Goal: Transaction & Acquisition: Purchase product/service

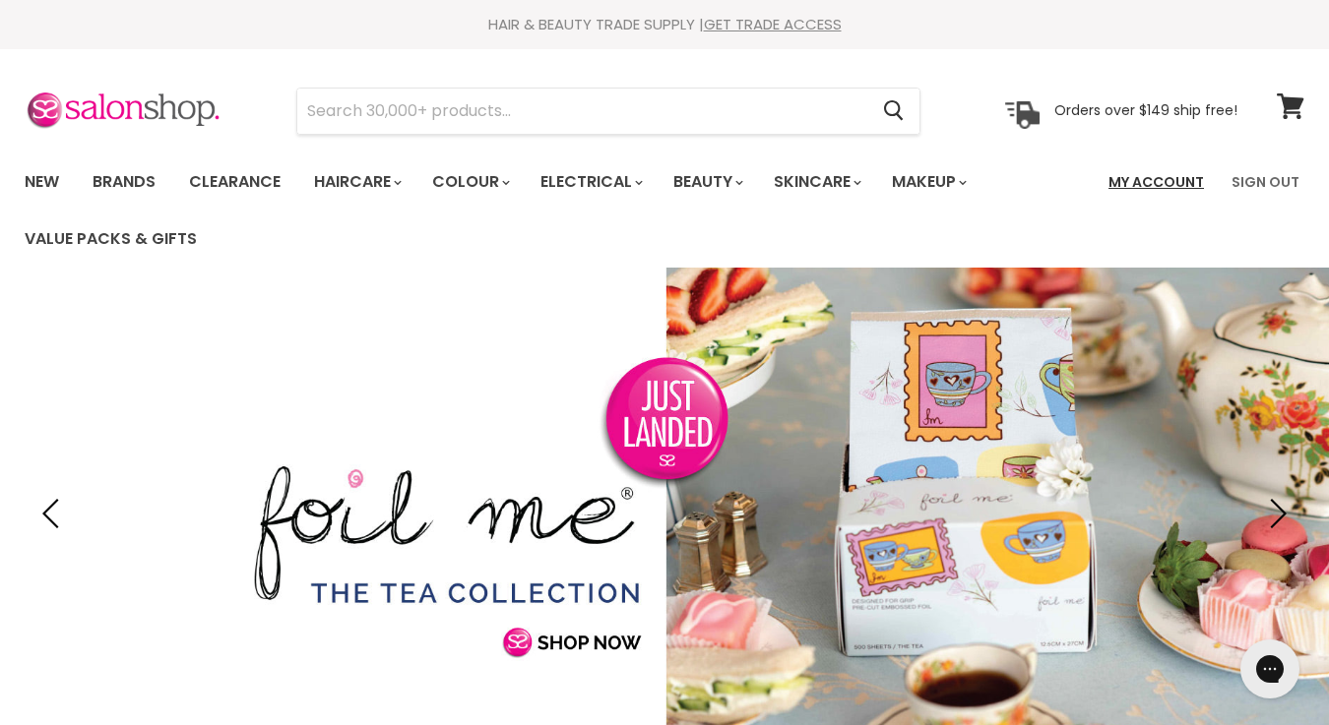
click at [1182, 182] on link "My Account" at bounding box center [1155, 181] width 119 height 41
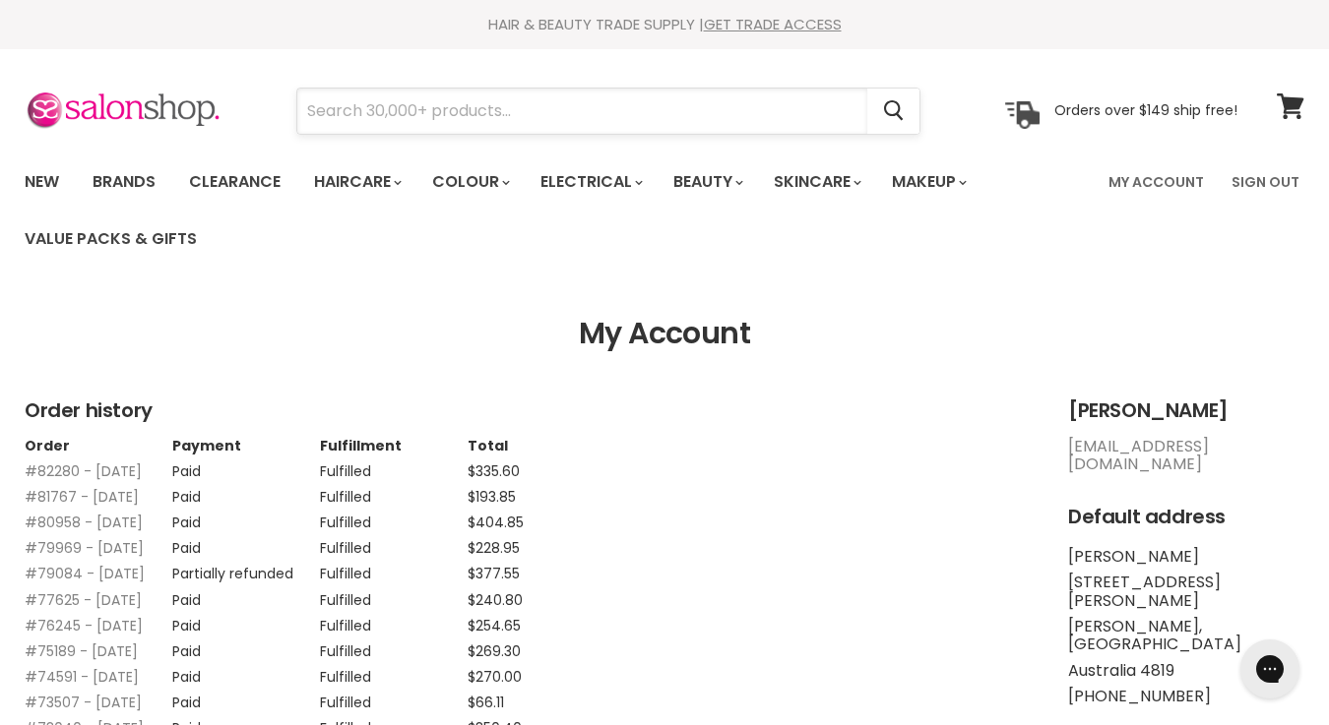
click at [385, 110] on input "Search" at bounding box center [582, 111] width 570 height 45
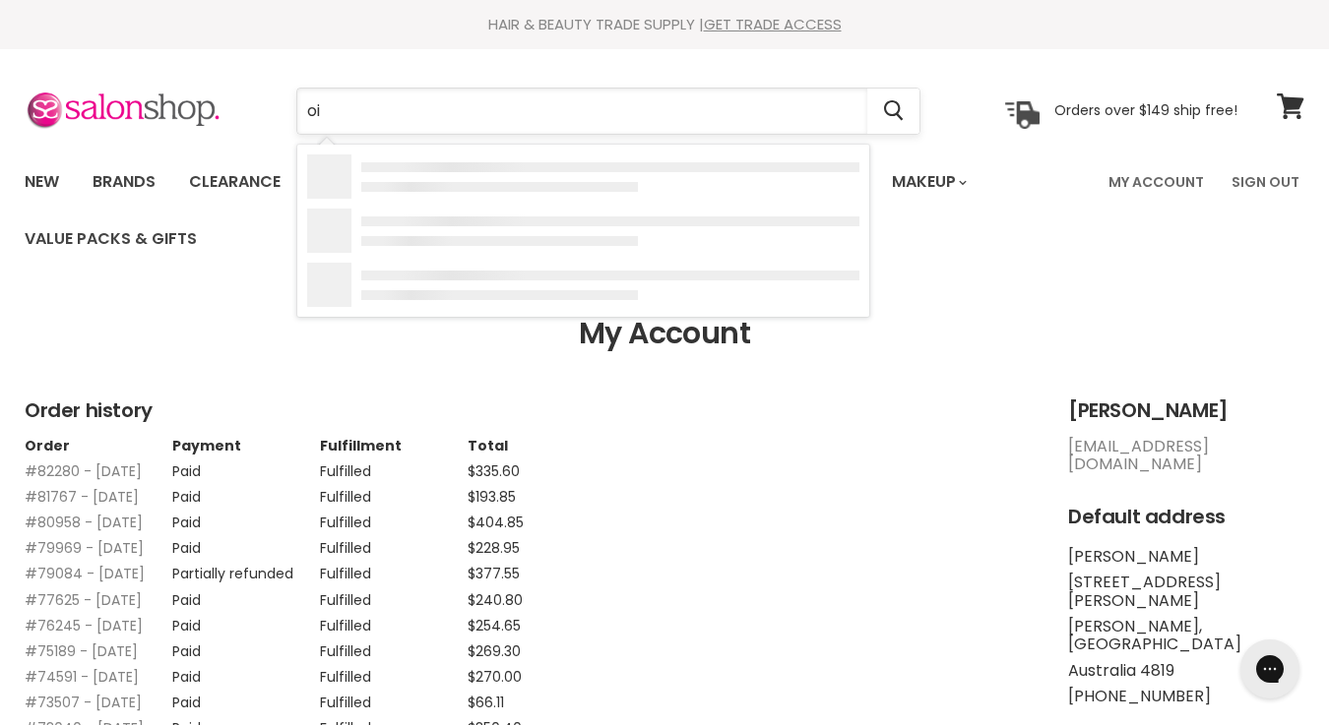
type input "oil"
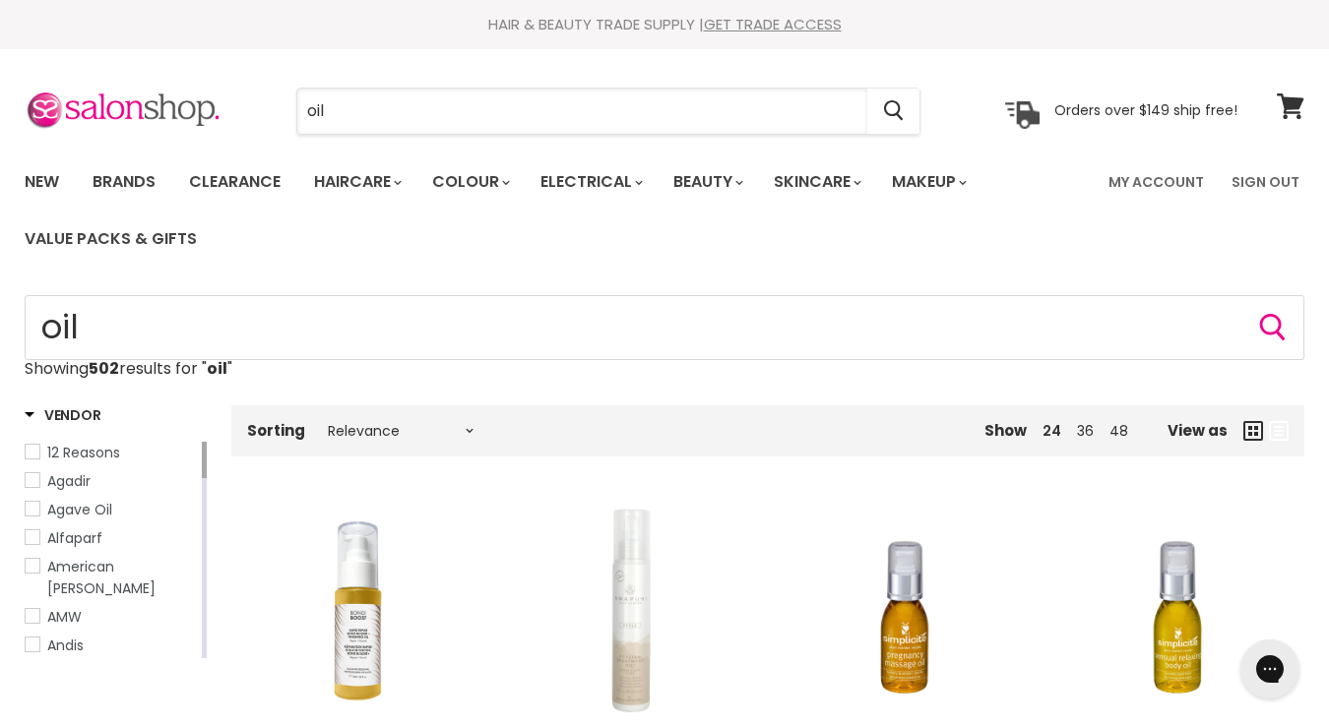
drag, startPoint x: 364, startPoint y: 111, endPoint x: 266, endPoint y: 111, distance: 98.4
click at [266, 111] on div "oil Cancel" at bounding box center [608, 111] width 724 height 45
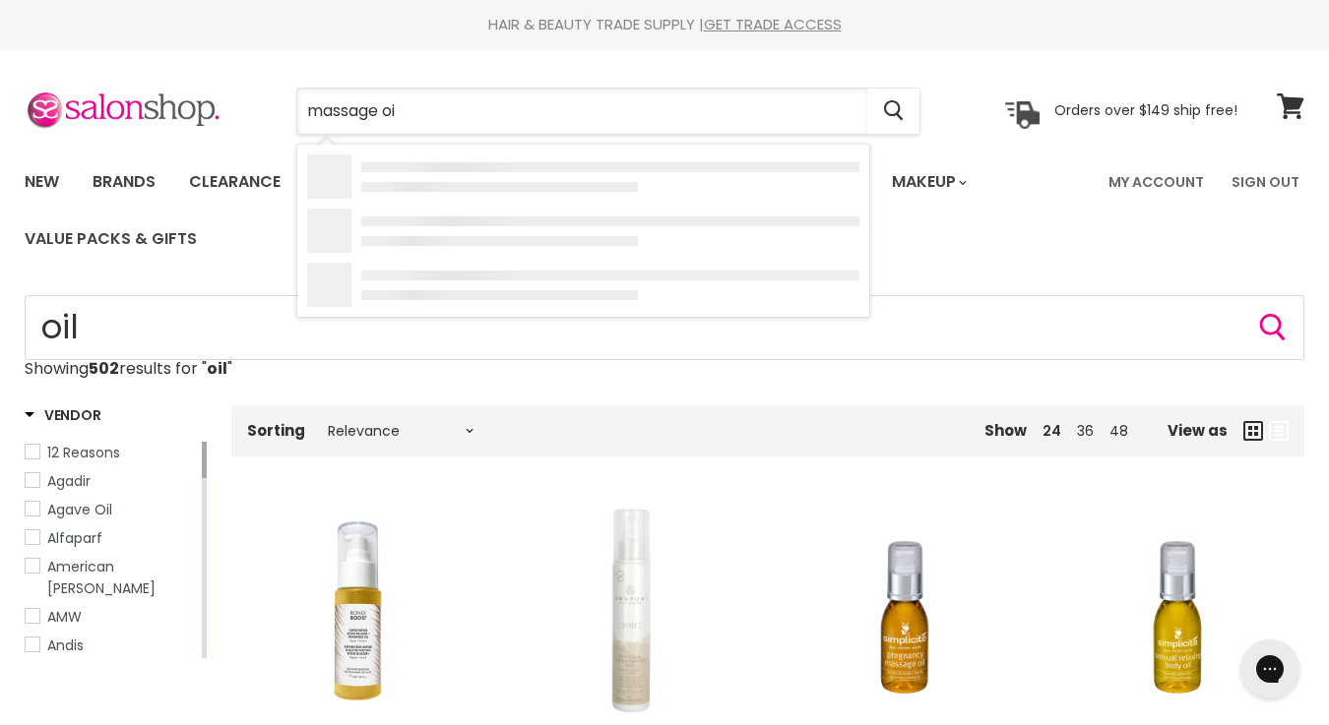
type input "massage oil"
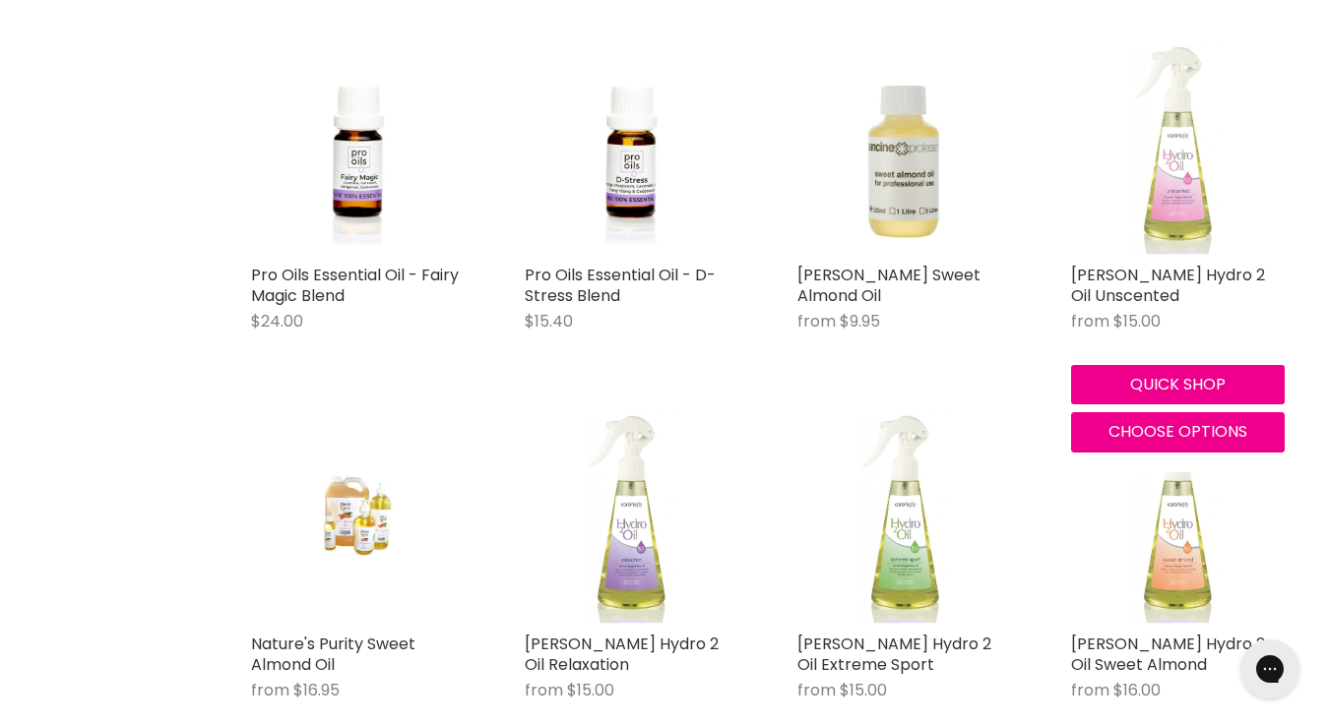
click at [1161, 165] on img "Main content" at bounding box center [1177, 147] width 143 height 215
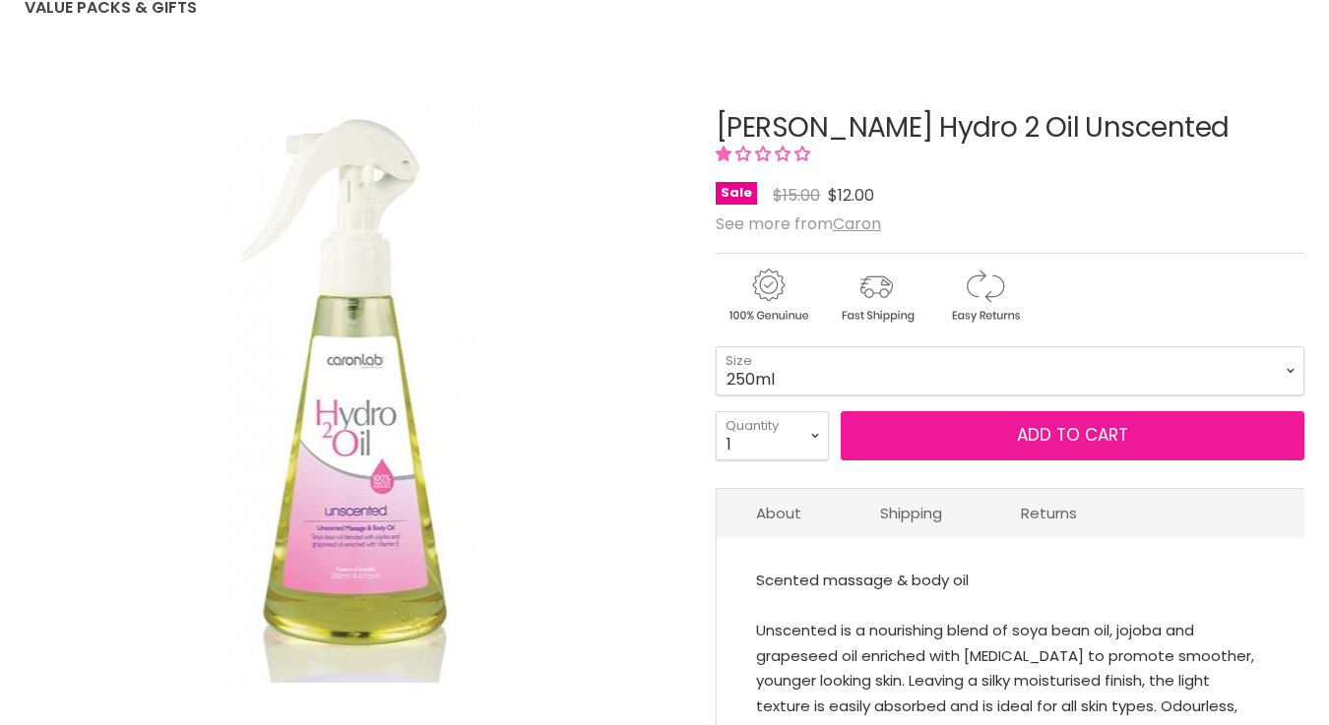
scroll to position [231, 0]
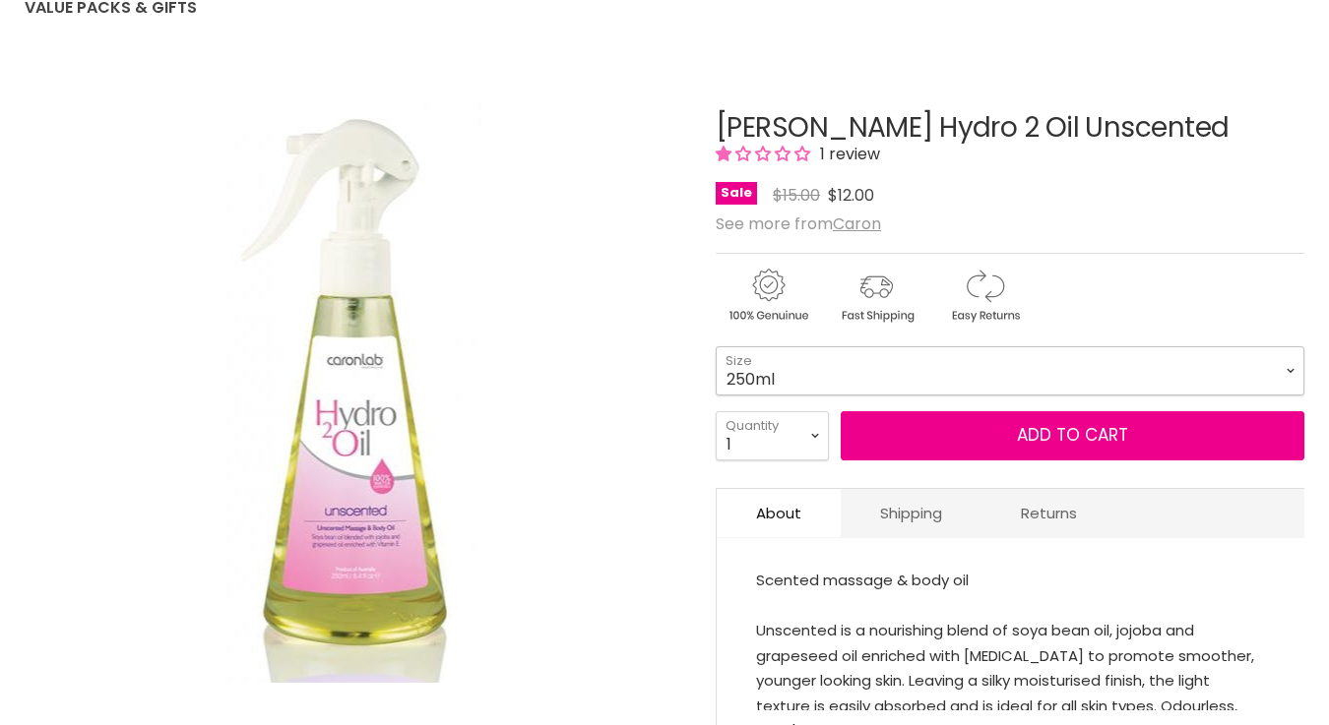
click at [873, 374] on select "250ml 1 Litre" at bounding box center [1009, 370] width 589 height 49
select select "1 Litre"
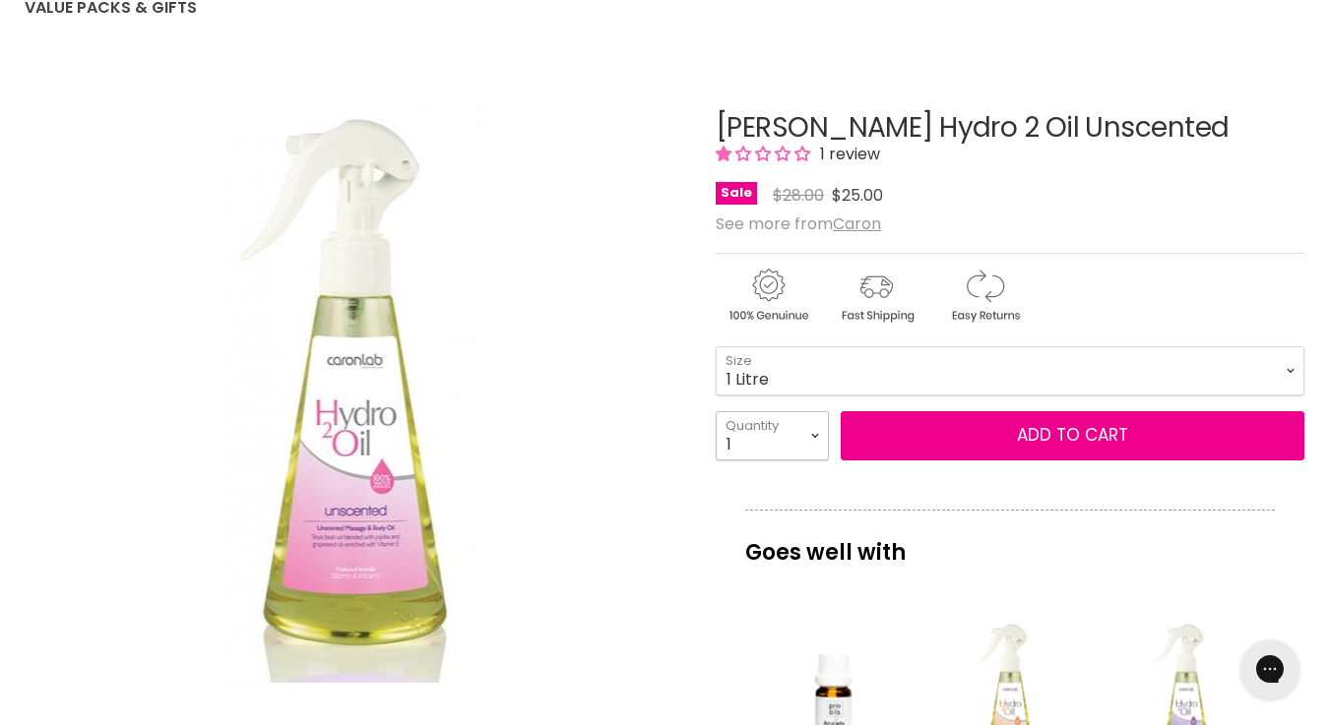
select select "2"
type input "2"
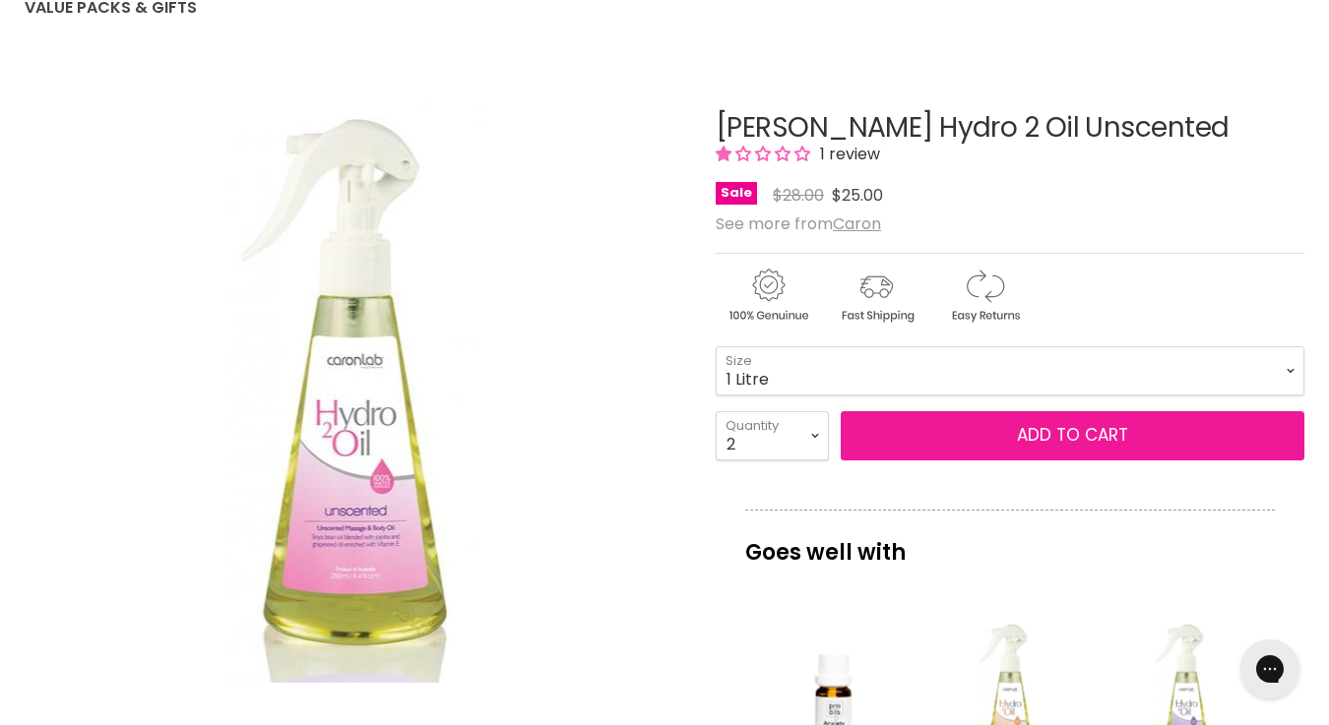
click at [1058, 444] on button "Add to cart" at bounding box center [1072, 435] width 464 height 49
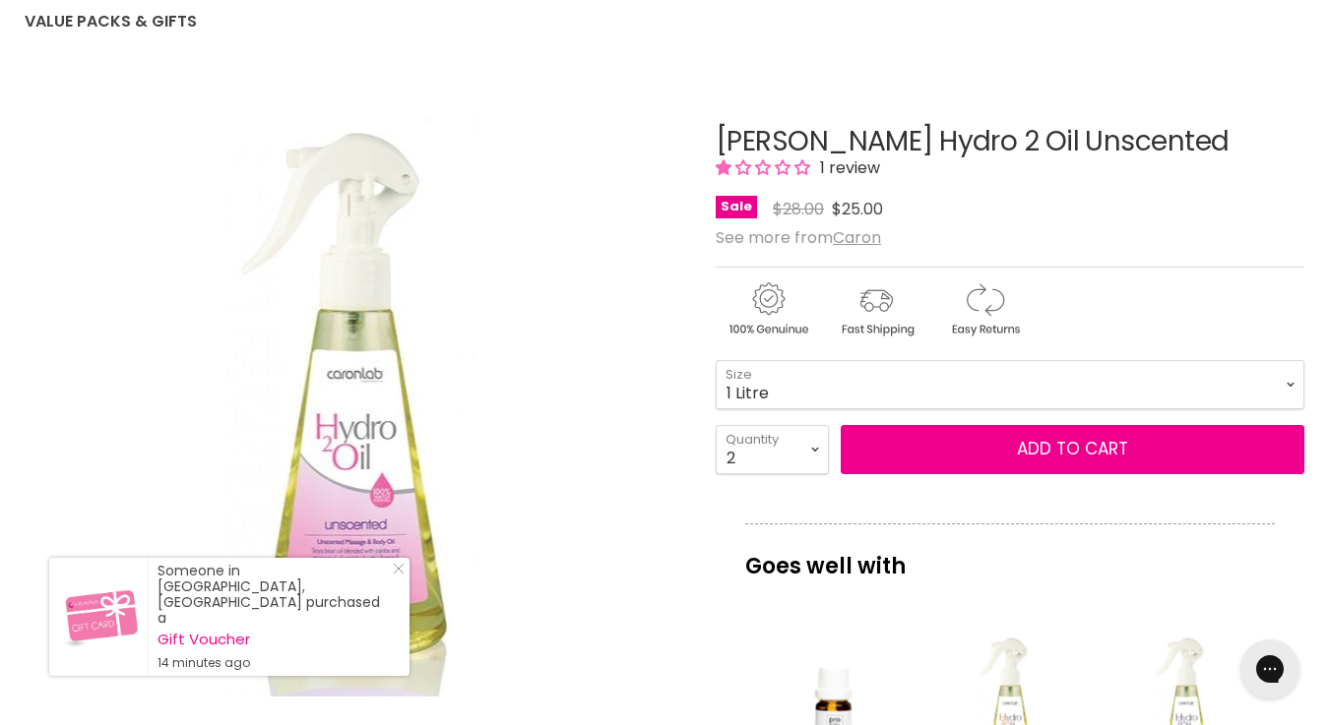
scroll to position [217, 0]
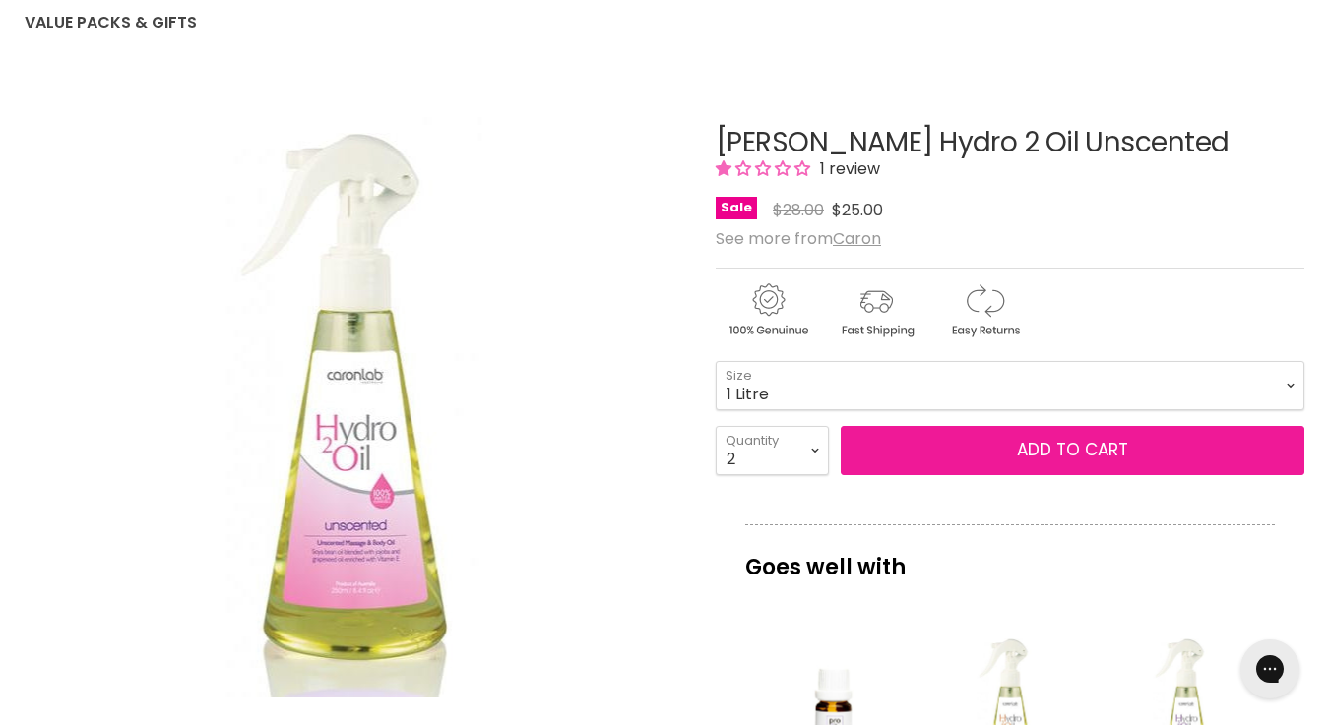
click at [1078, 456] on button "Add to cart" at bounding box center [1072, 450] width 464 height 49
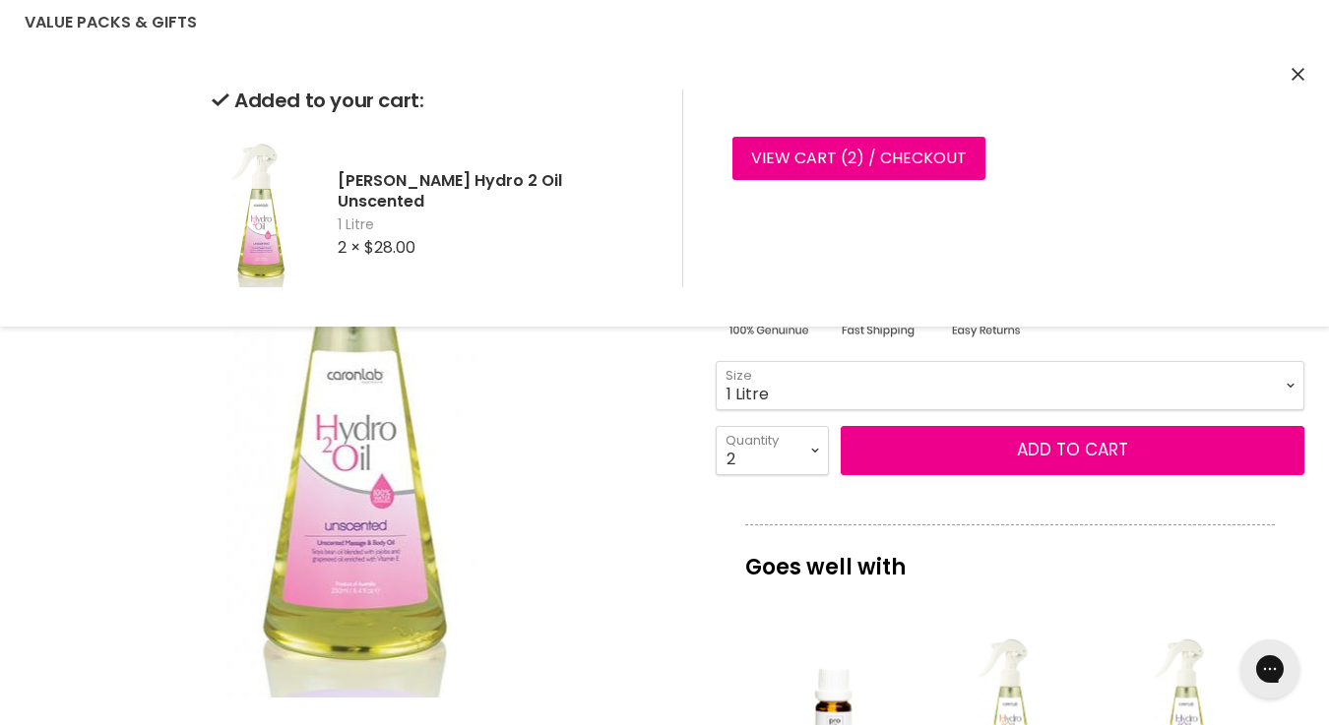
click at [1295, 76] on icon "Close" at bounding box center [1297, 74] width 13 height 13
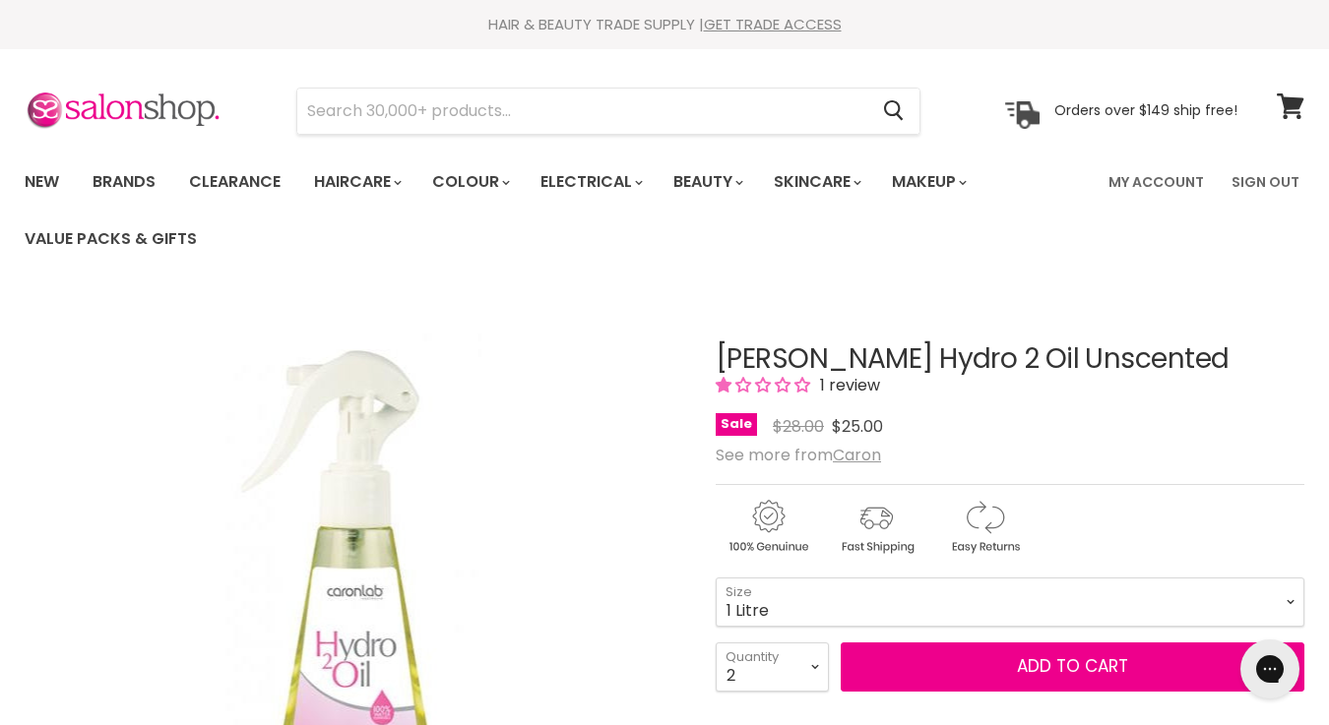
scroll to position [0, 0]
click at [1291, 114] on icon at bounding box center [1290, 106] width 28 height 26
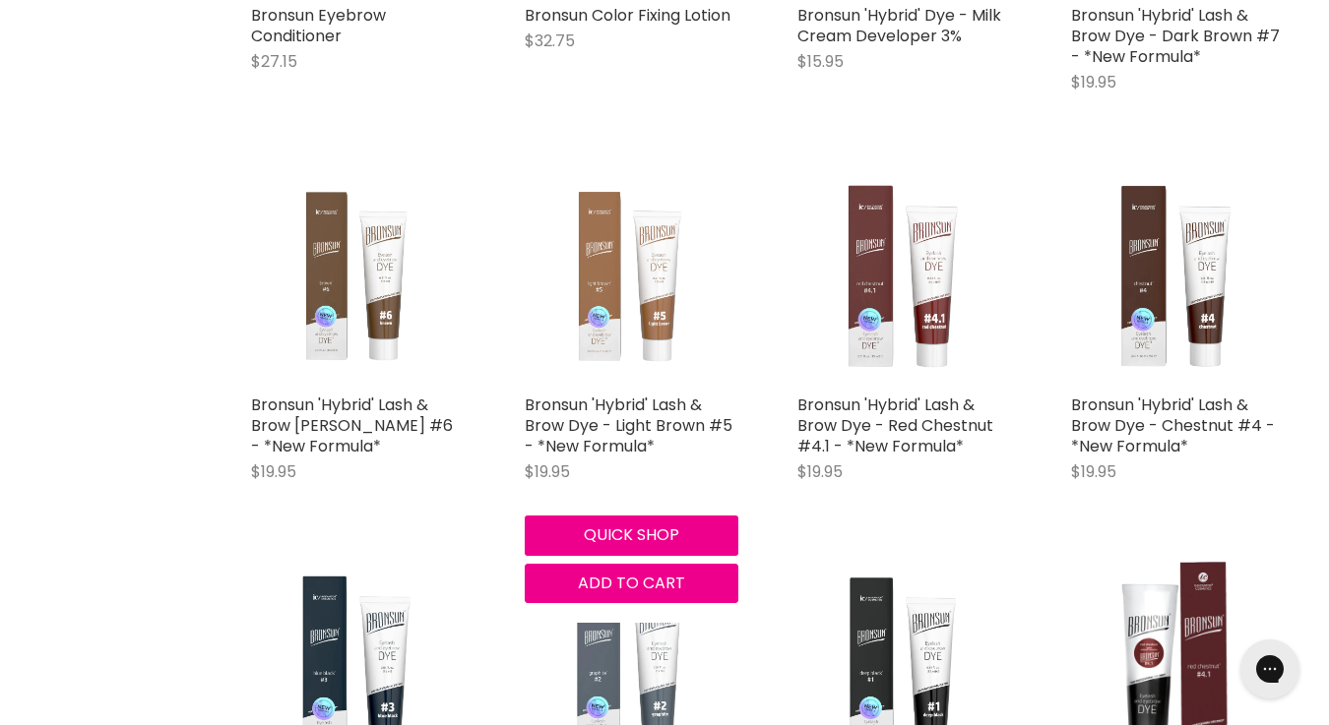
scroll to position [1901, 0]
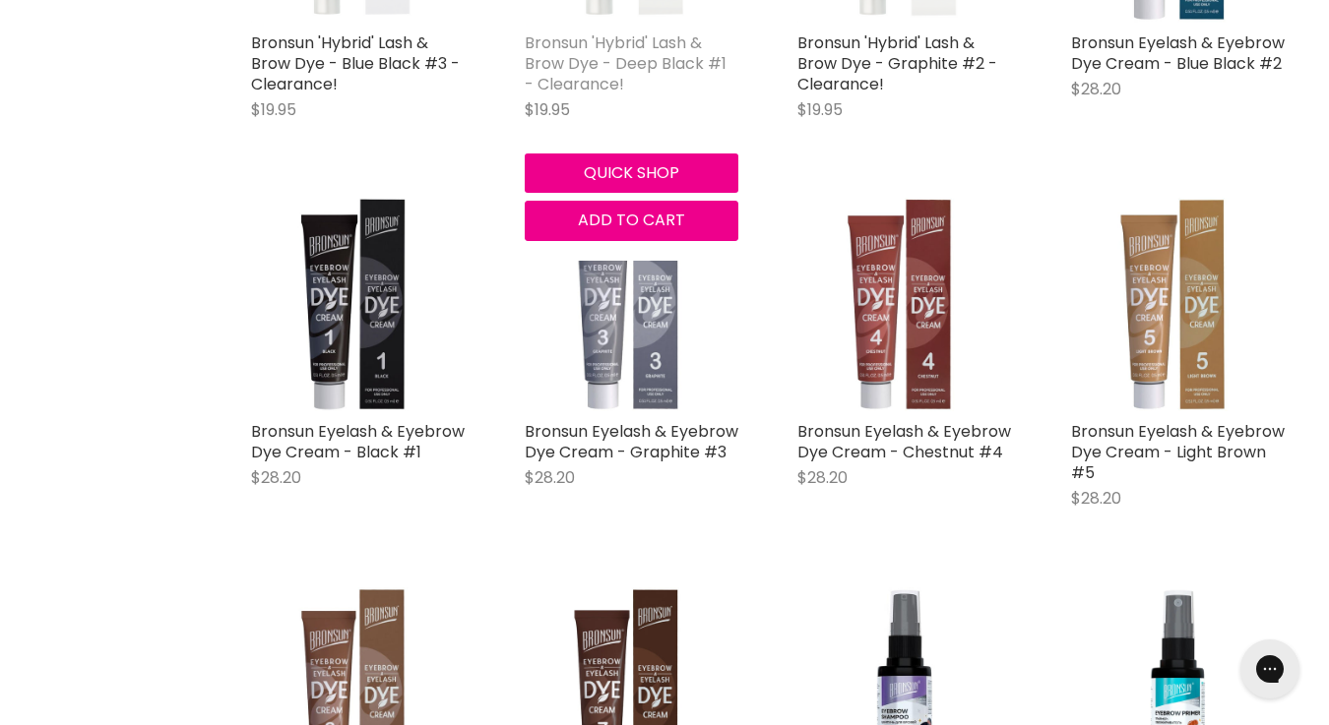
scroll to position [3408, 0]
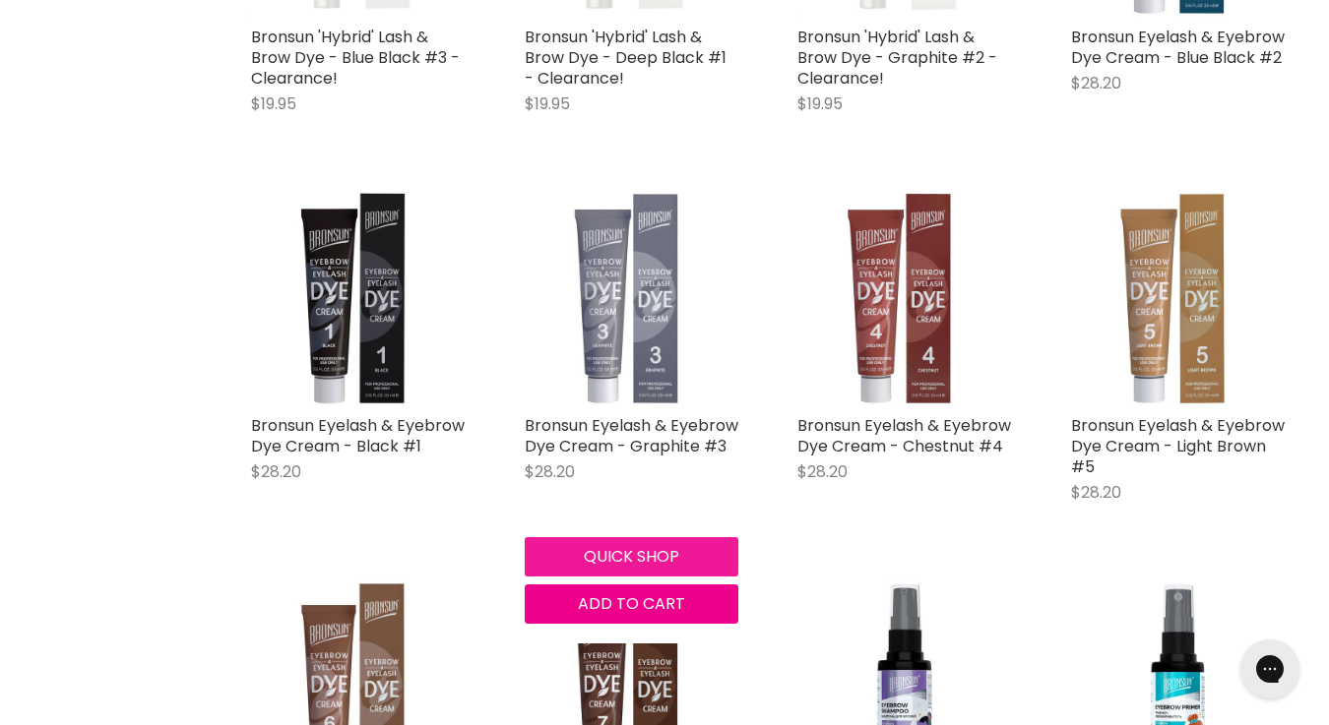
click at [665, 549] on button "Quick shop" at bounding box center [632, 556] width 215 height 39
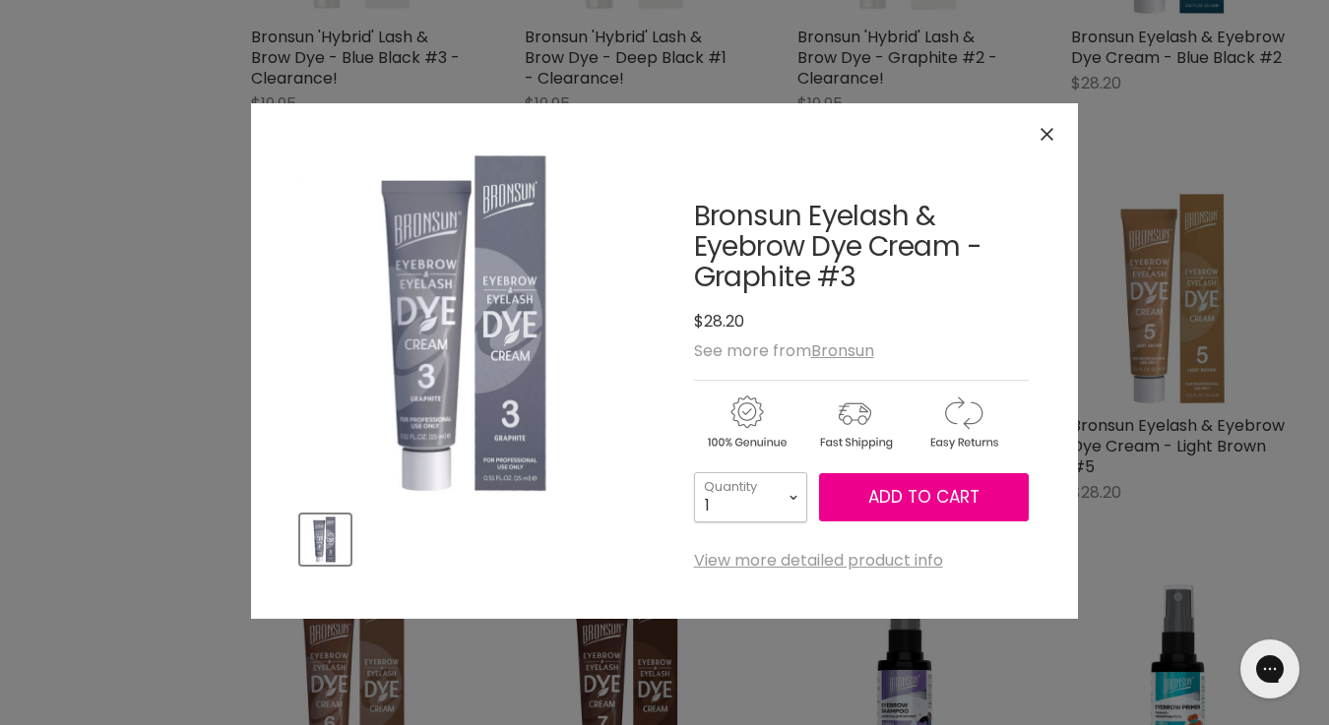
select select "3"
type input "3"
click at [926, 495] on span "Add to cart" at bounding box center [923, 497] width 111 height 24
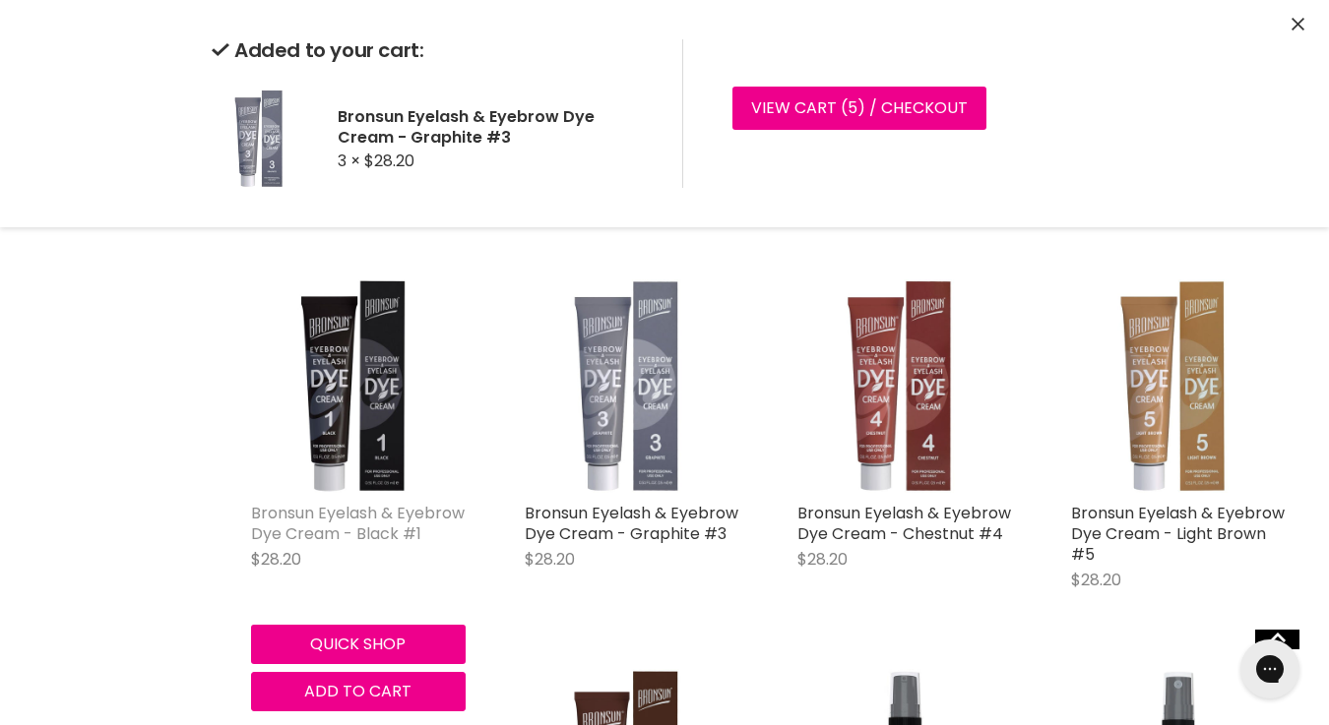
scroll to position [3371, 0]
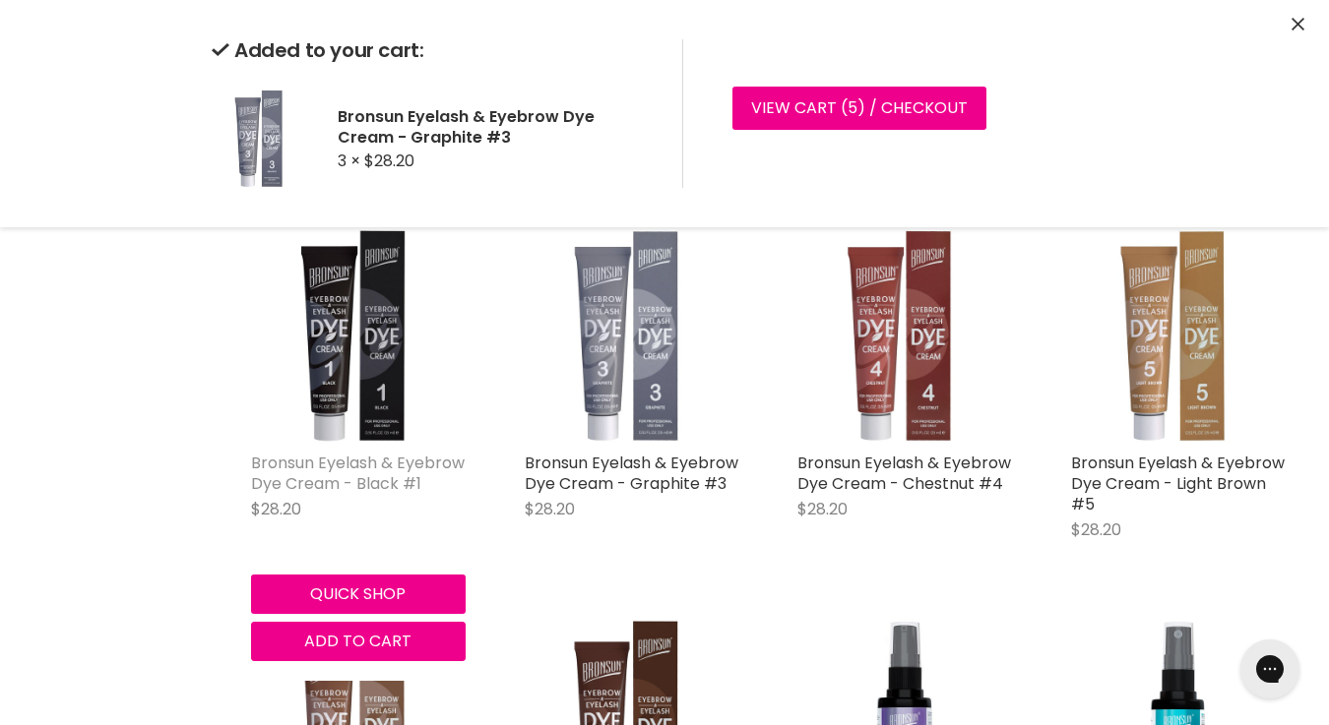
click at [390, 460] on link "Bronsun Eyelash & Eyebrow Dye Cream - Black #1" at bounding box center [358, 473] width 214 height 43
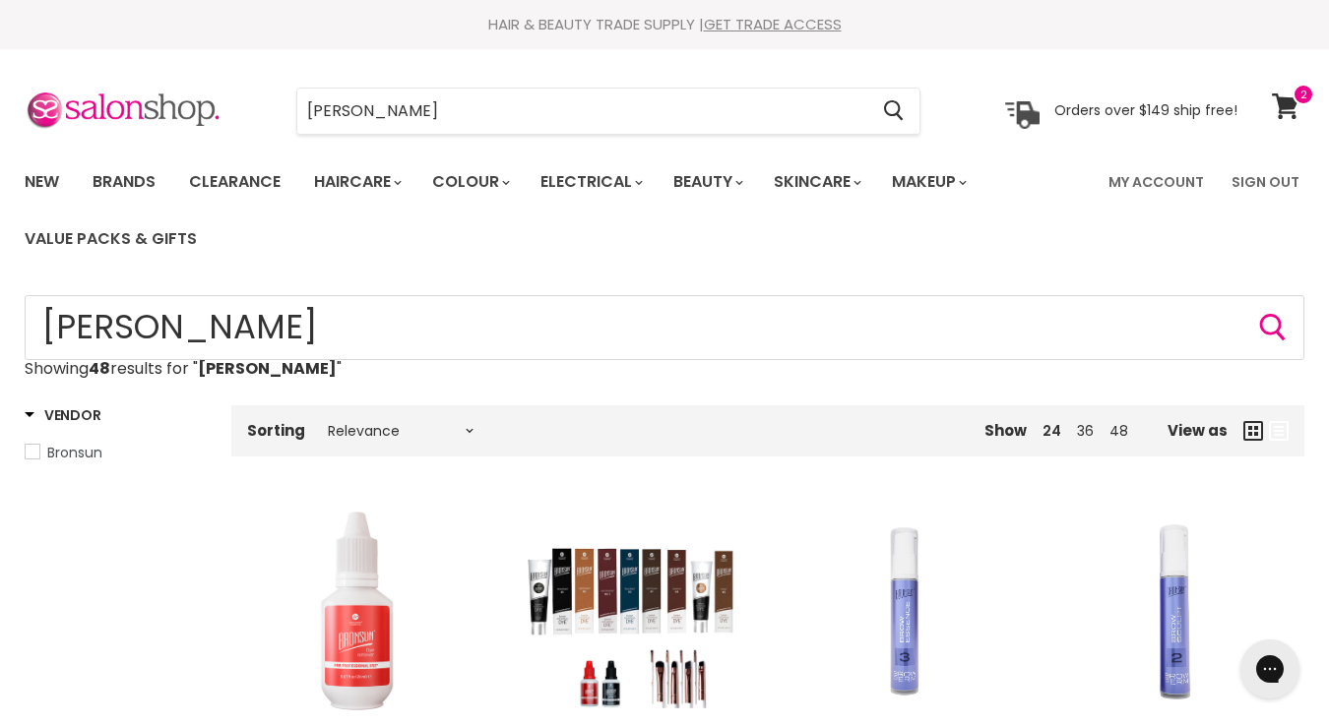
scroll to position [0, 0]
click at [1291, 101] on icon at bounding box center [1285, 106] width 27 height 26
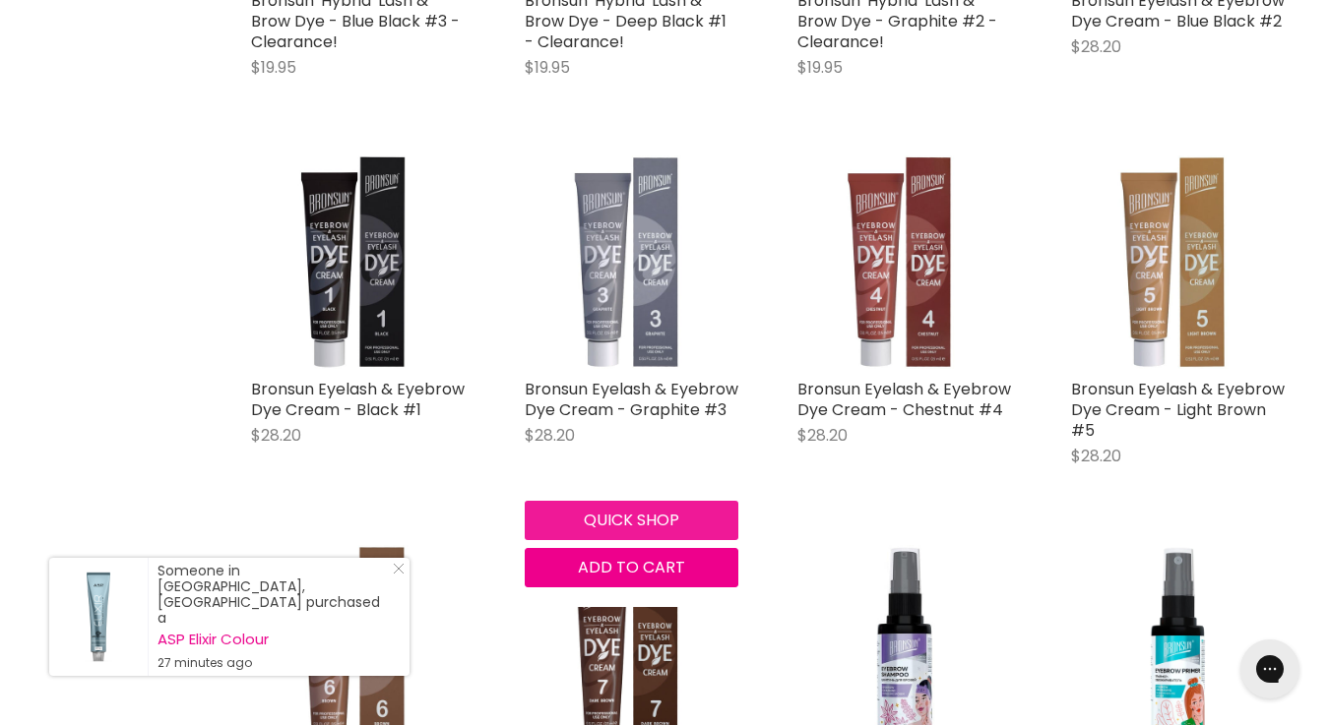
scroll to position [3452, 0]
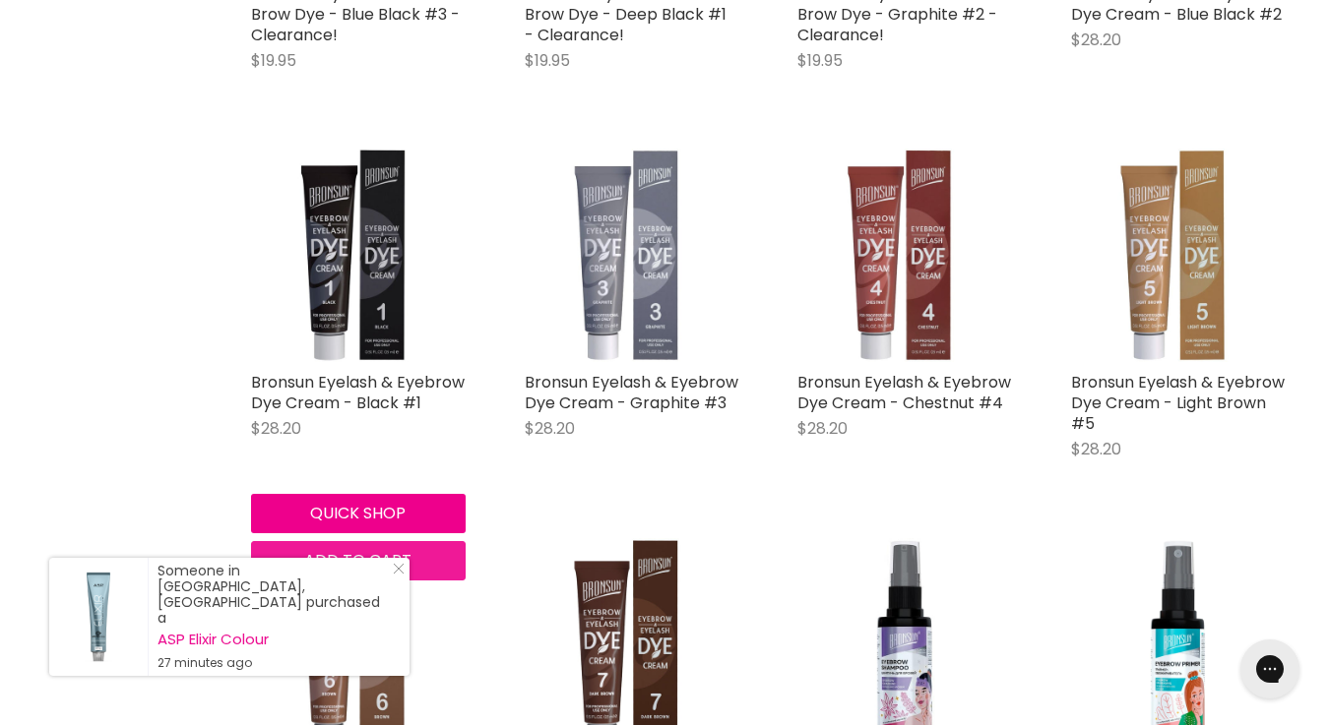
click at [365, 557] on span "Add to cart" at bounding box center [357, 560] width 107 height 23
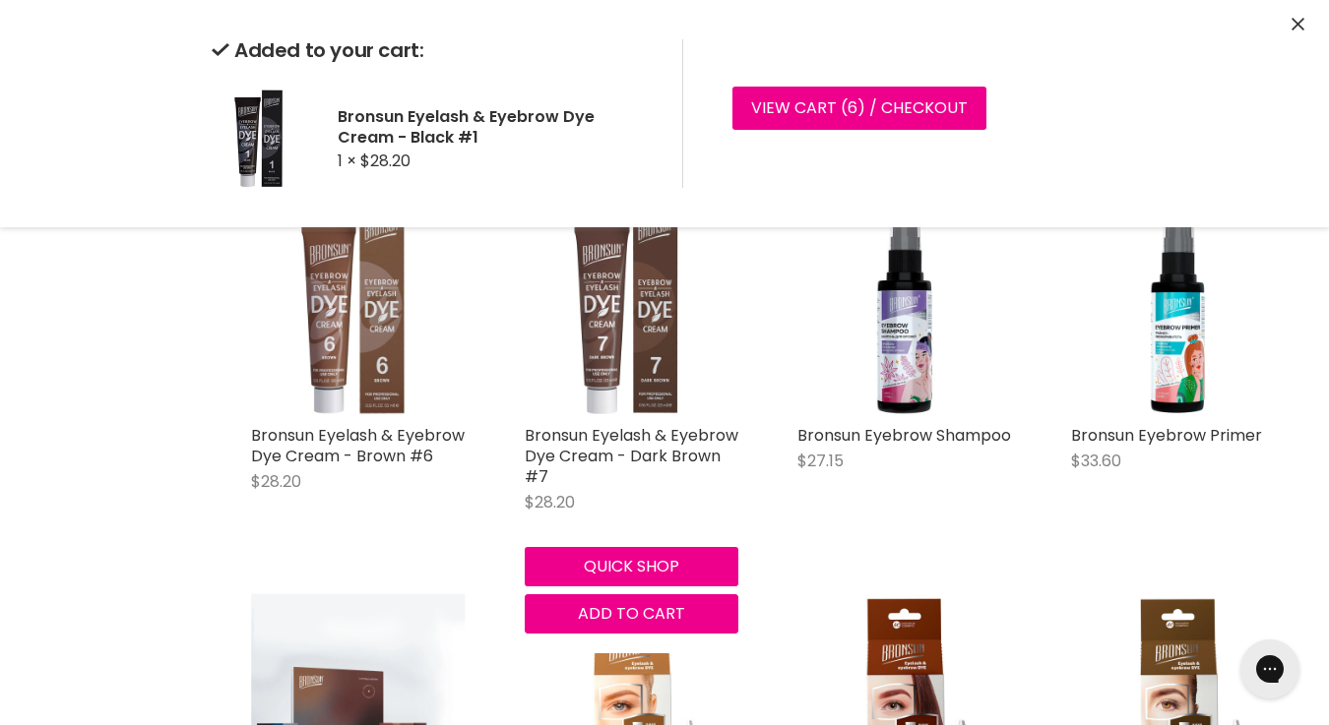
scroll to position [3794, 0]
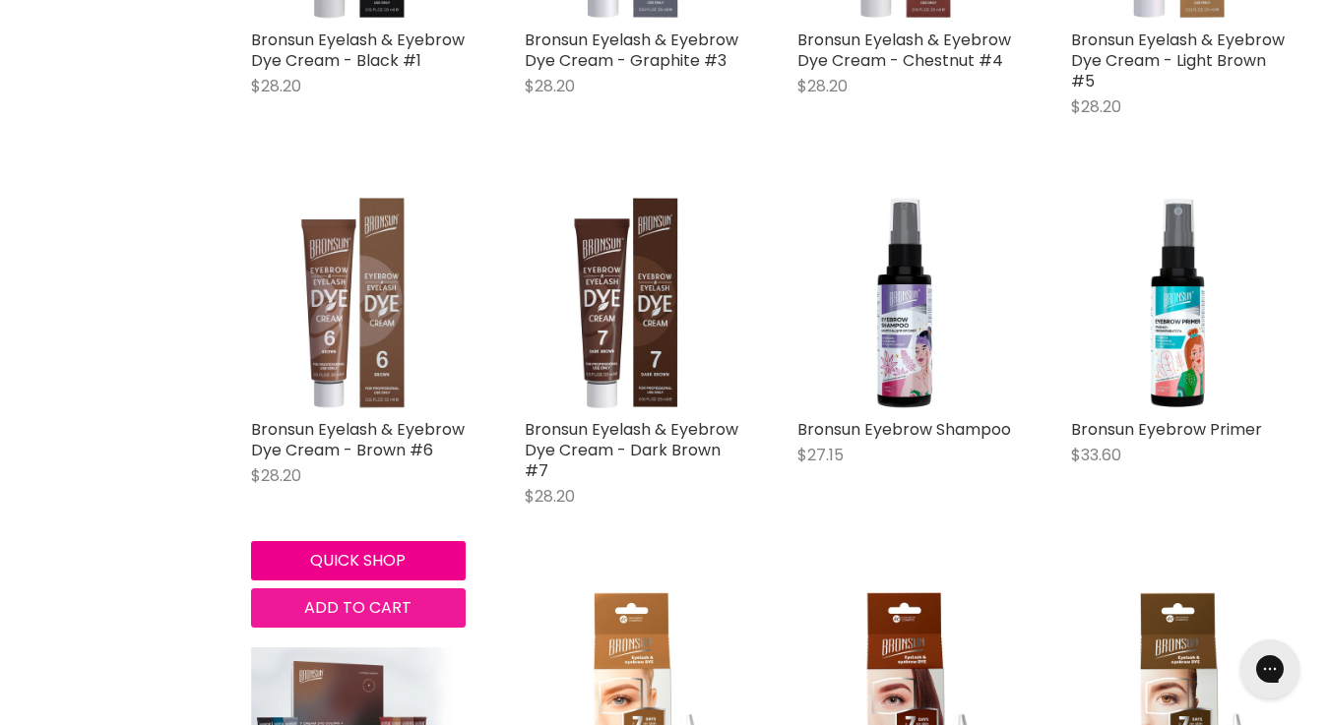
click at [379, 609] on span "Add to cart" at bounding box center [357, 607] width 107 height 23
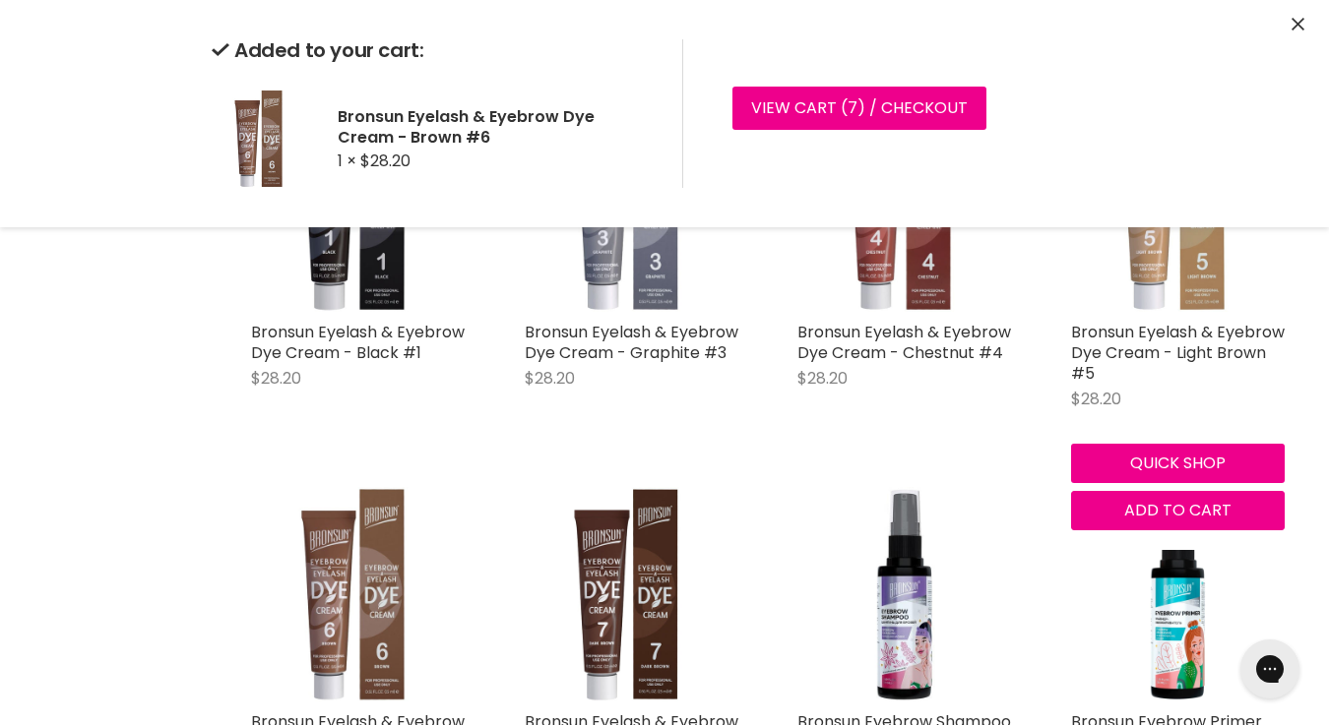
scroll to position [3503, 0]
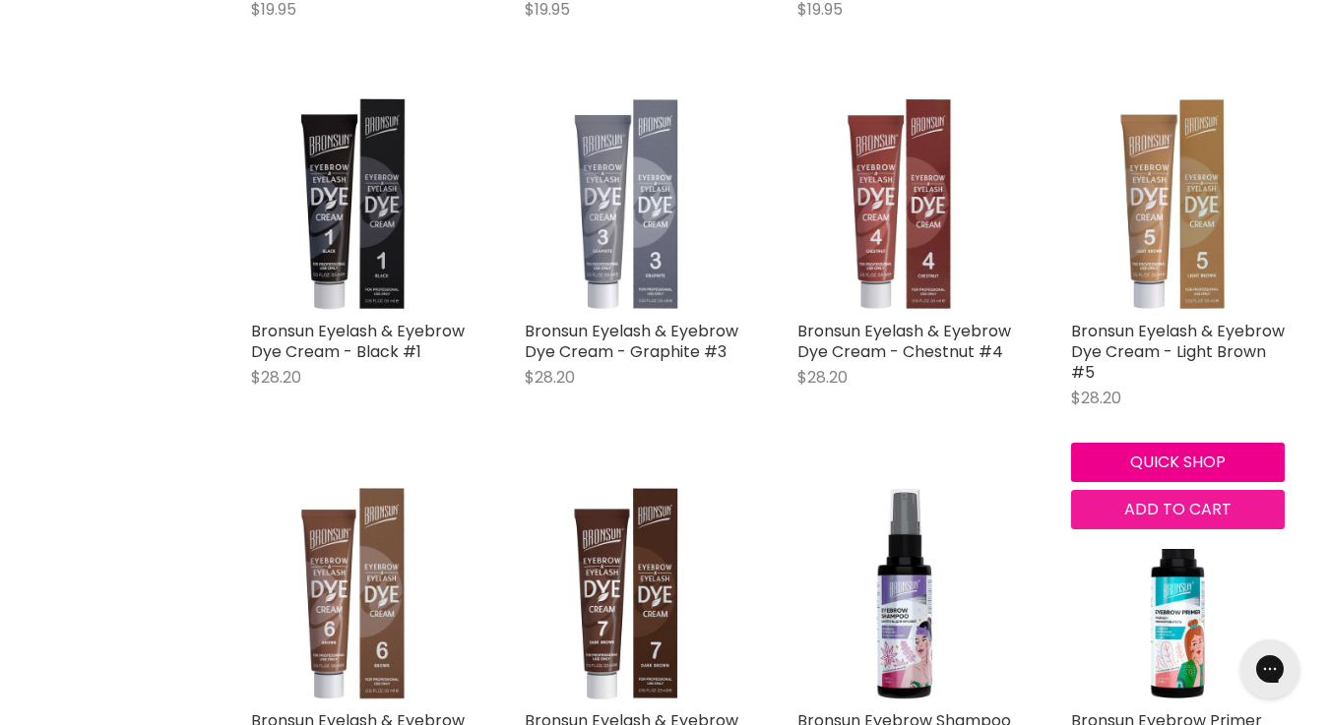
click at [1157, 508] on span "Add to cart" at bounding box center [1177, 509] width 107 height 23
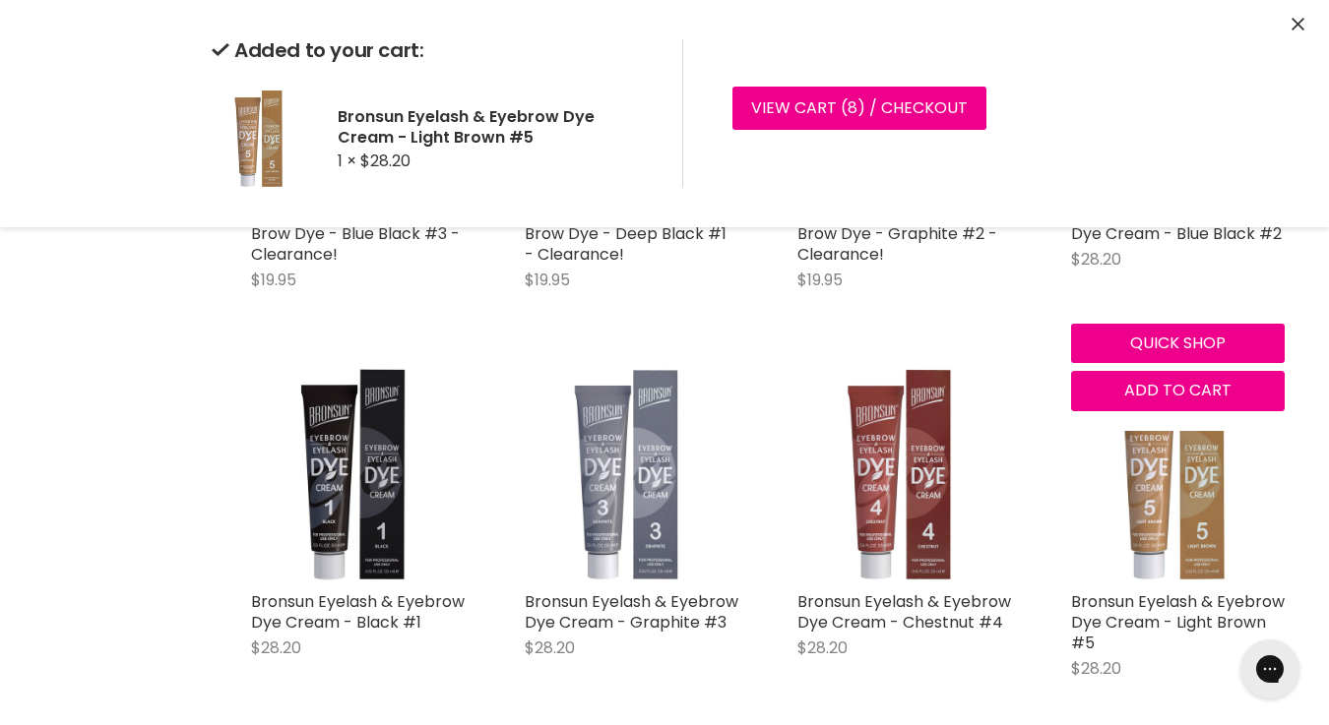
scroll to position [3231, 0]
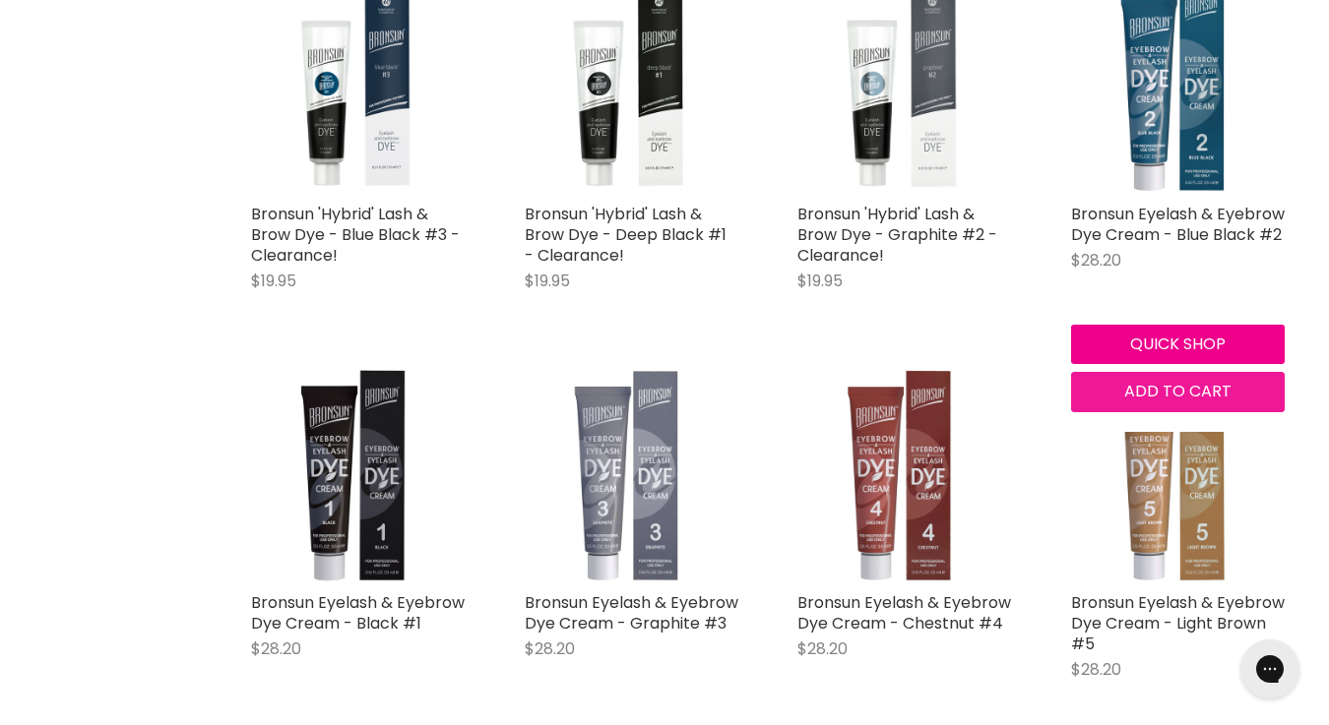
click at [1172, 397] on span "Add to cart" at bounding box center [1177, 391] width 107 height 23
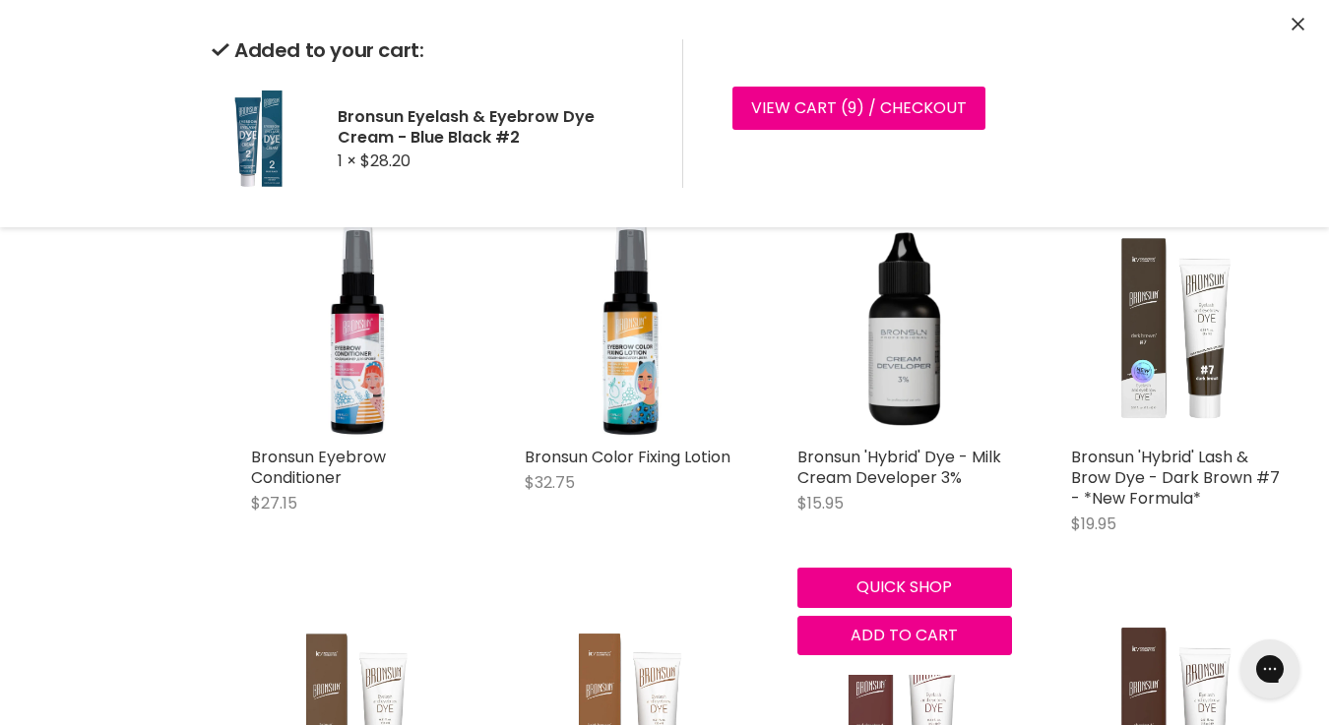
scroll to position [1434, 0]
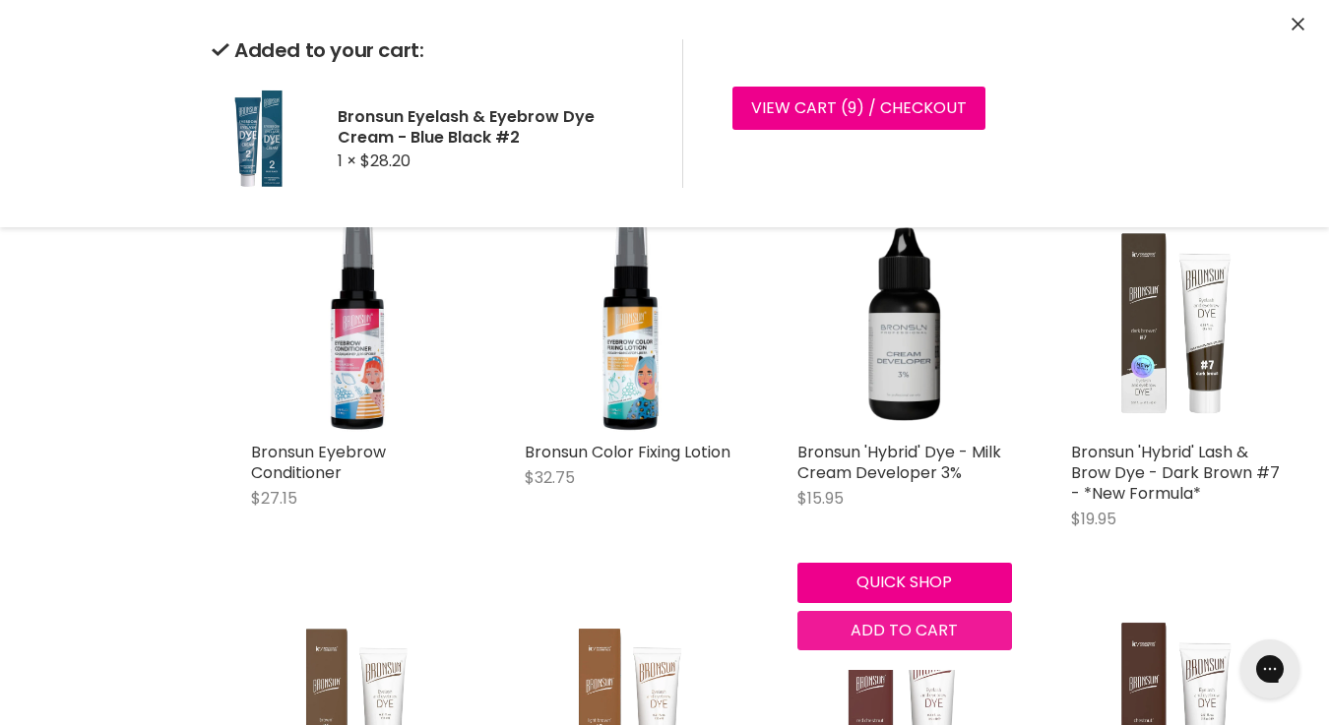
click at [911, 632] on div "Bronsun 'Hybrid' Dye - Milk Cream Developer 3% $15.95 Bronsun Quick shop Add to…" at bounding box center [904, 435] width 254 height 472
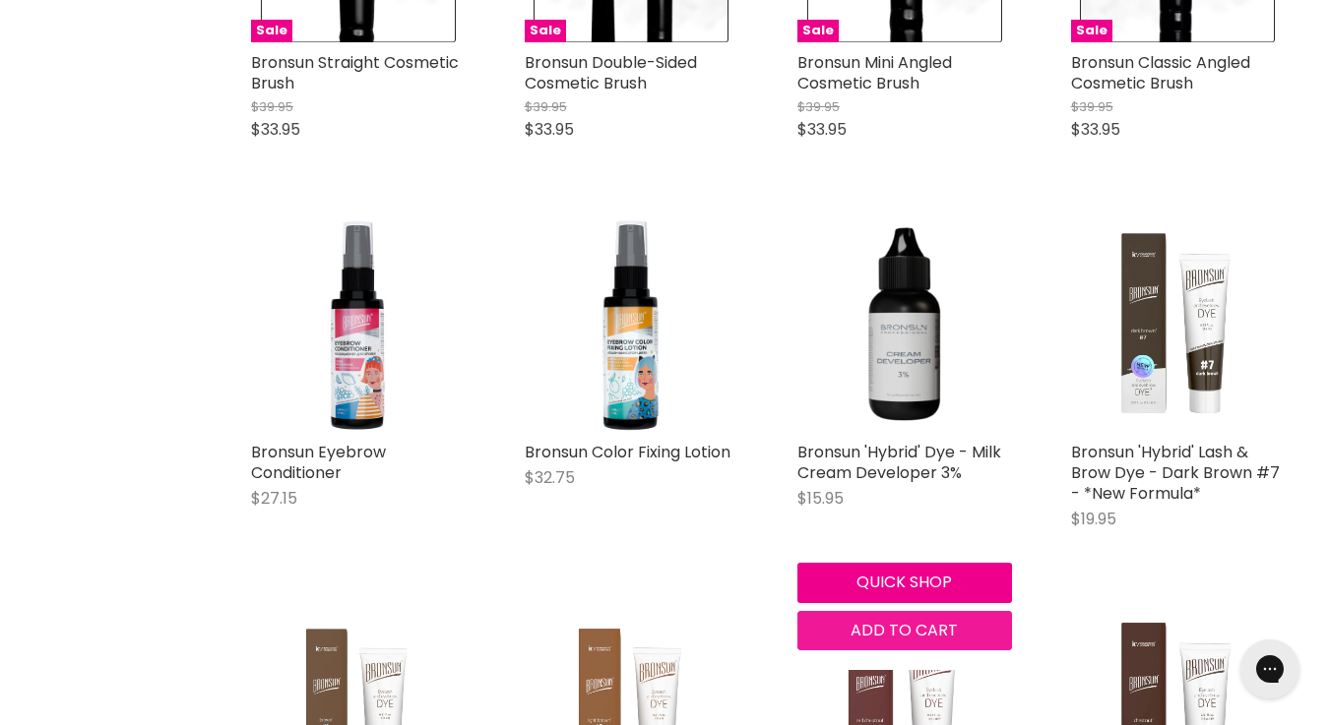
click at [901, 627] on span "Add to cart" at bounding box center [903, 630] width 107 height 23
click at [868, 630] on span "Add to cart" at bounding box center [903, 630] width 107 height 23
click at [882, 624] on span "Add to cart" at bounding box center [903, 630] width 107 height 23
click at [920, 627] on span "Add to cart" at bounding box center [903, 630] width 107 height 23
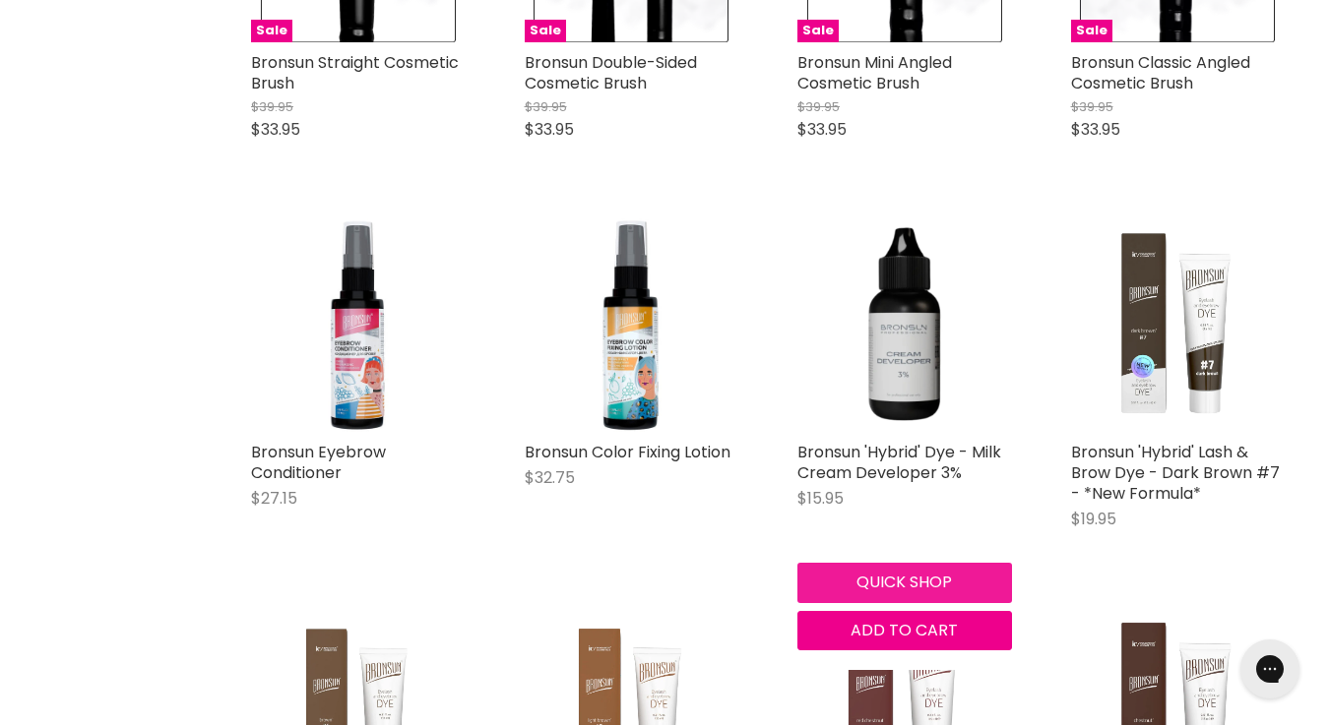
click at [915, 572] on button "Quick shop" at bounding box center [904, 582] width 215 height 39
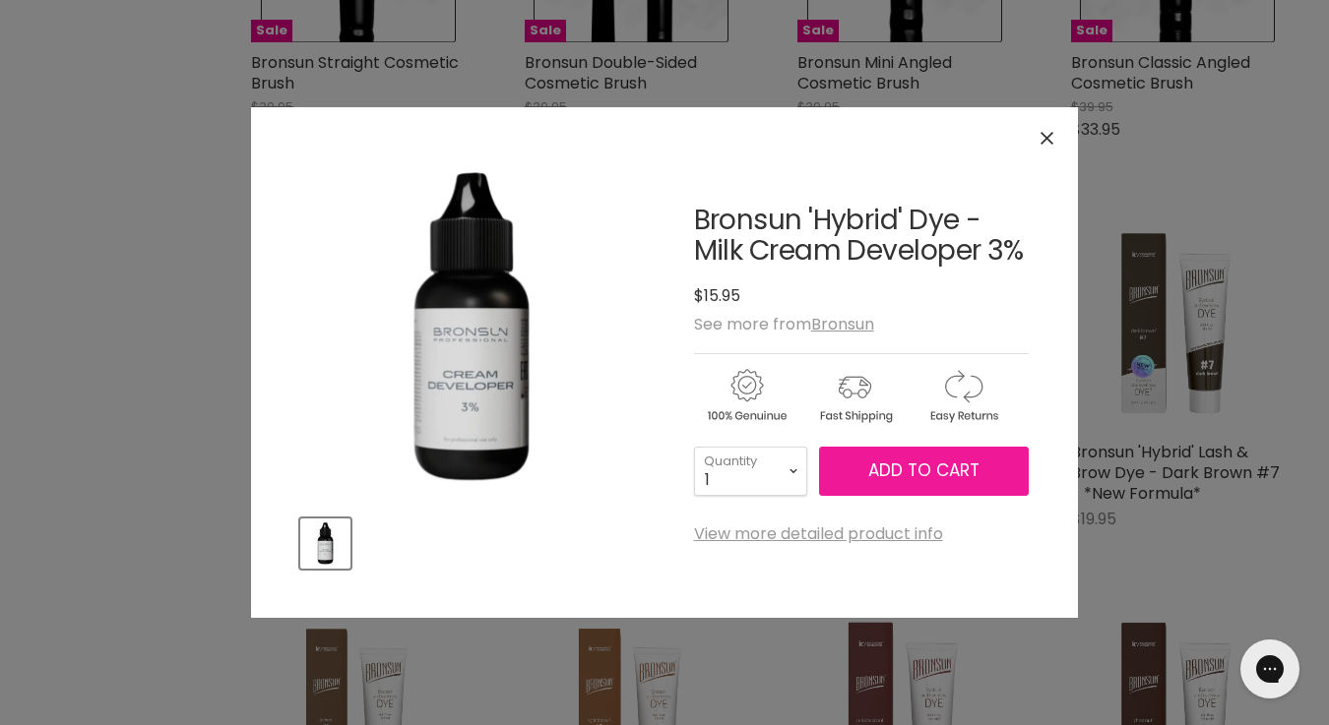
click at [924, 466] on span "Add to cart" at bounding box center [923, 471] width 111 height 24
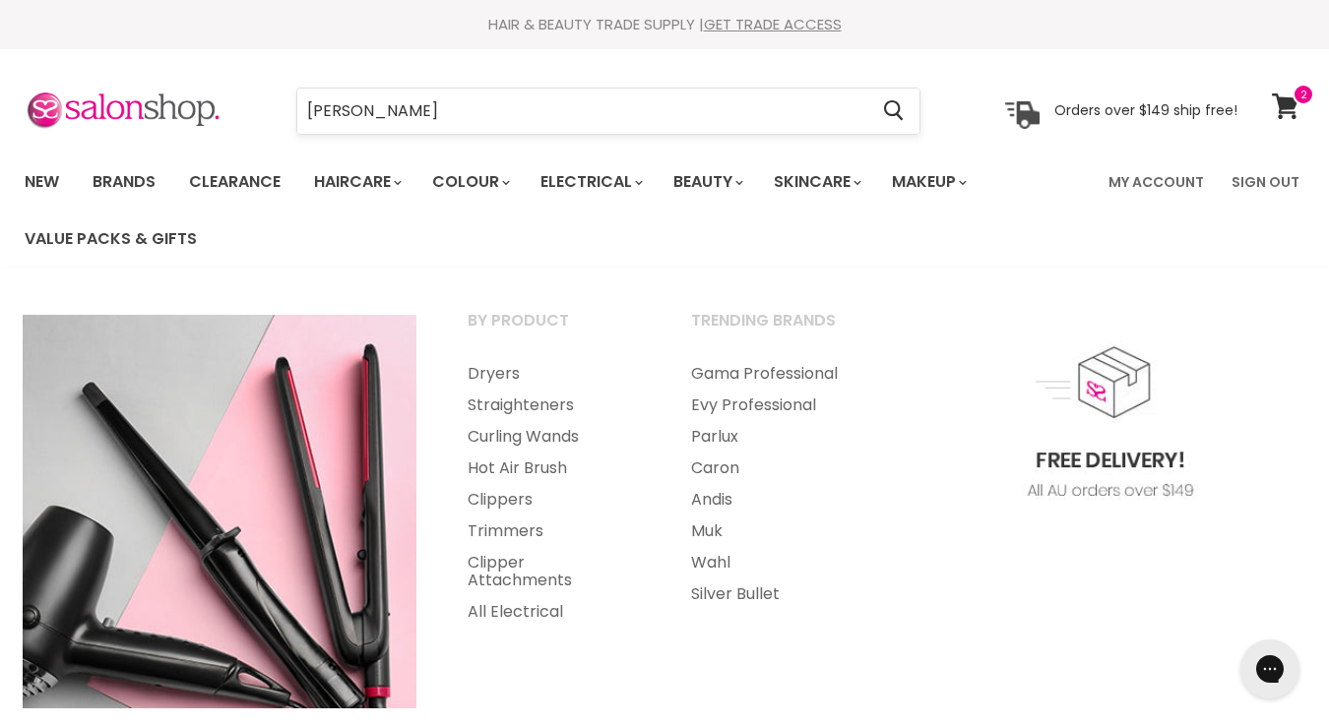
click at [390, 117] on input "bronson" at bounding box center [582, 111] width 570 height 45
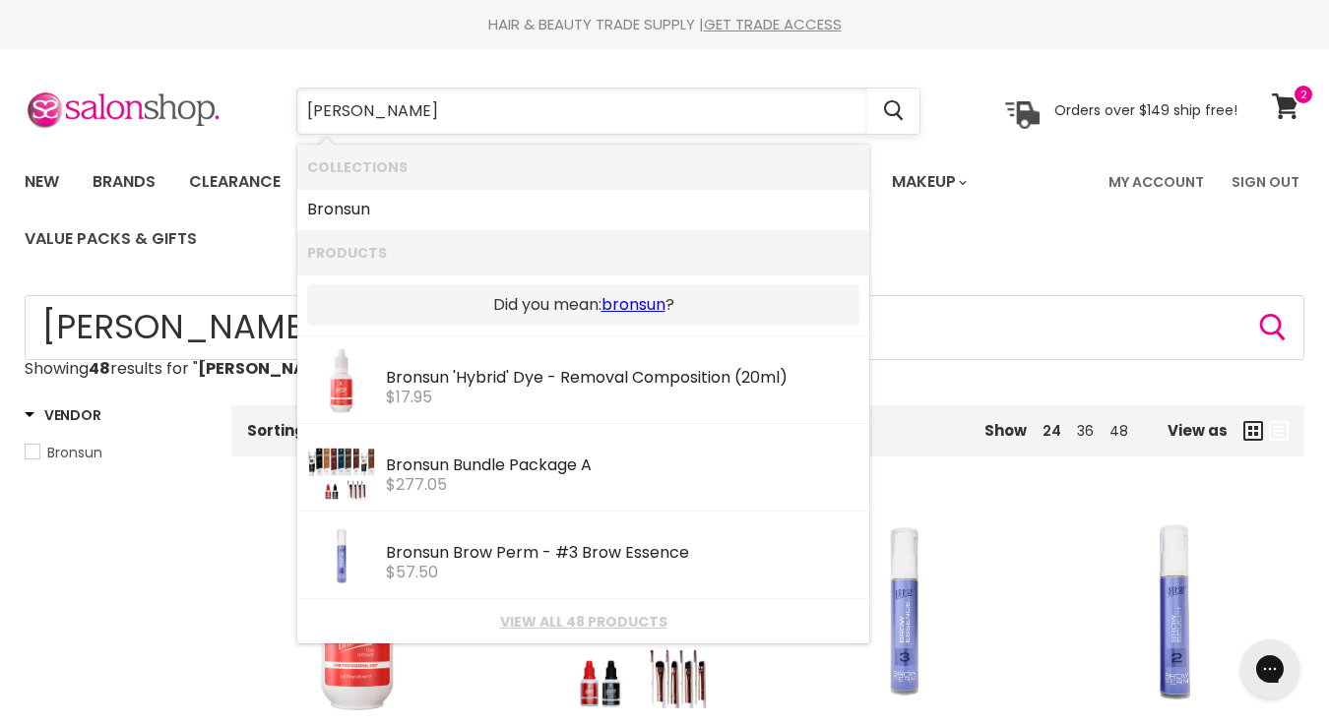
click at [408, 106] on input "bronson" at bounding box center [582, 111] width 570 height 45
drag, startPoint x: 408, startPoint y: 106, endPoint x: 254, endPoint y: 106, distance: 154.5
click at [254, 106] on div "bronson Cancel" at bounding box center [608, 111] width 724 height 45
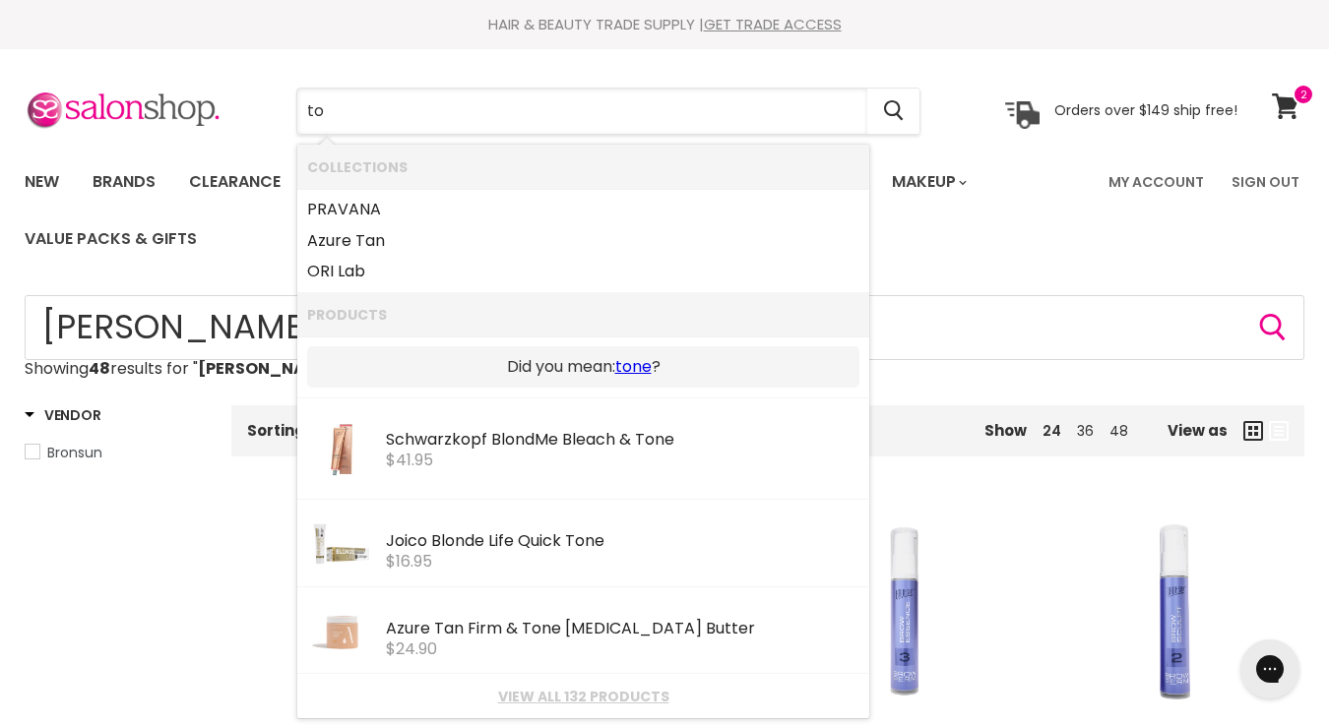
type input "t"
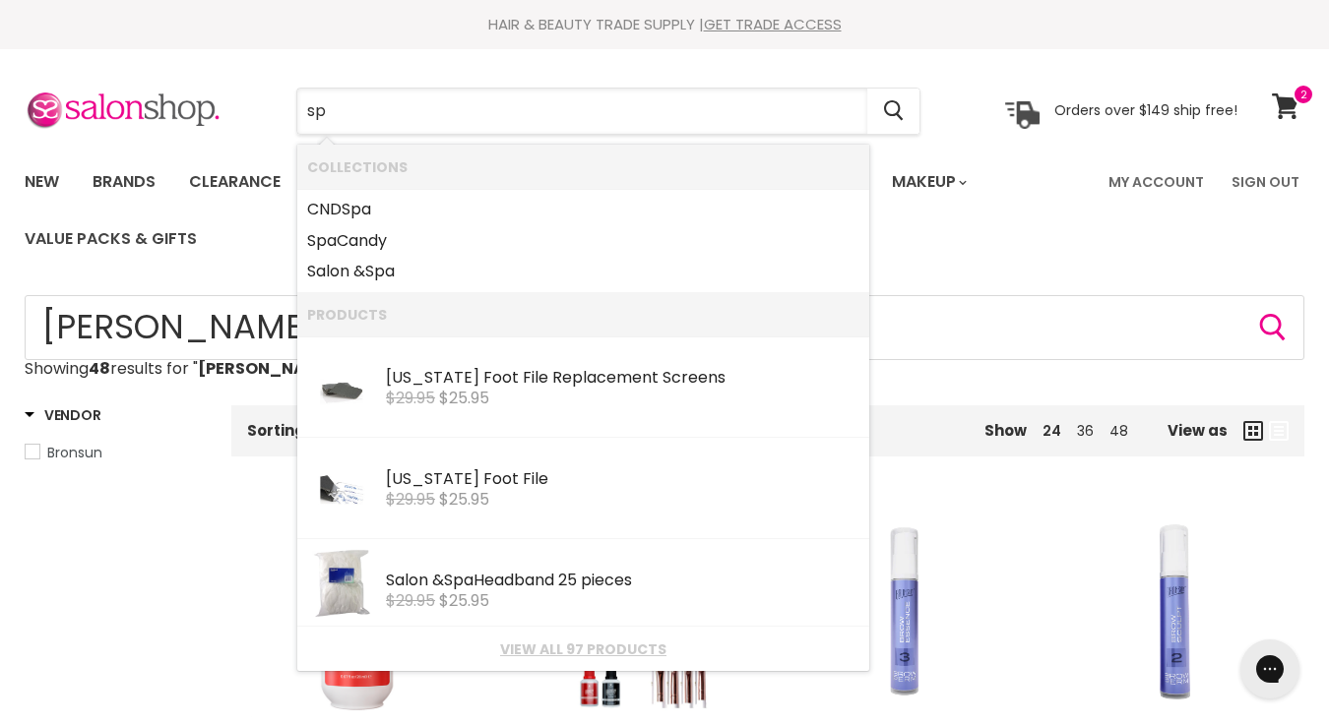
type input "s"
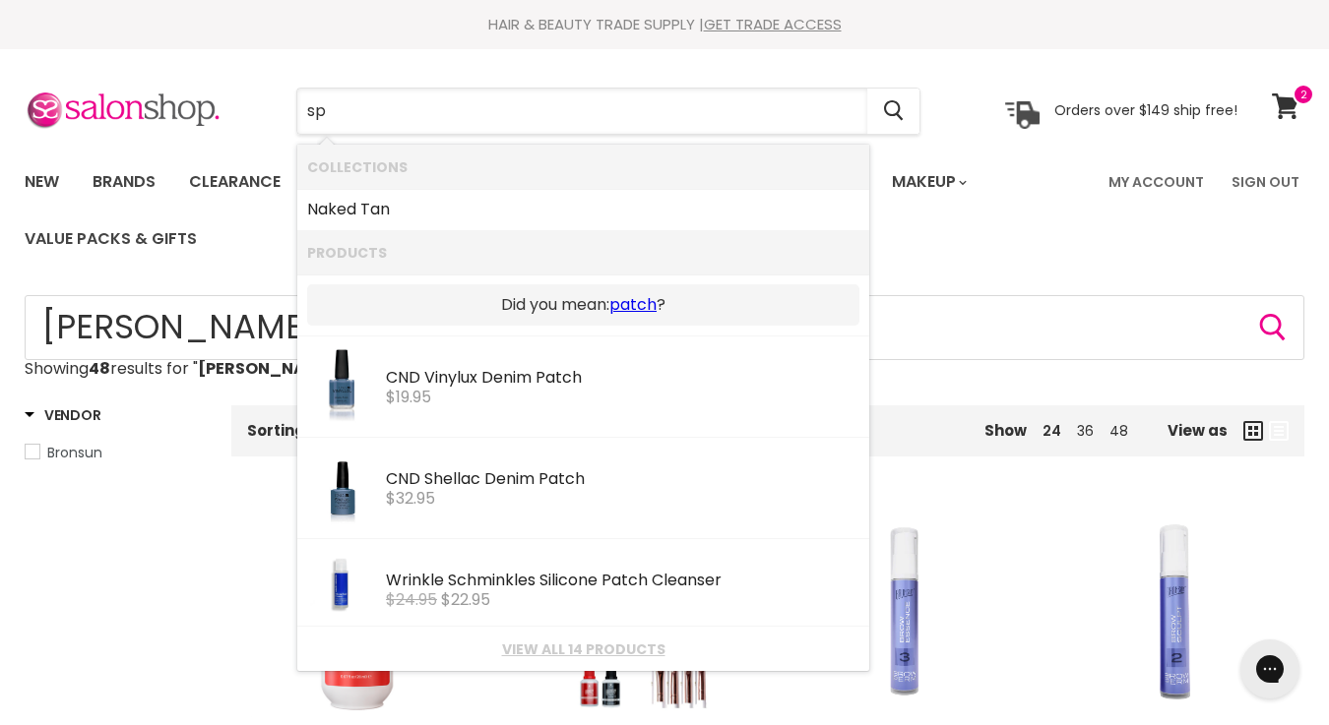
type input "s"
type input "spat"
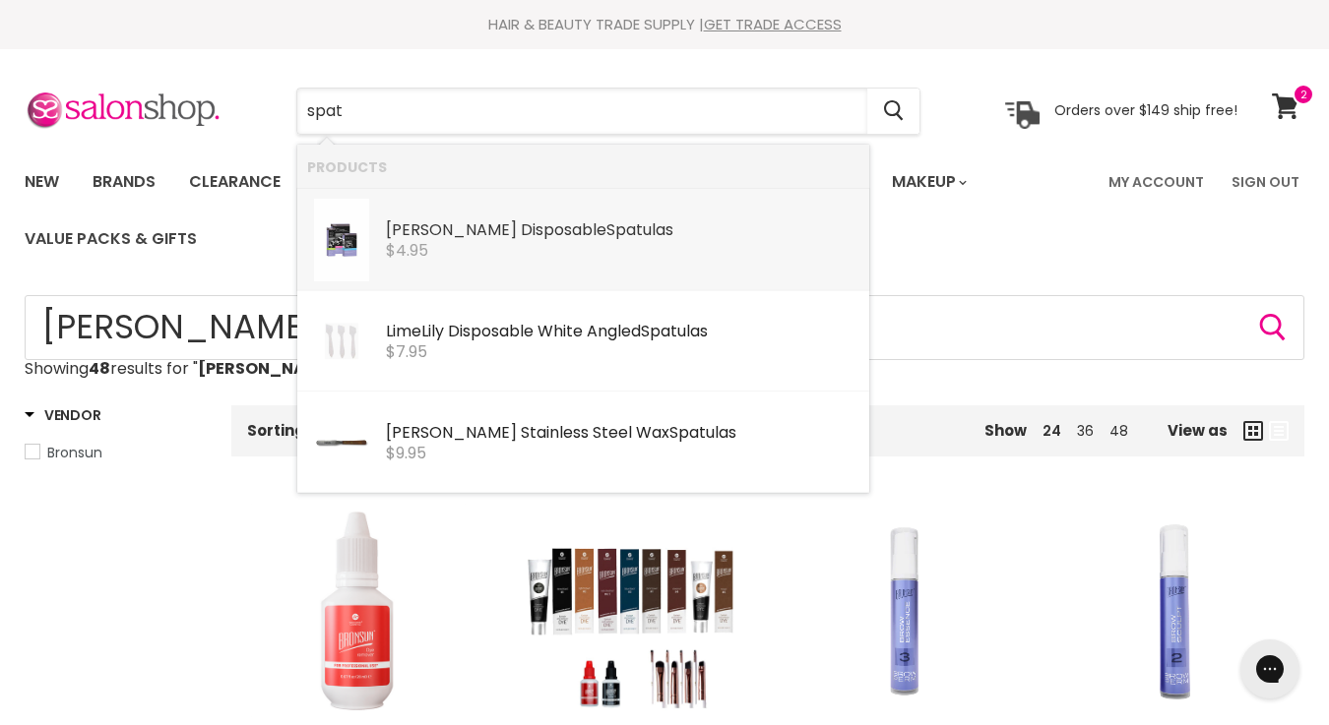
click at [576, 228] on div "Caron Disposable Spat ulas" at bounding box center [622, 231] width 473 height 21
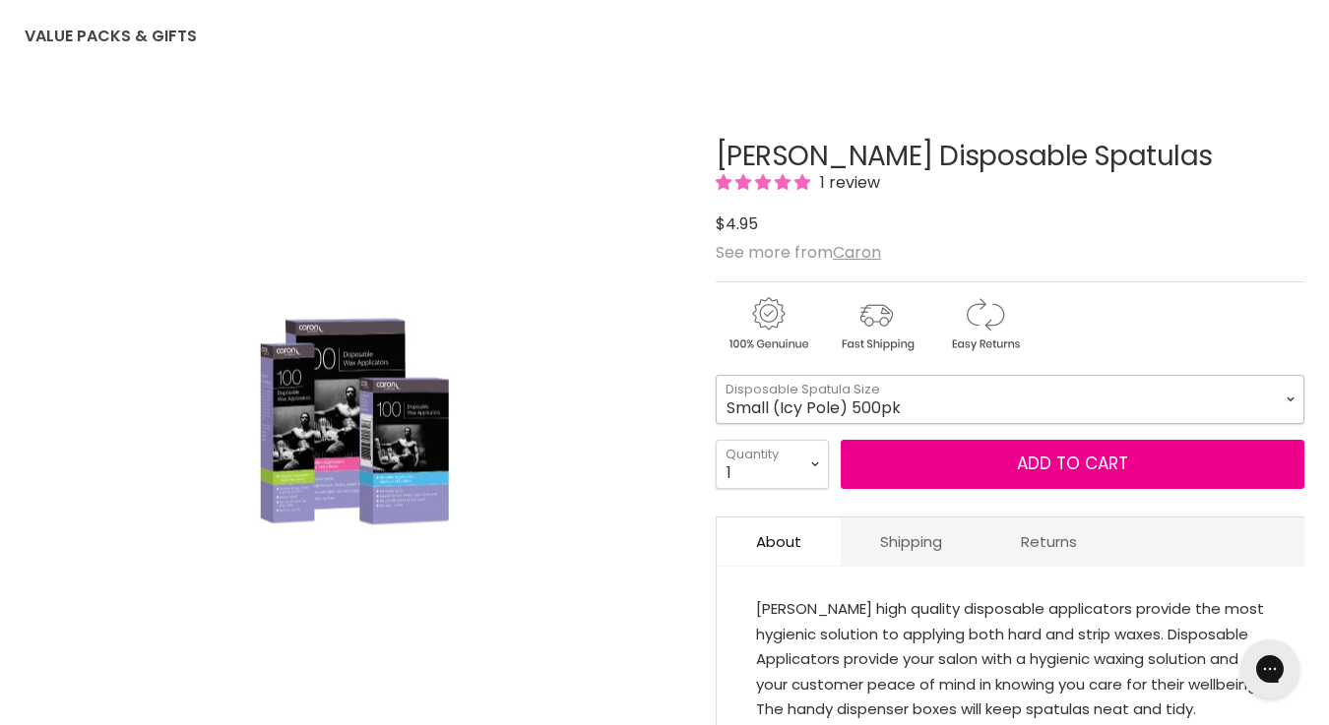
select select "Small (Icy Pole) 500pk"
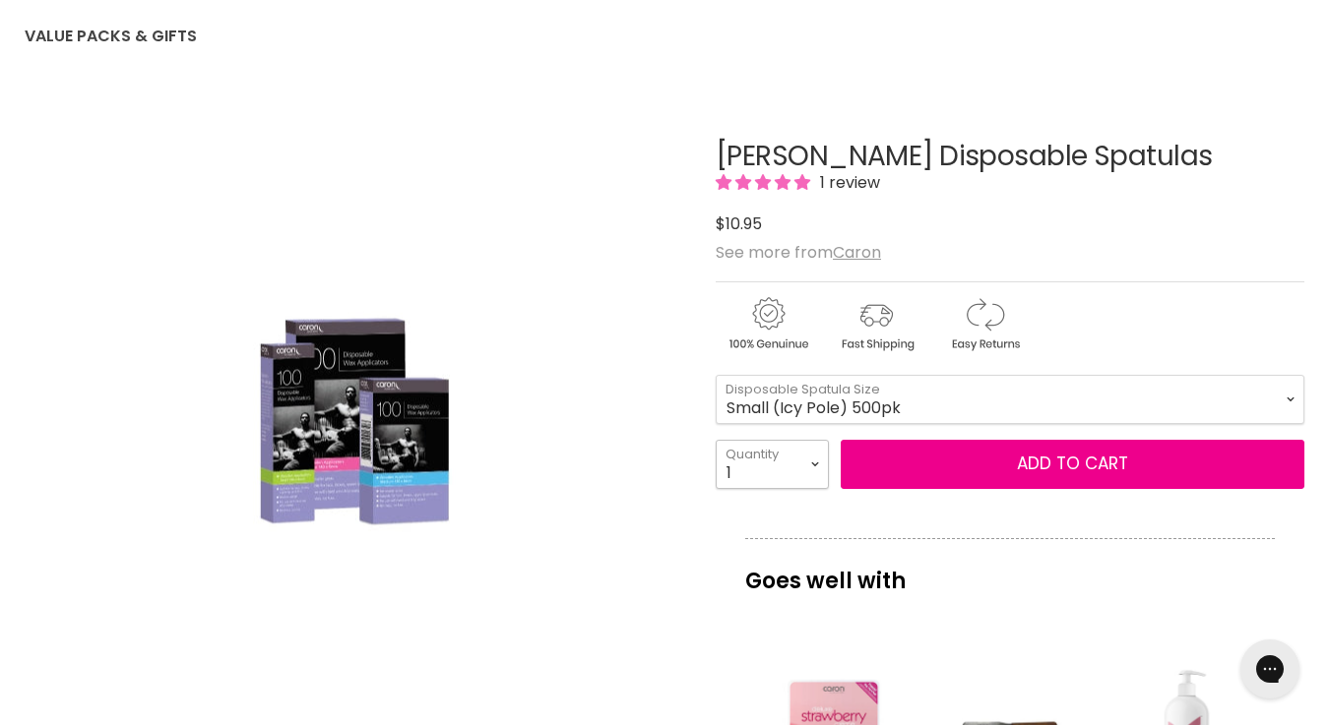
select select "2"
type input "2"
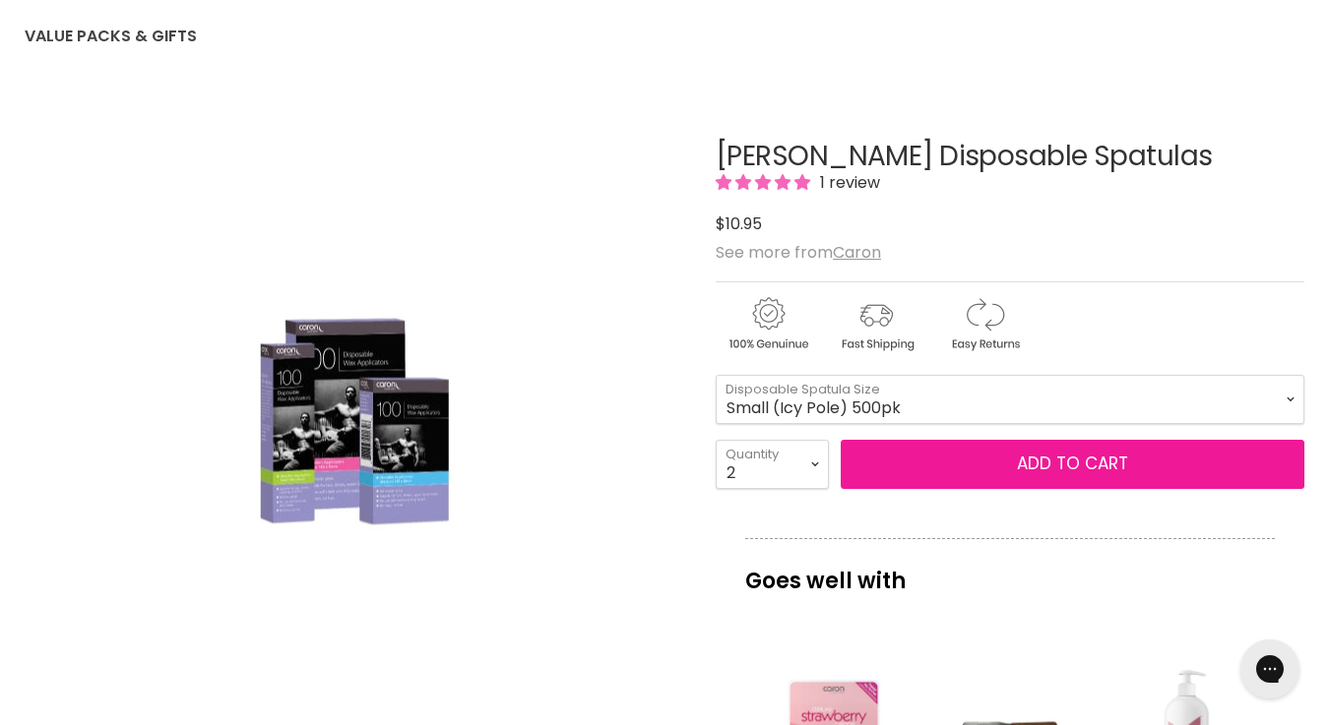
click at [953, 479] on button "Add to cart" at bounding box center [1072, 464] width 464 height 49
click at [1066, 458] on button "Add to cart" at bounding box center [1072, 464] width 464 height 49
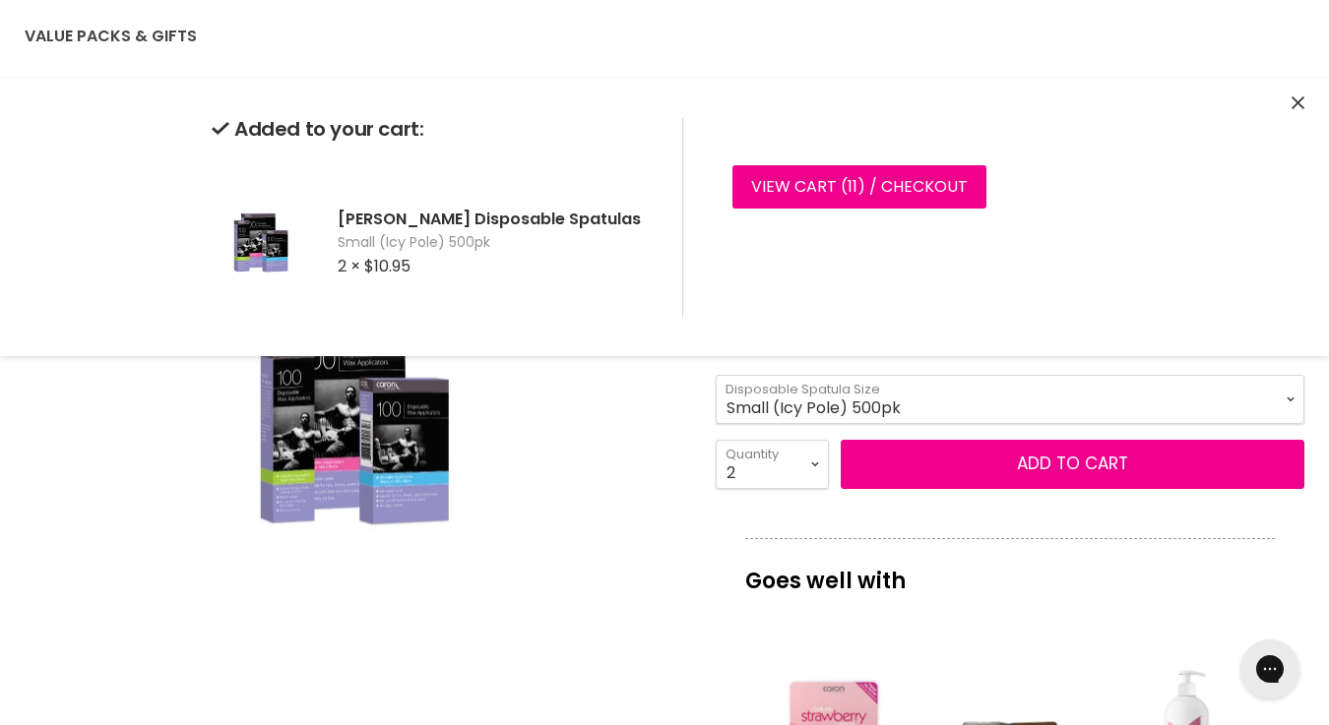
scroll to position [164, 0]
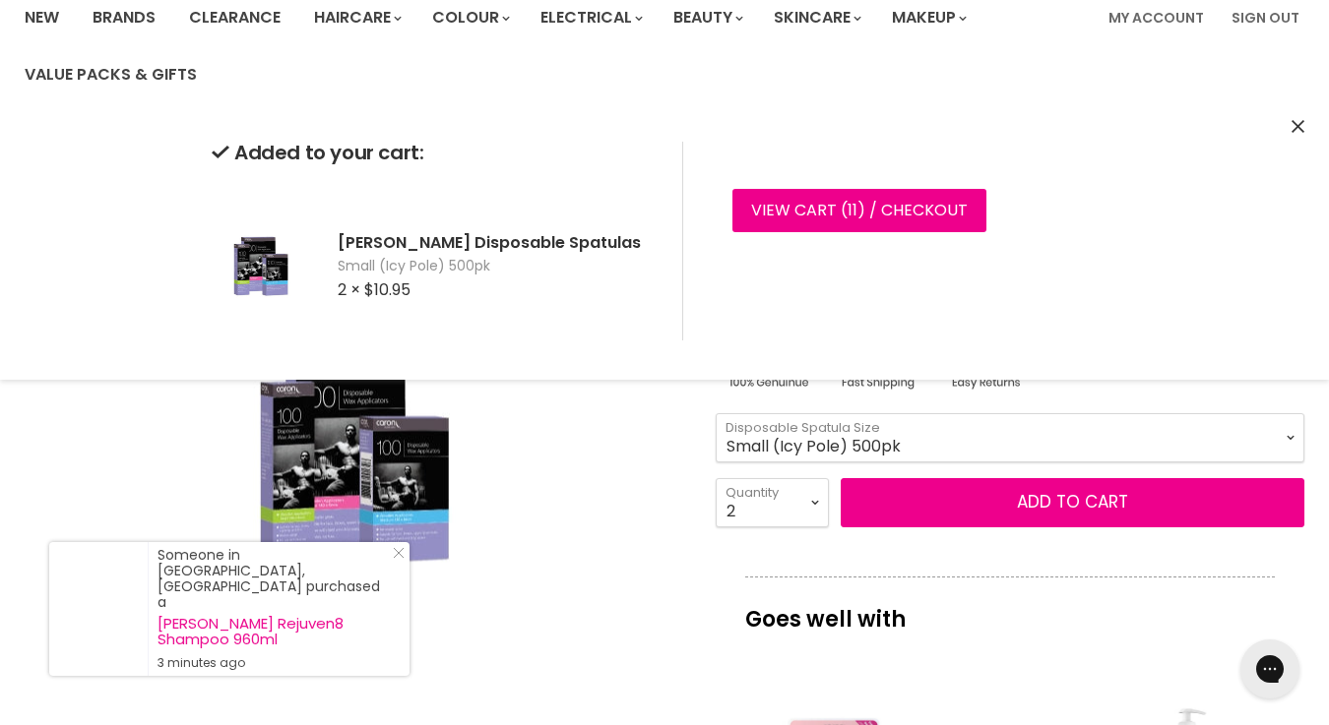
select select "Brow Beater 100pk"
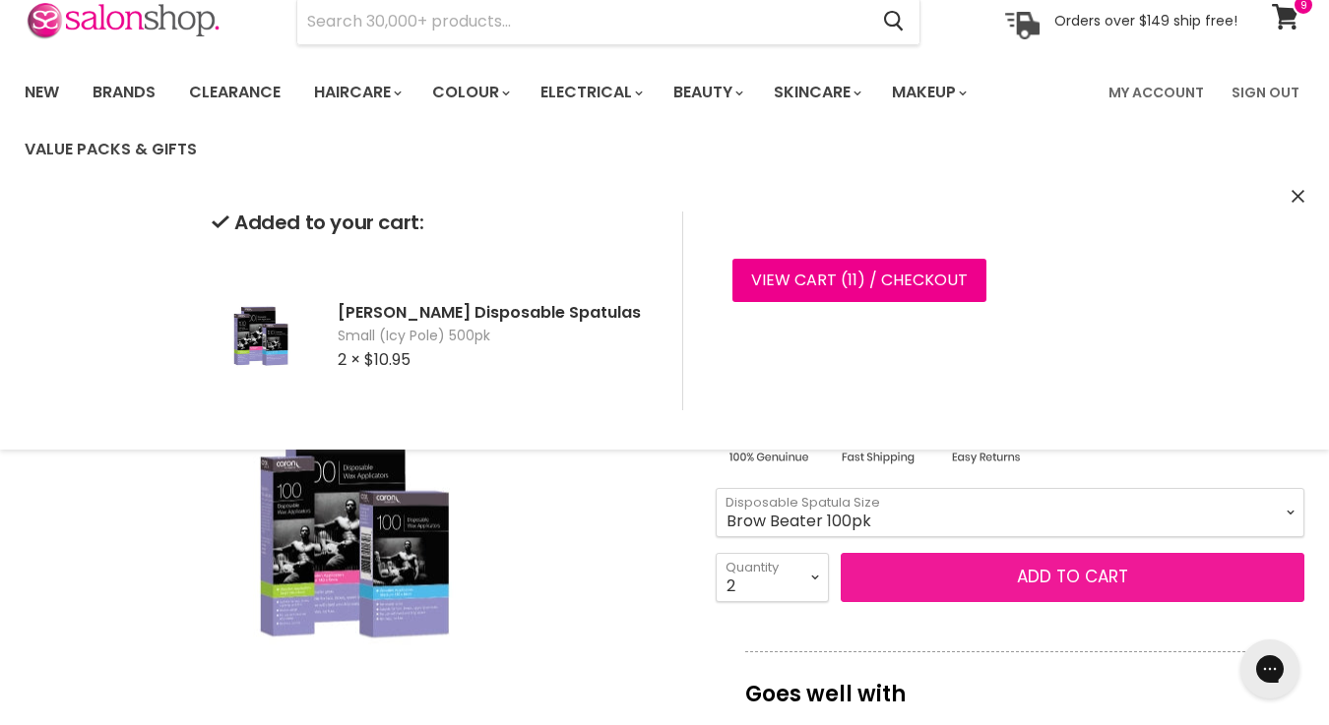
scroll to position [89, 0]
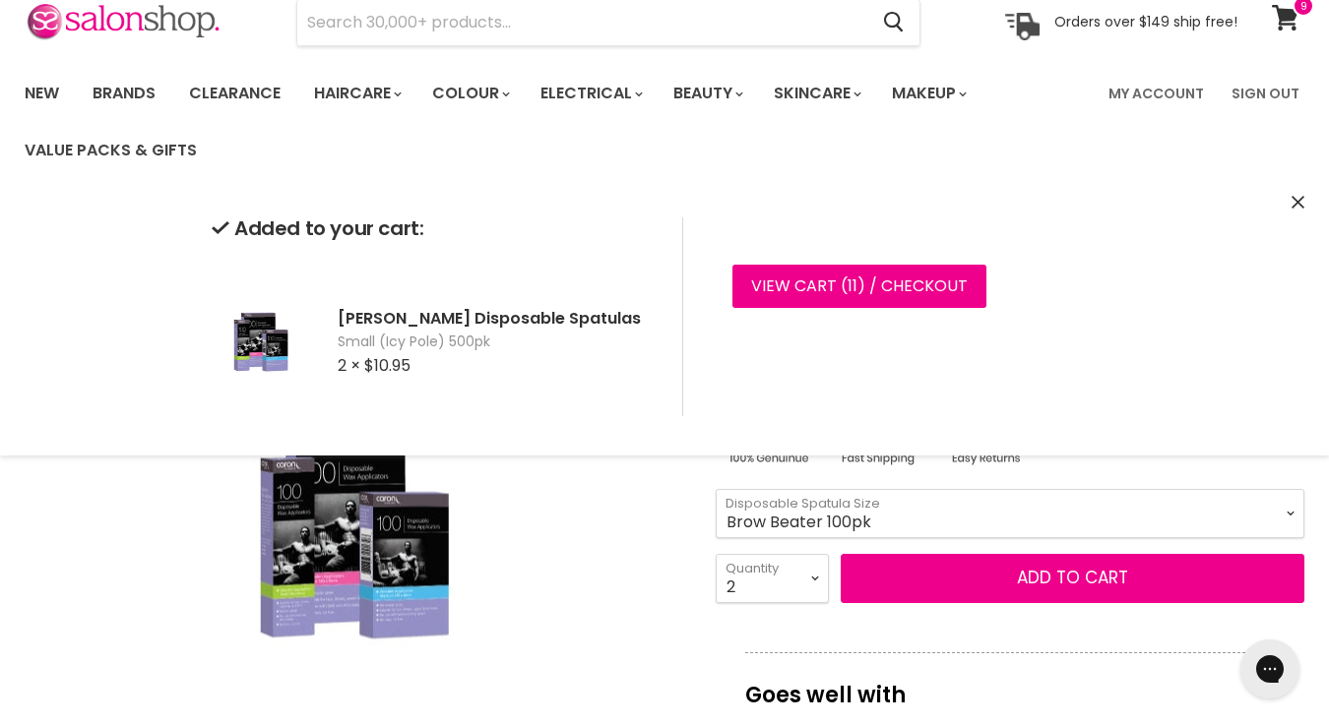
select select "1"
type input "1"
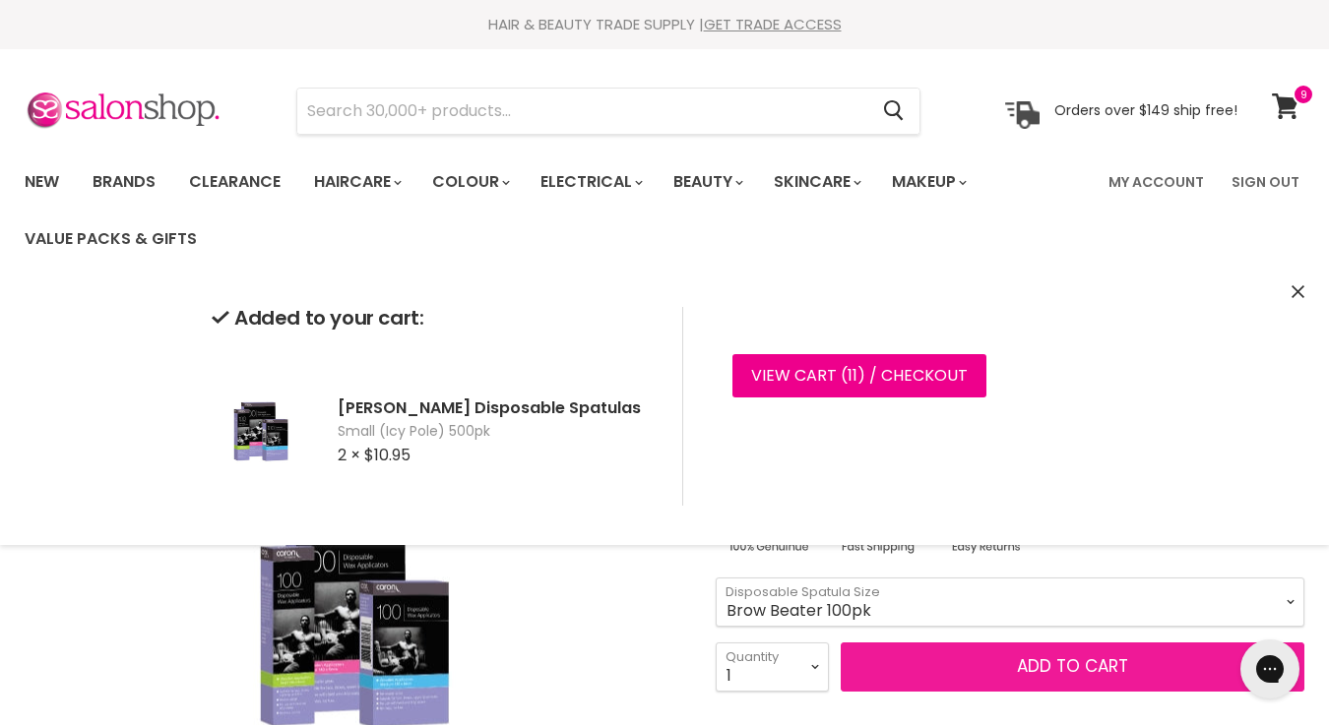
scroll to position [0, 0]
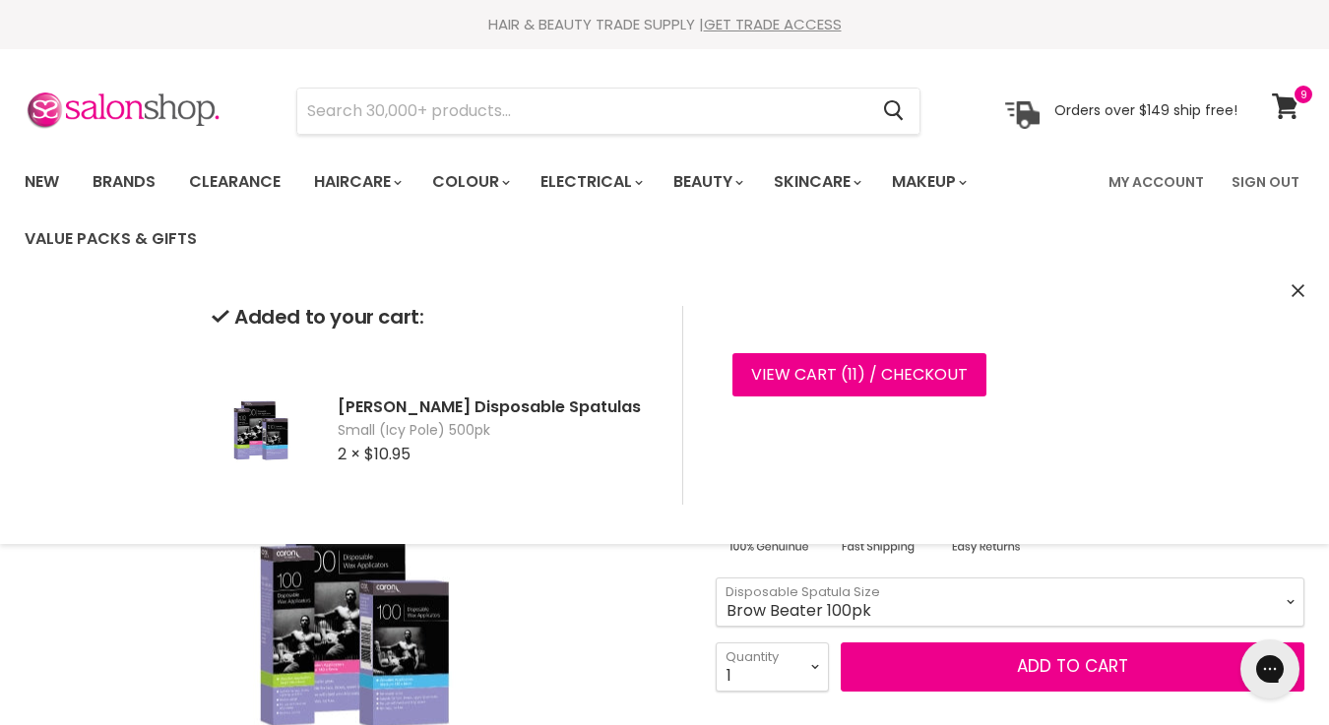
click at [1300, 295] on icon "Close" at bounding box center [1297, 290] width 13 height 13
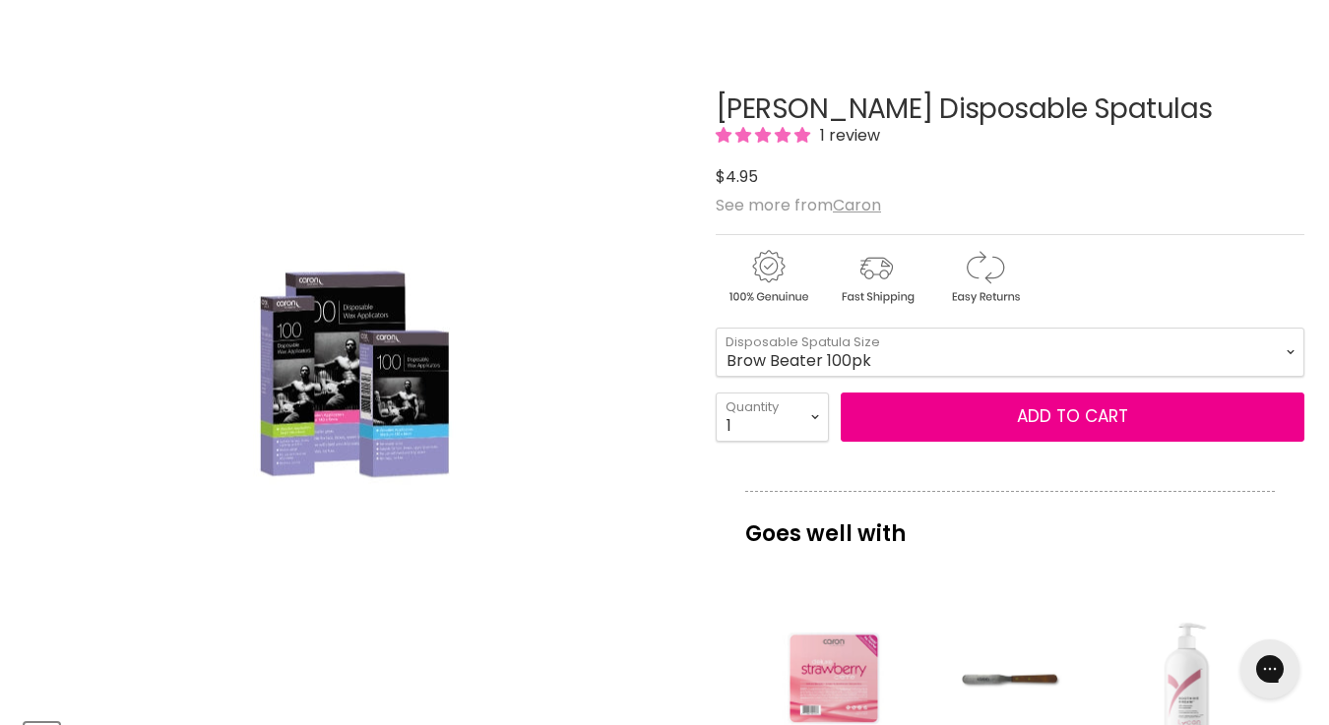
scroll to position [237, 0]
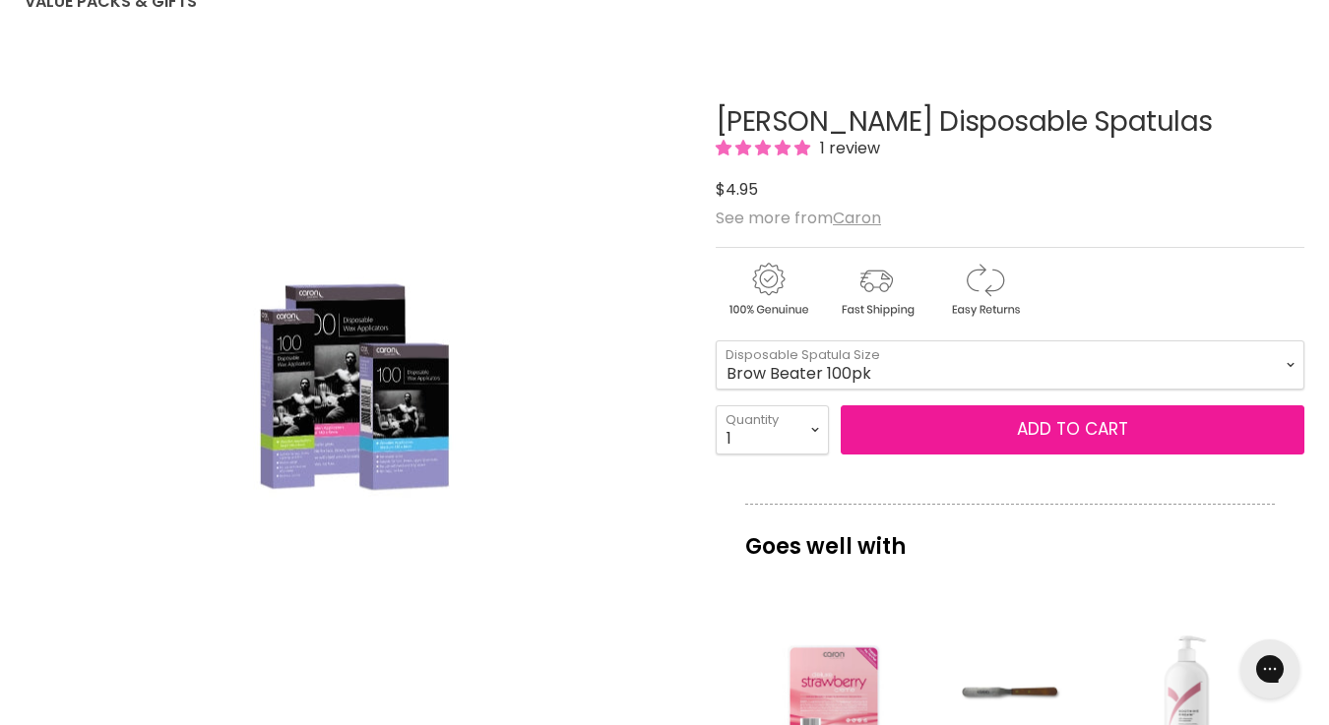
click at [1027, 434] on button "Add to cart" at bounding box center [1072, 429] width 464 height 49
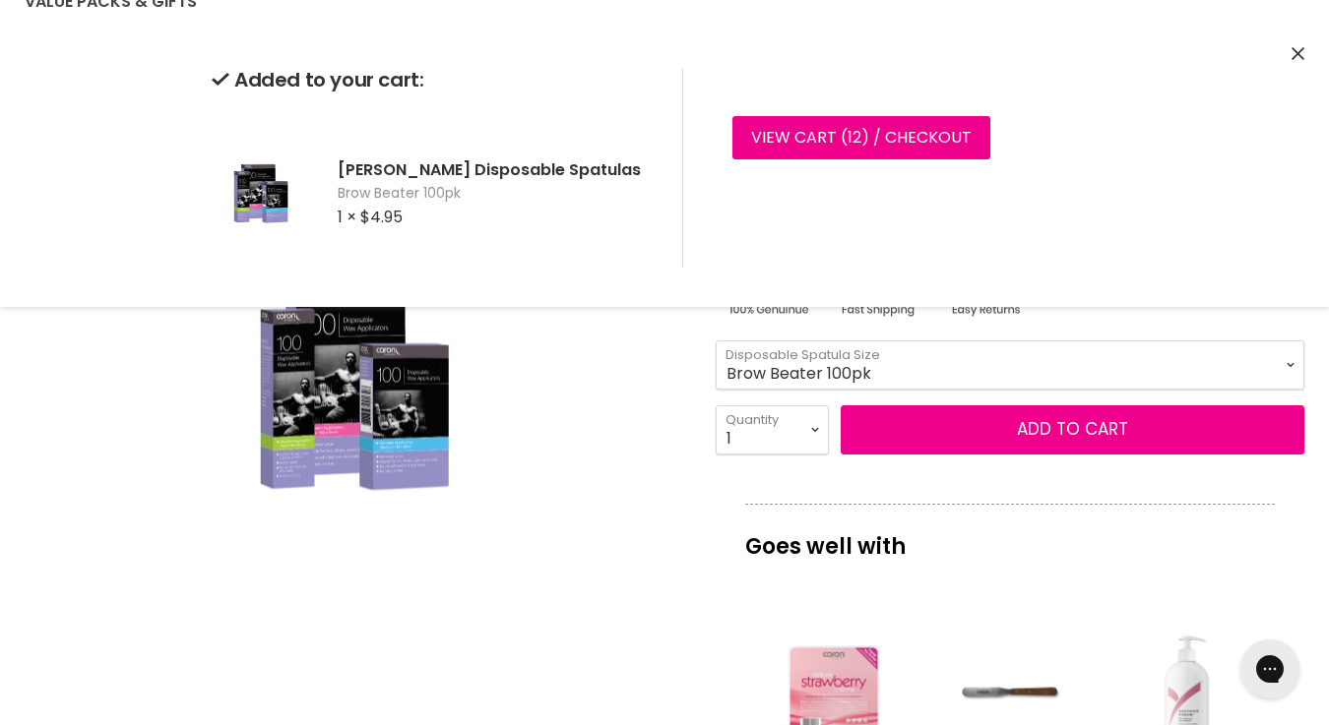
click at [700, 495] on article "Click or scroll to zoom Tap or pinch to zoom Click or scroll to zoom" at bounding box center [664, 702] width 1279 height 1289
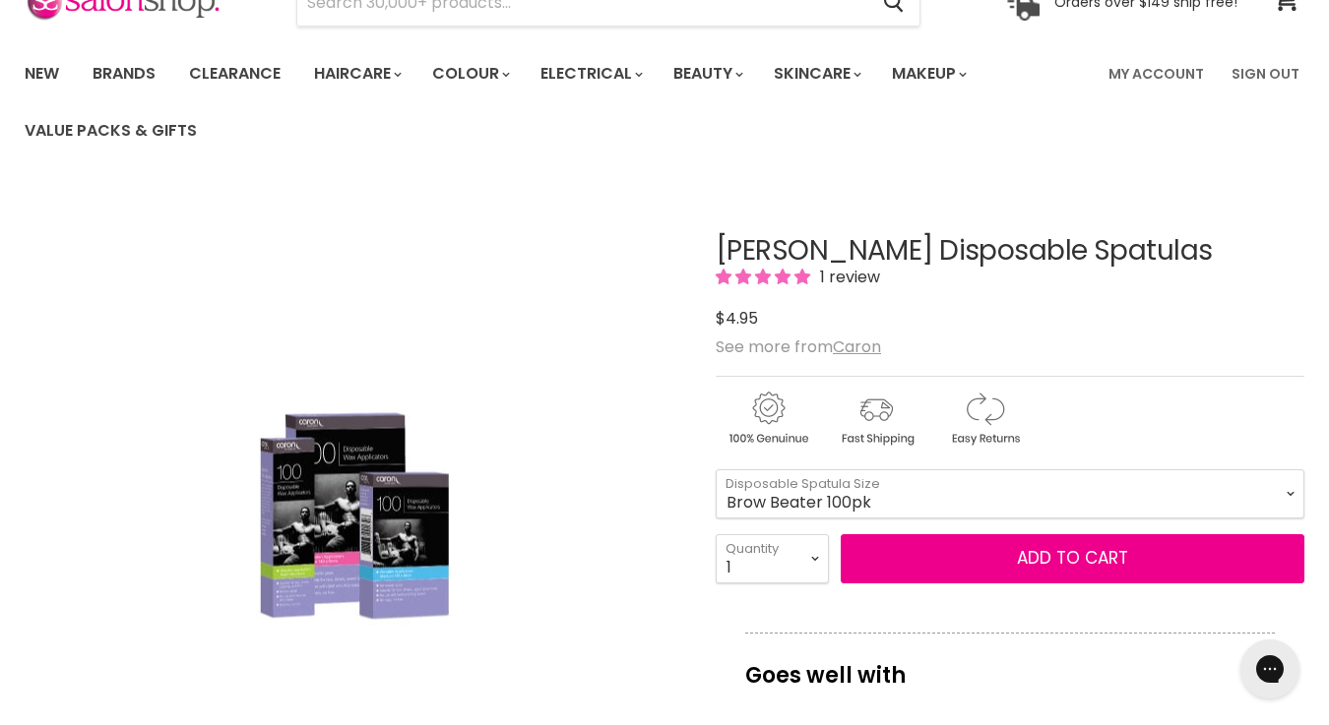
scroll to position [294, 0]
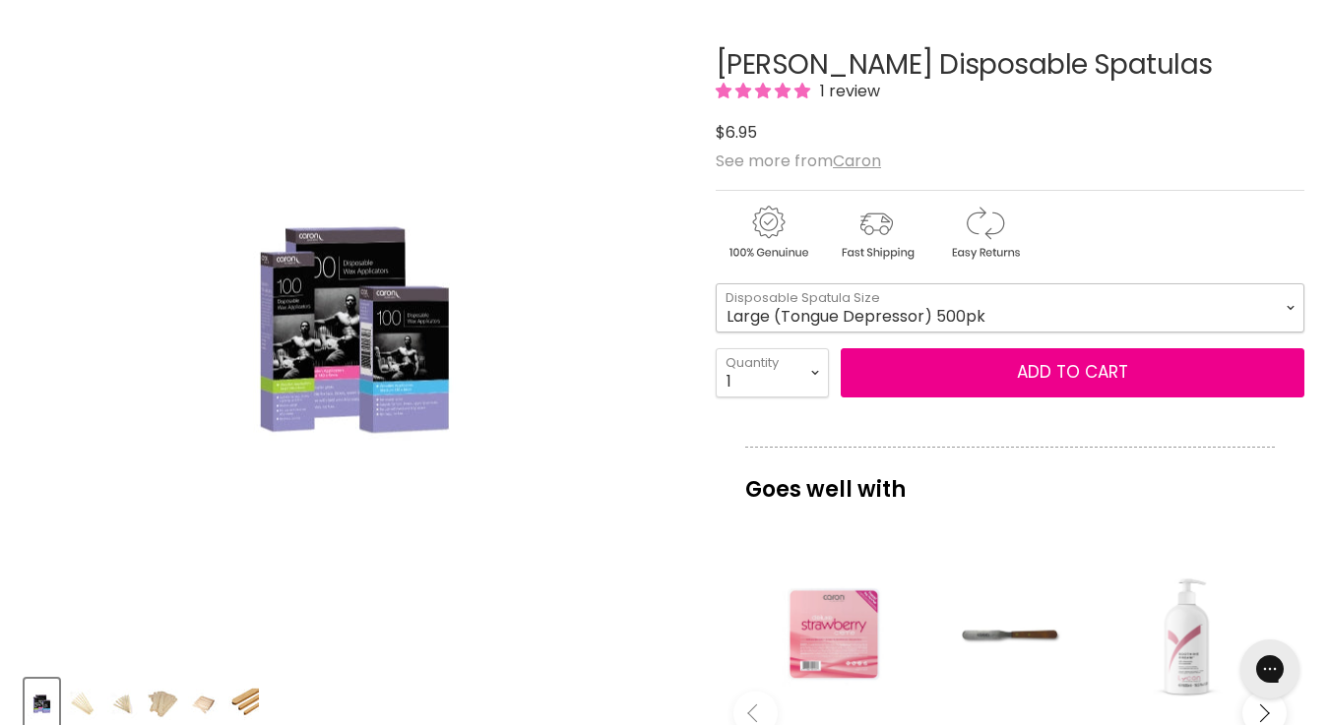
select select "Large (Tongue Depressor) 500pk"
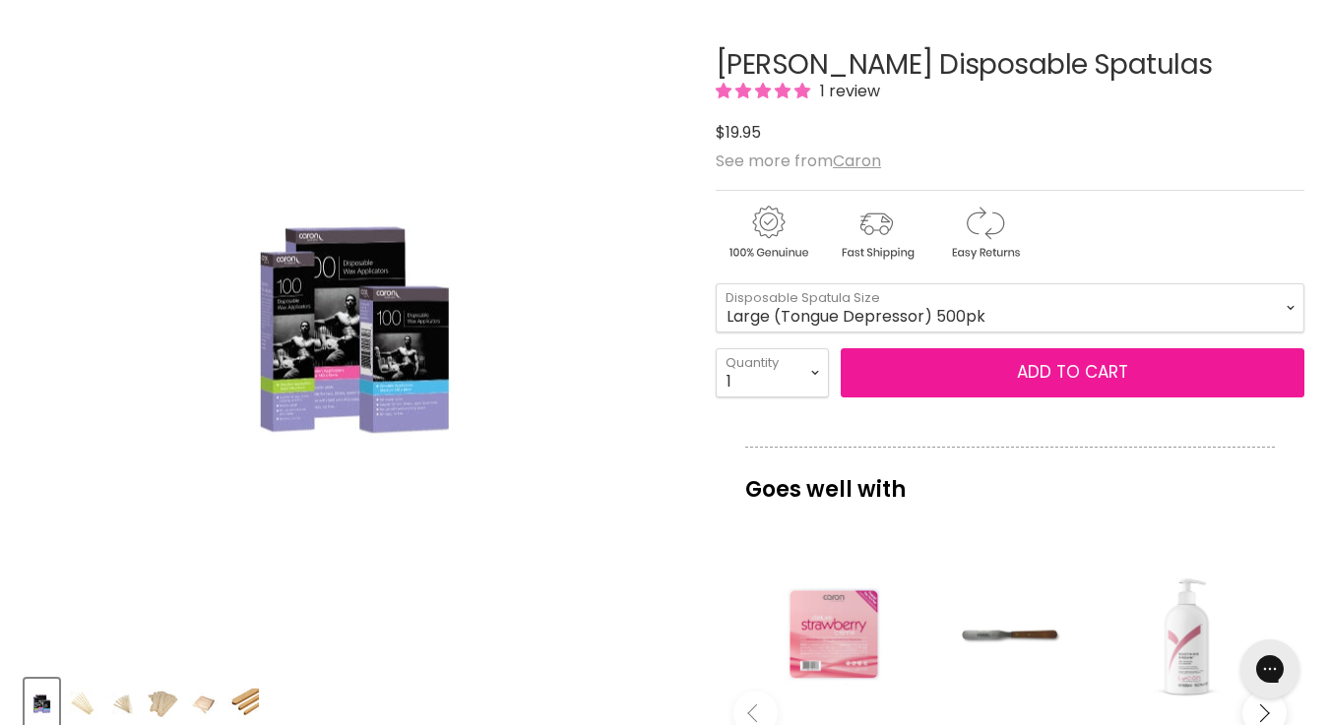
click at [1034, 371] on button "Add to cart" at bounding box center [1072, 372] width 464 height 49
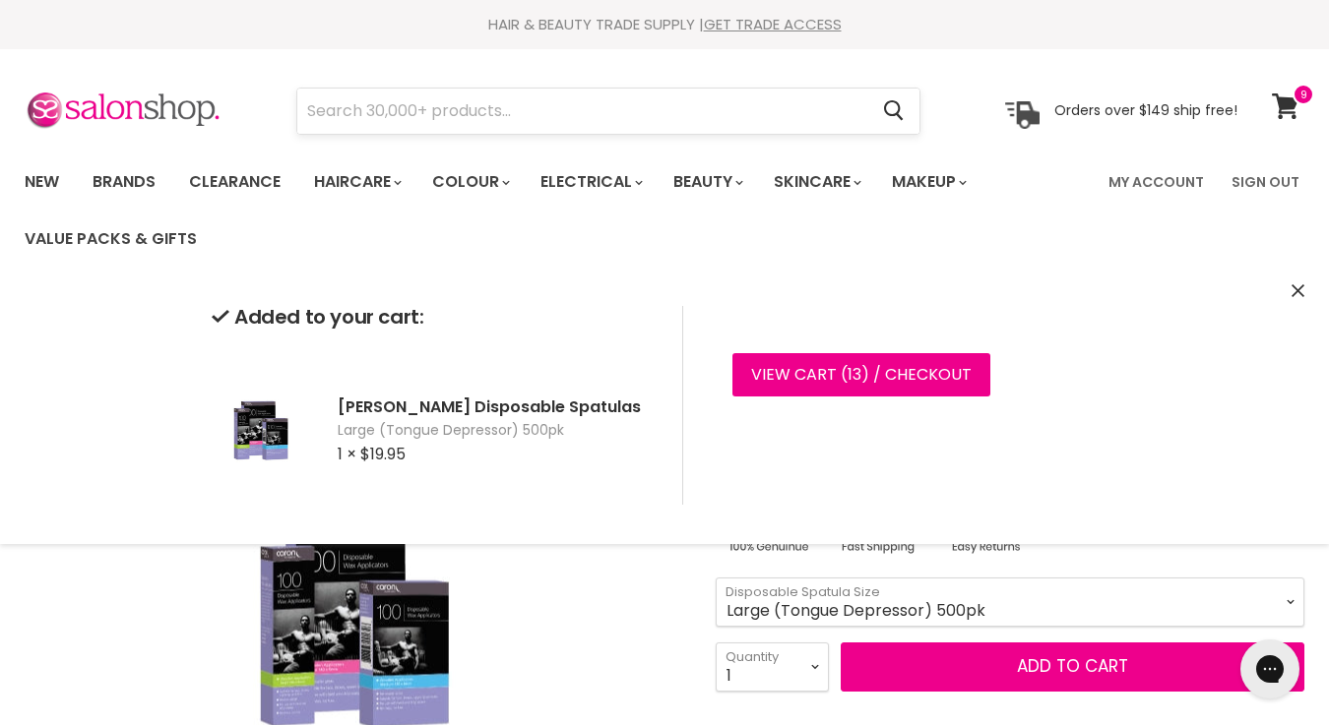
click at [429, 106] on input "Search" at bounding box center [582, 111] width 570 height 45
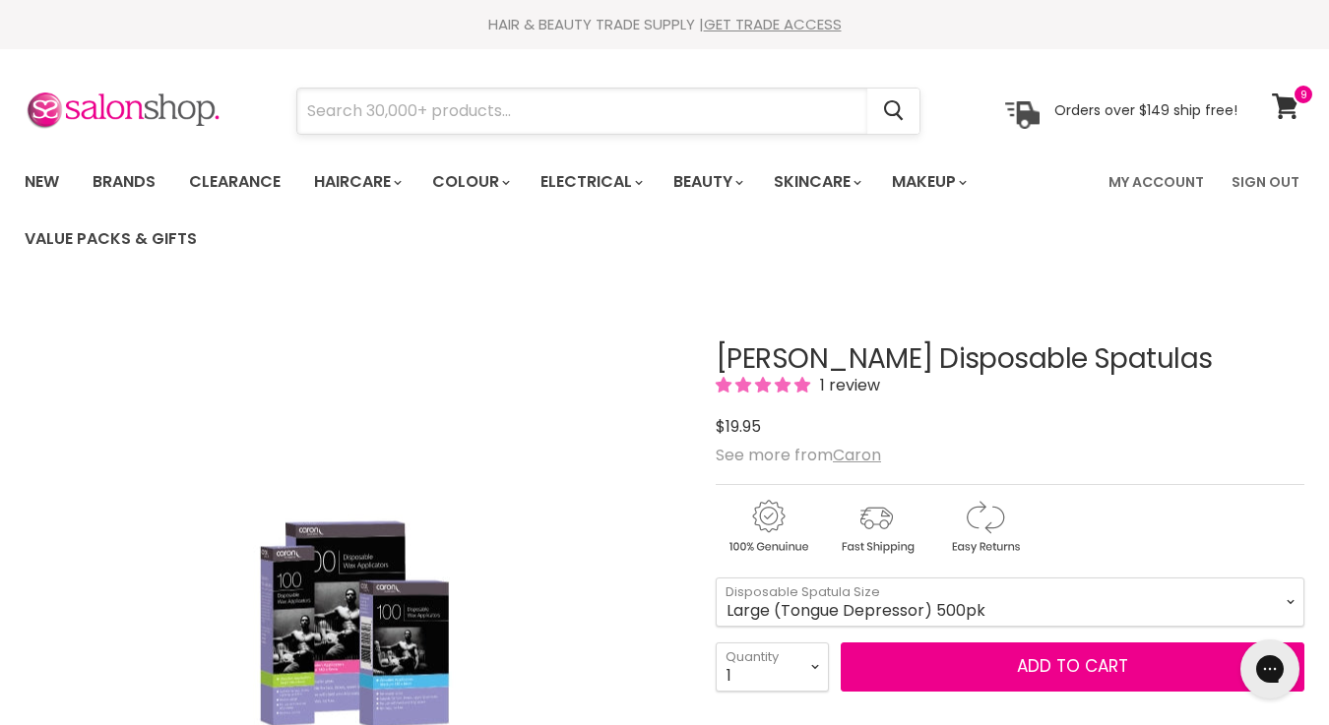
click at [448, 108] on input "Search" at bounding box center [582, 111] width 570 height 45
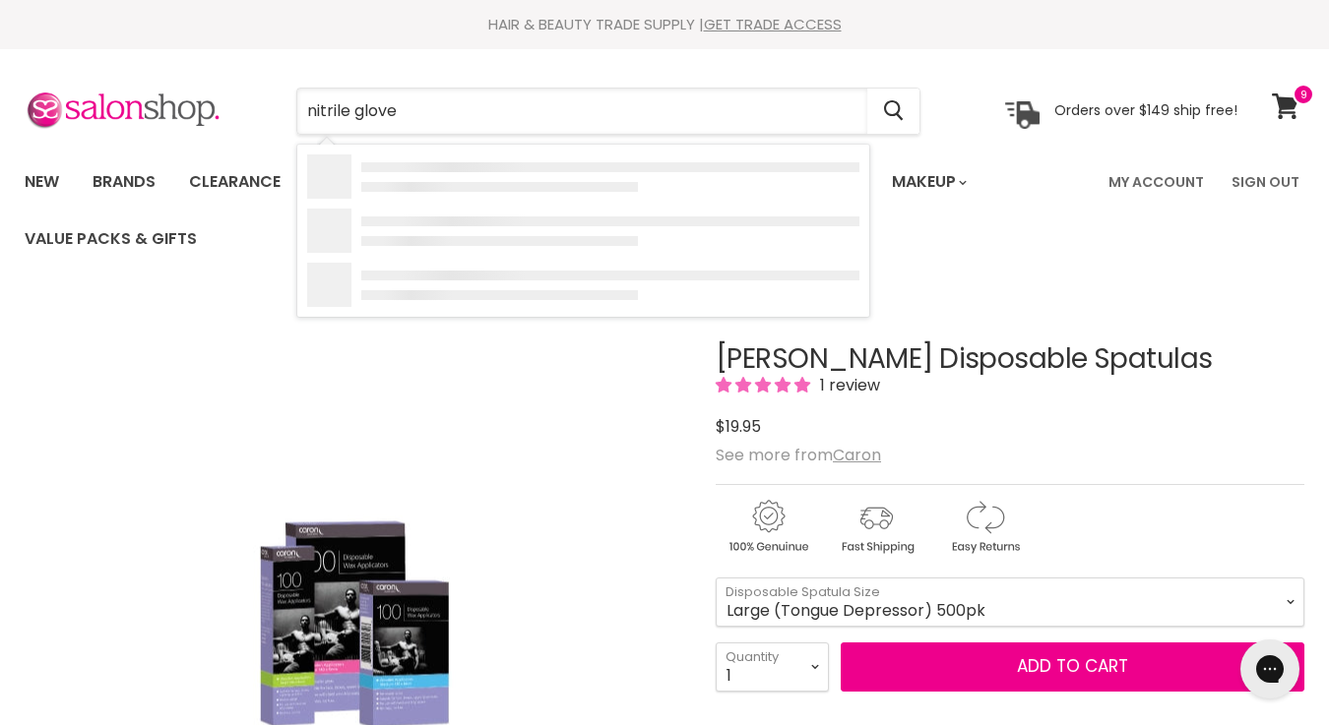
type input "nitrile gloves"
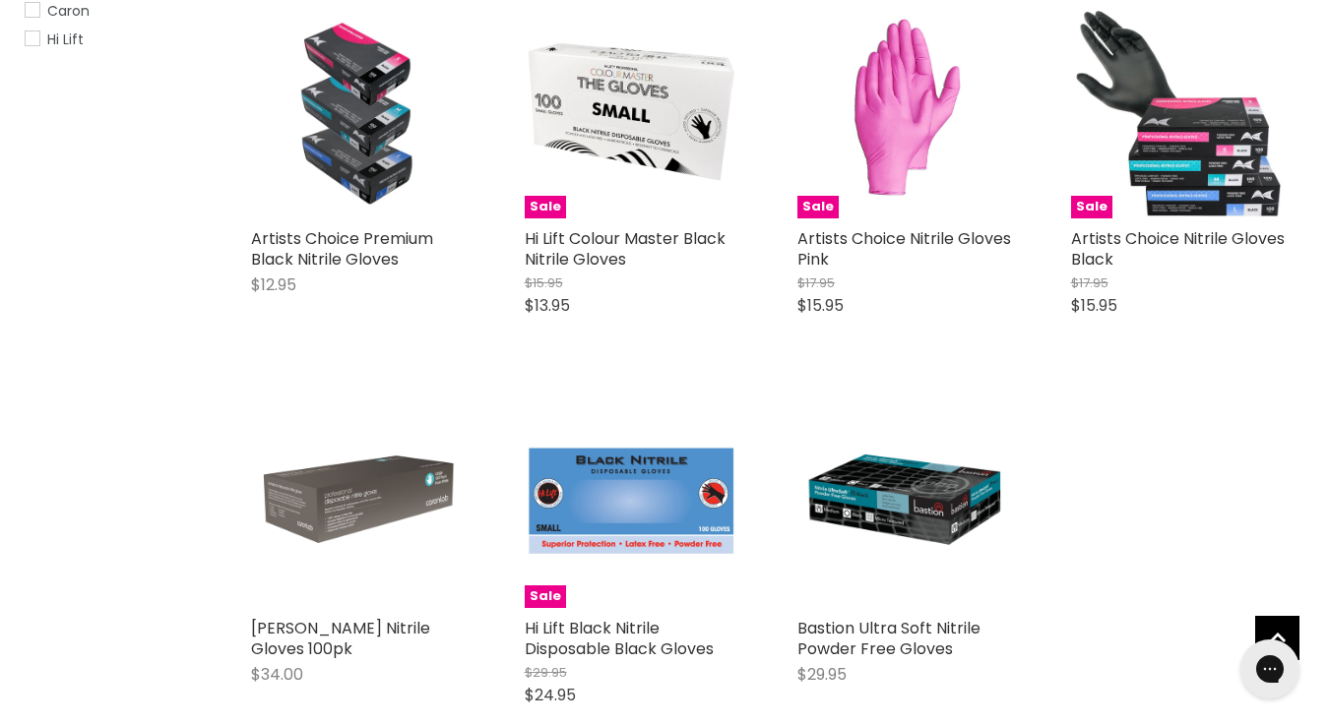
scroll to position [492, 0]
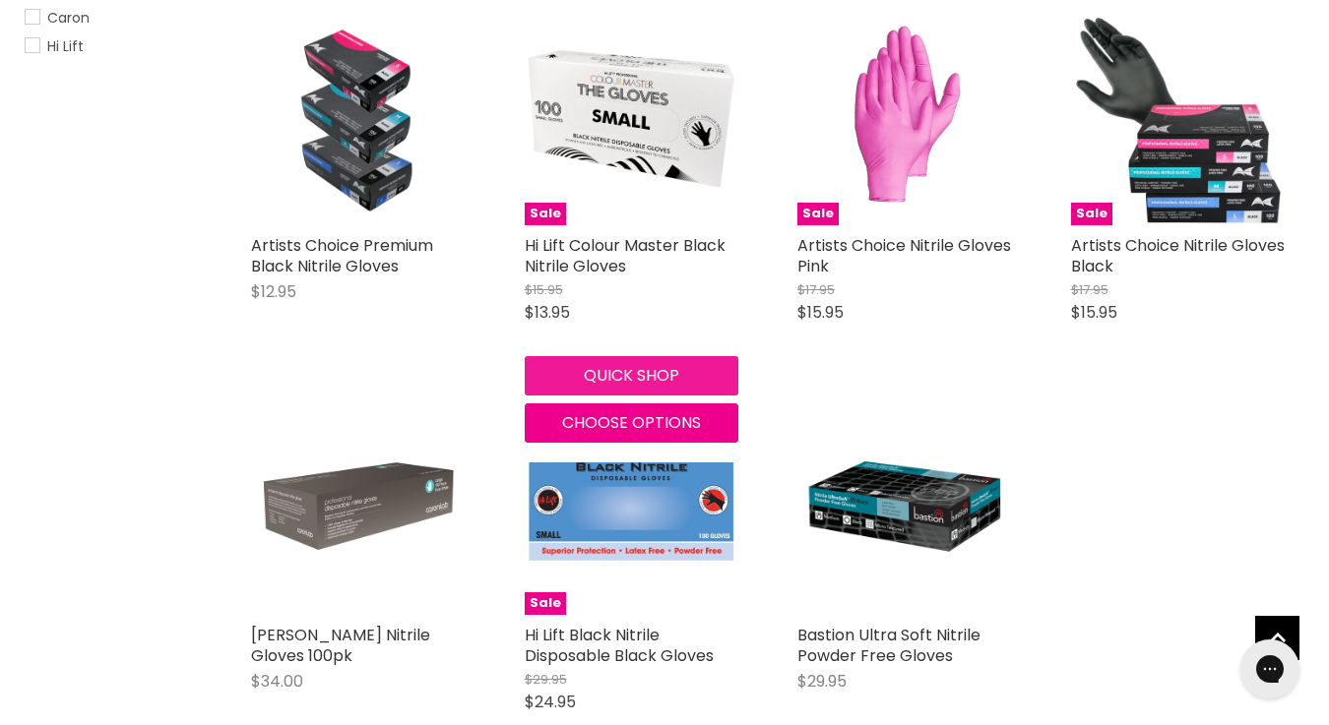
click at [626, 373] on button "Quick shop" at bounding box center [632, 375] width 215 height 39
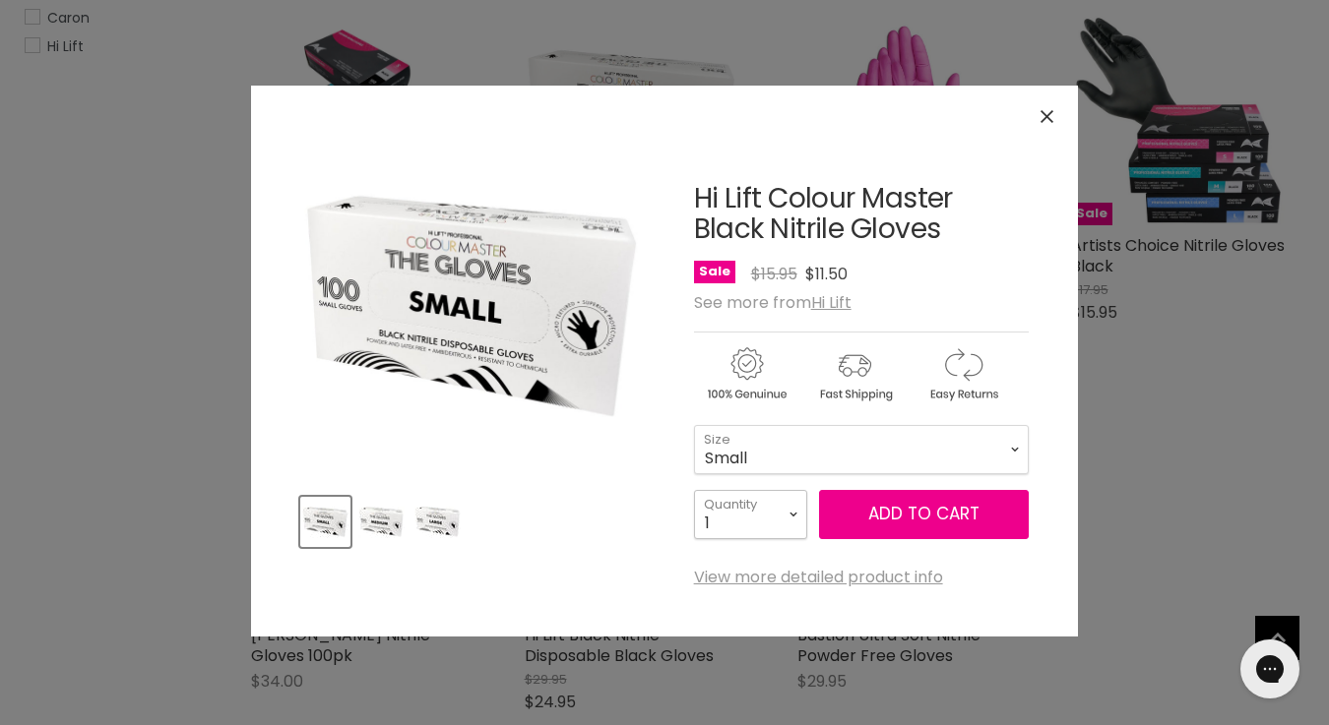
select select "5"
type input "5"
select select "6"
type input "6"
click at [929, 518] on span "Add to cart" at bounding box center [923, 514] width 111 height 24
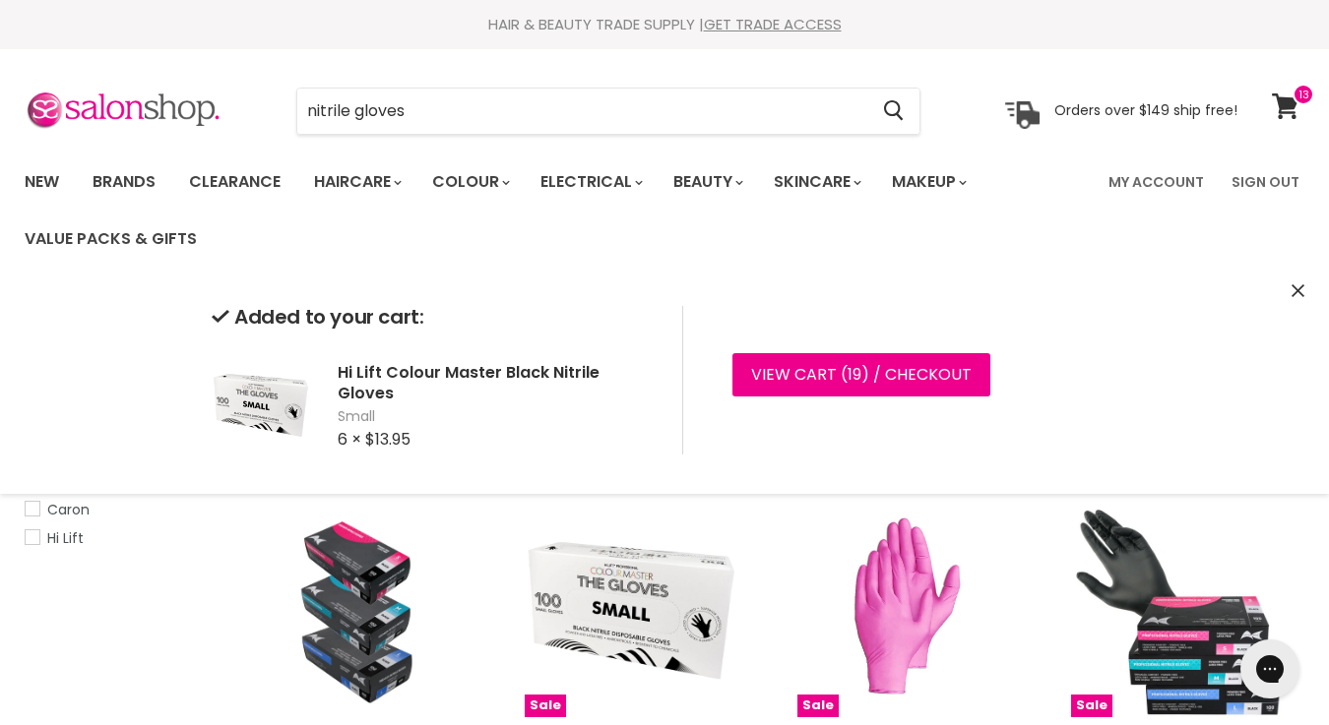
drag, startPoint x: 456, startPoint y: 120, endPoint x: 287, endPoint y: 126, distance: 168.4
click at [287, 126] on div "nitrile gloves Cancel" at bounding box center [608, 111] width 724 height 45
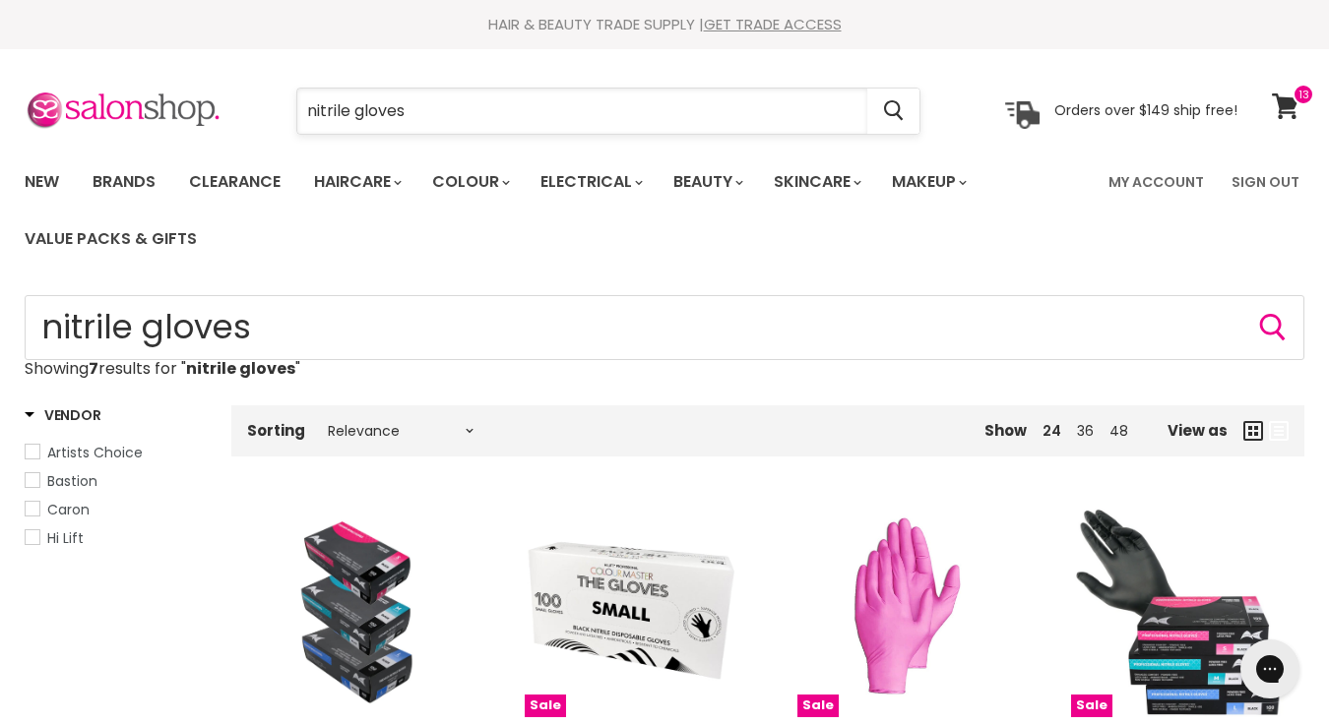
click at [468, 130] on input "nitrile gloves" at bounding box center [582, 111] width 570 height 45
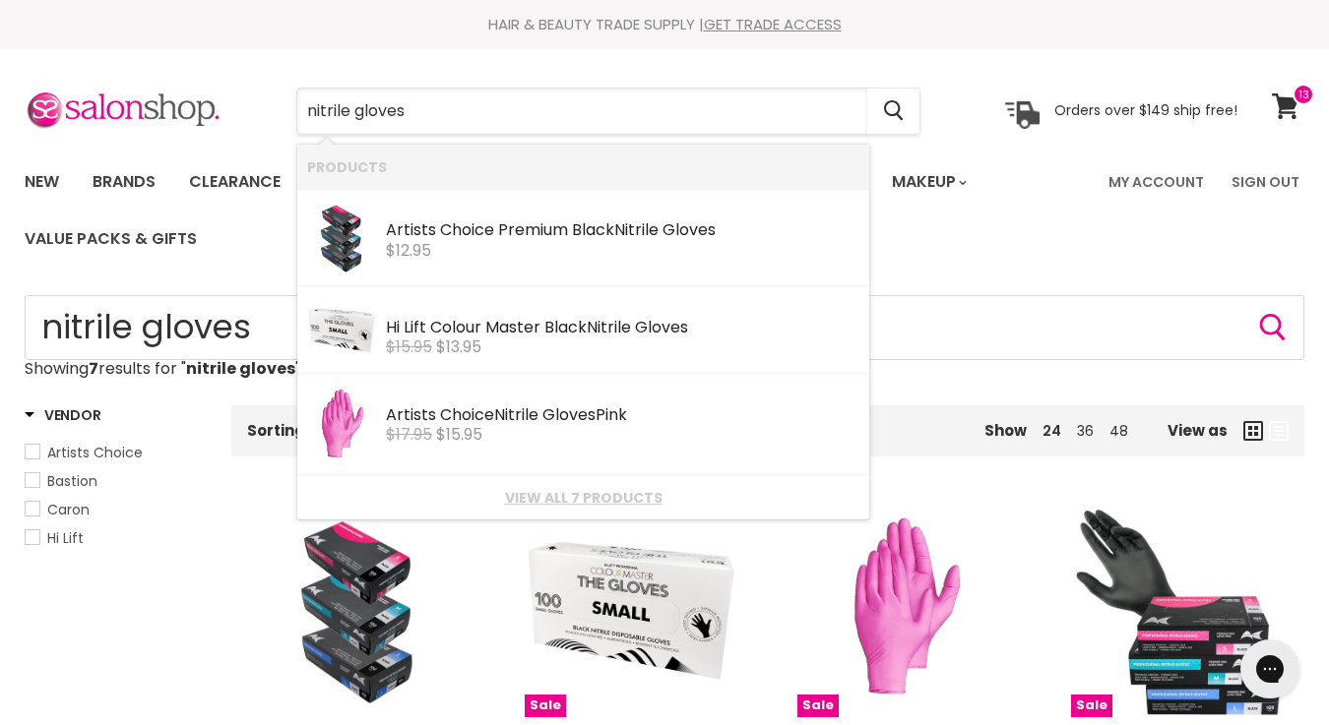
drag, startPoint x: 436, startPoint y: 109, endPoint x: 283, endPoint y: 108, distance: 152.6
click at [283, 108] on div "nitrile gloves Cancel" at bounding box center [608, 111] width 724 height 45
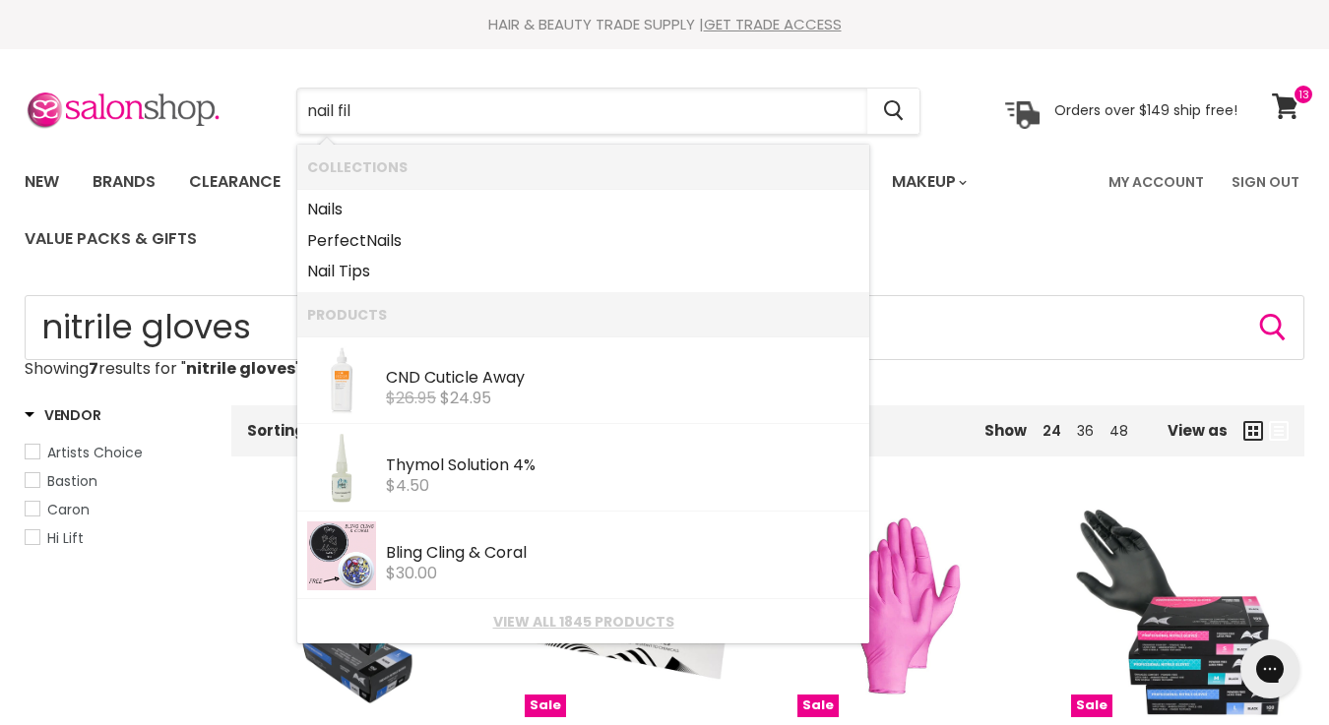
type input "nail file"
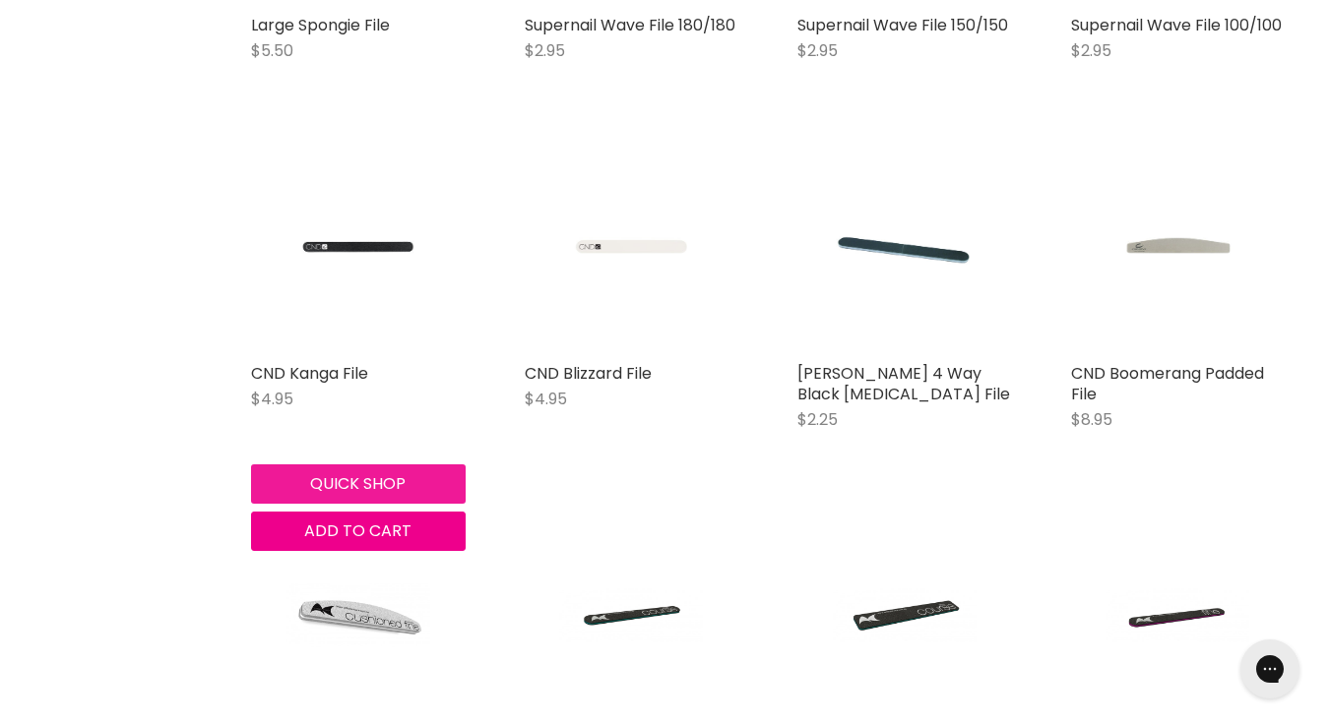
click at [364, 479] on button "Quick shop" at bounding box center [358, 484] width 215 height 39
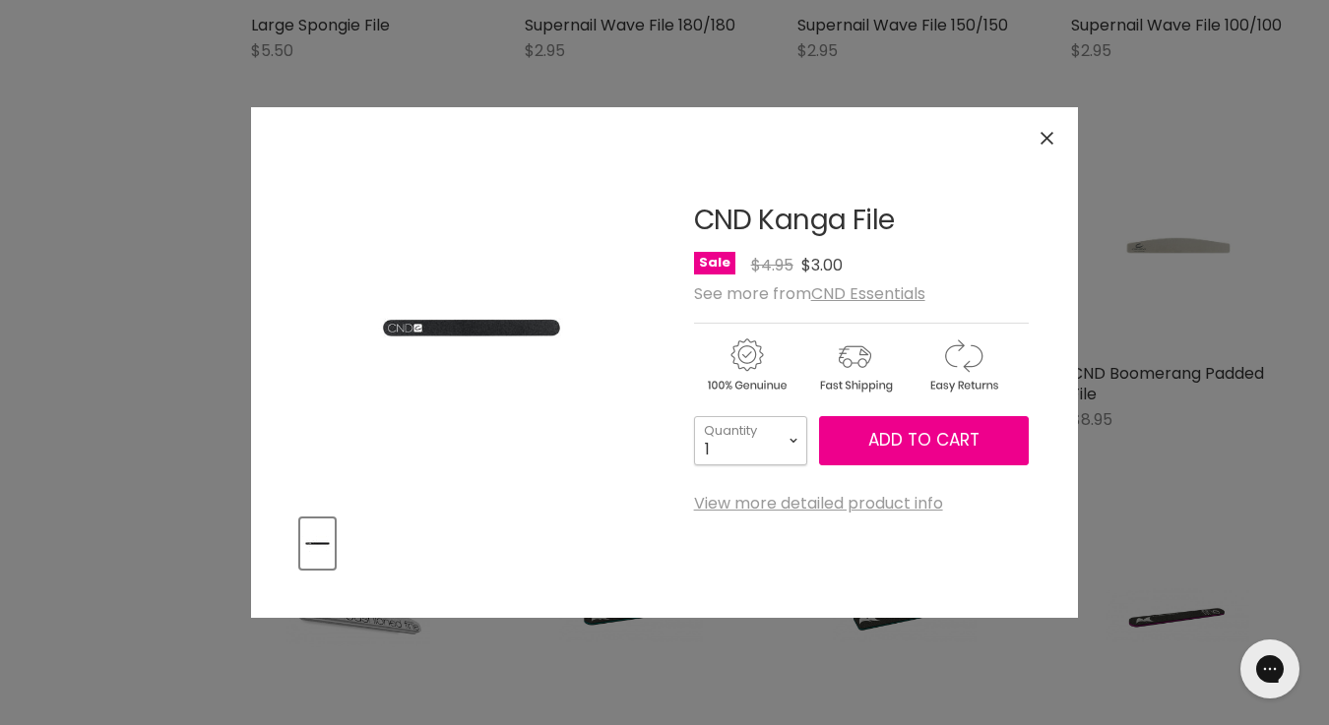
select select "10+"
type input "10"
click at [932, 436] on span "Add to cart" at bounding box center [923, 440] width 111 height 24
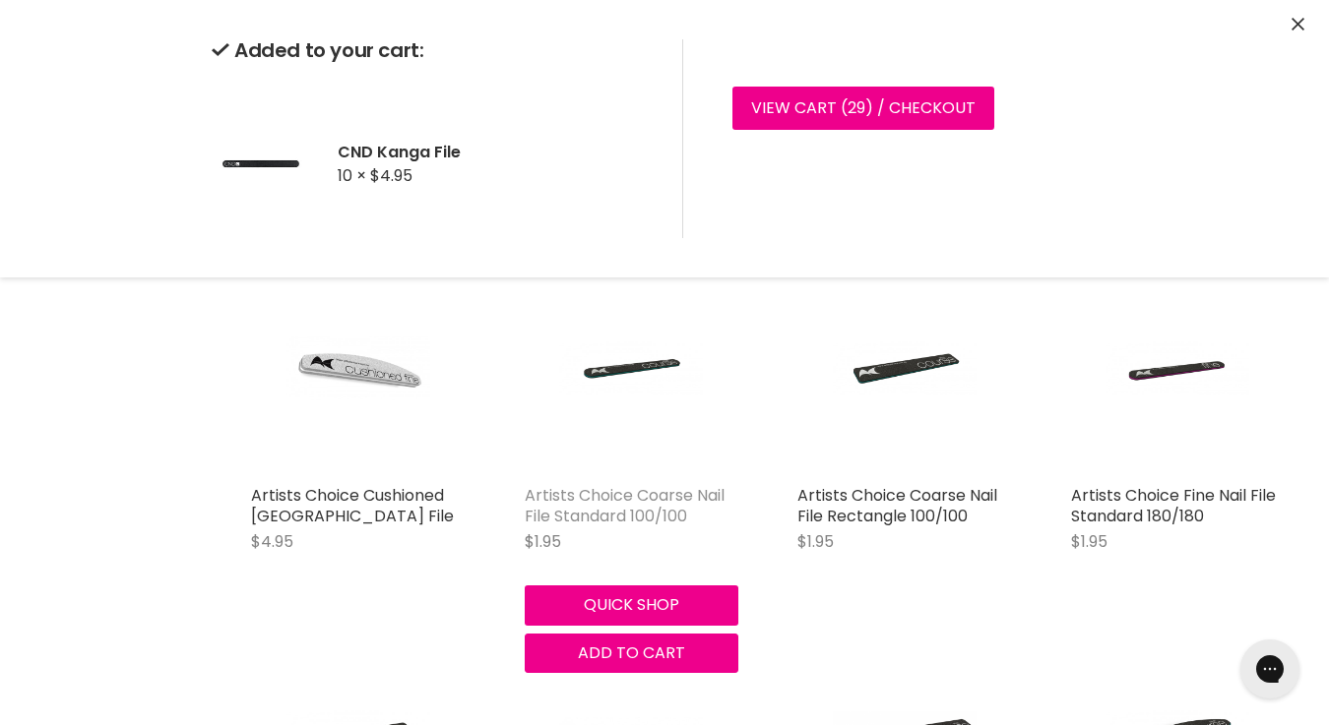
scroll to position [979, 0]
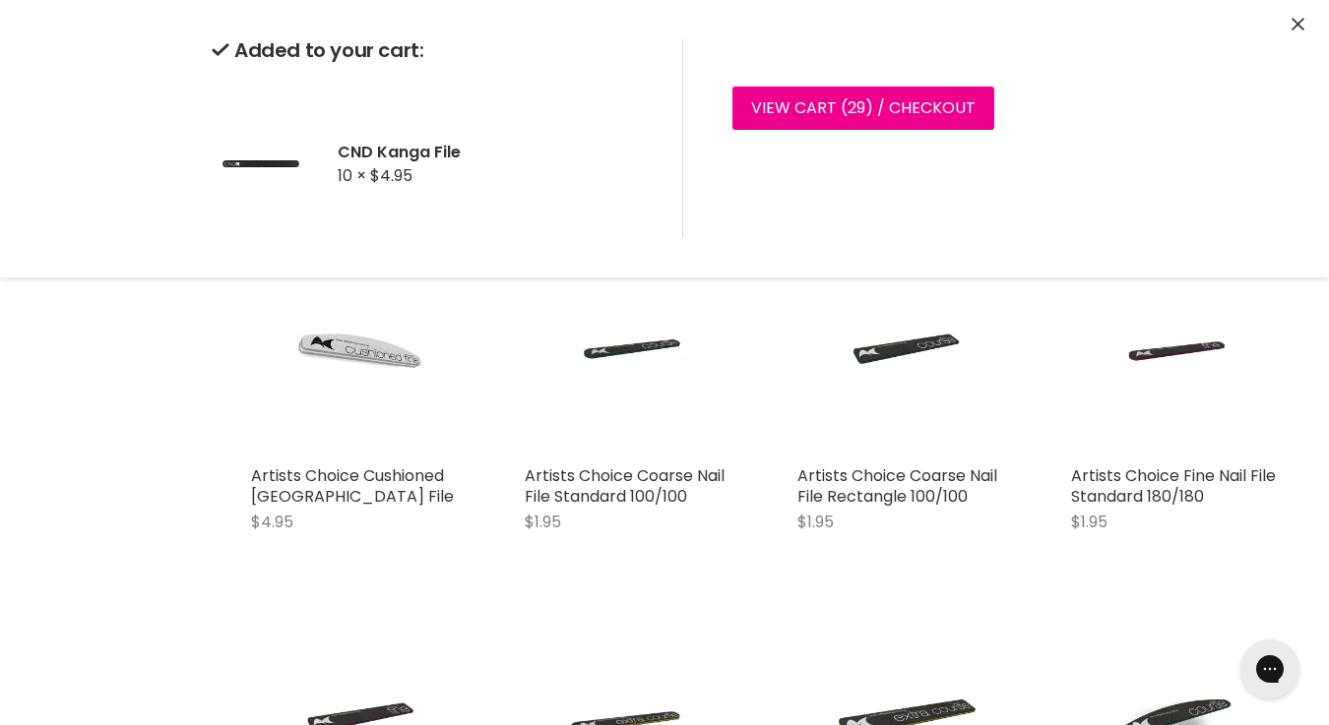
click at [628, 551] on div "Quick shop Add to cart" at bounding box center [632, 503] width 222 height 95
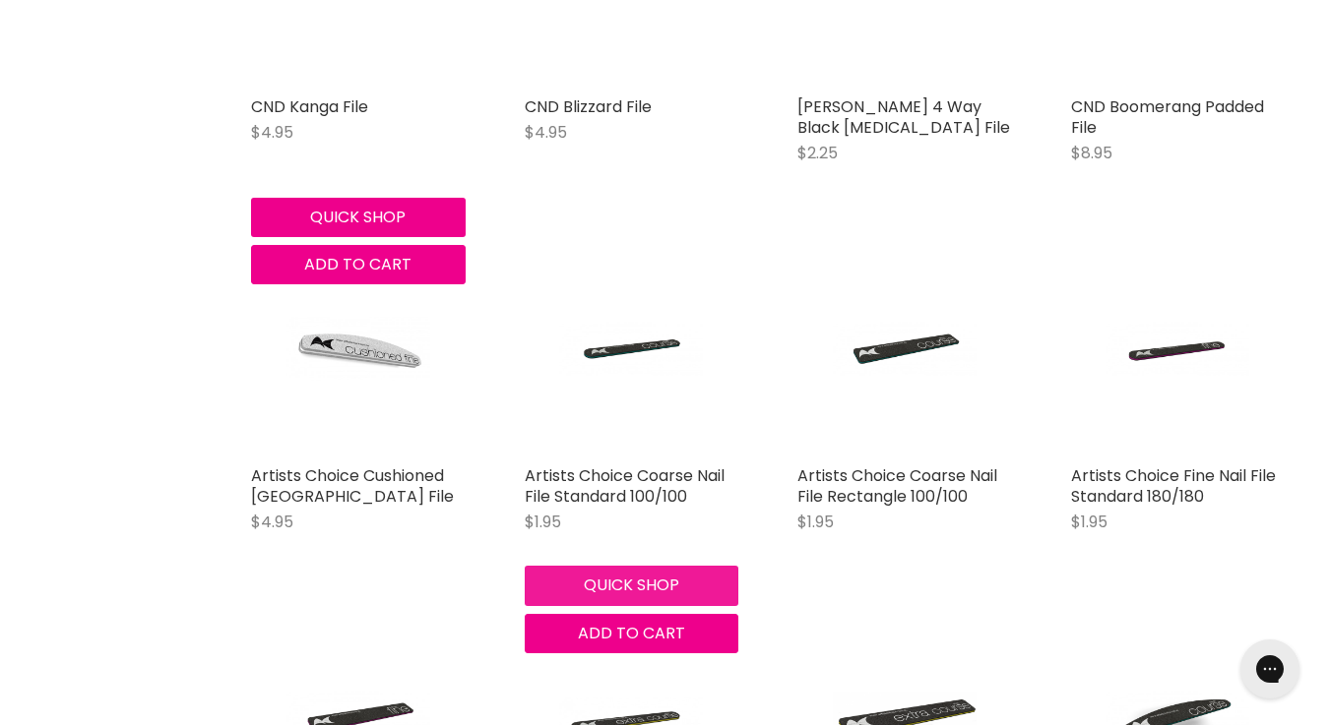
click at [636, 581] on button "Quick shop" at bounding box center [632, 585] width 215 height 39
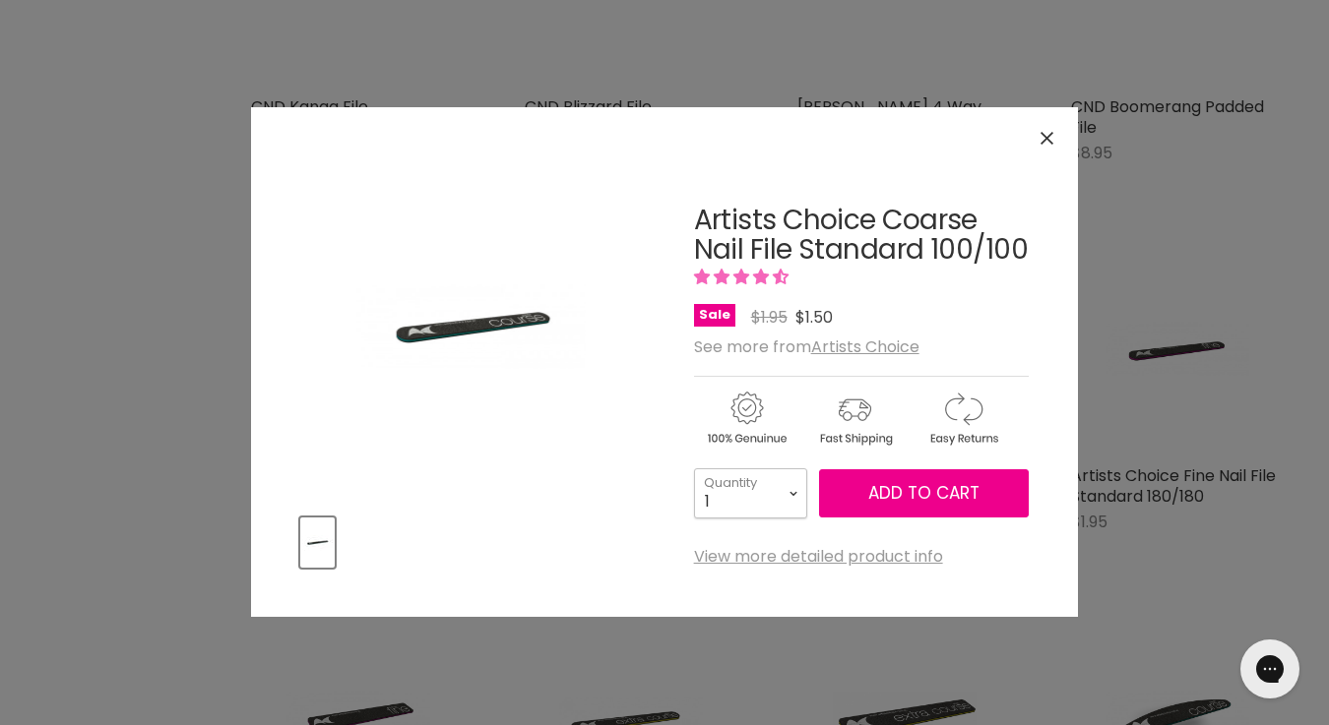
select select "5"
type input "5"
click at [905, 492] on span "Add to cart" at bounding box center [923, 493] width 111 height 24
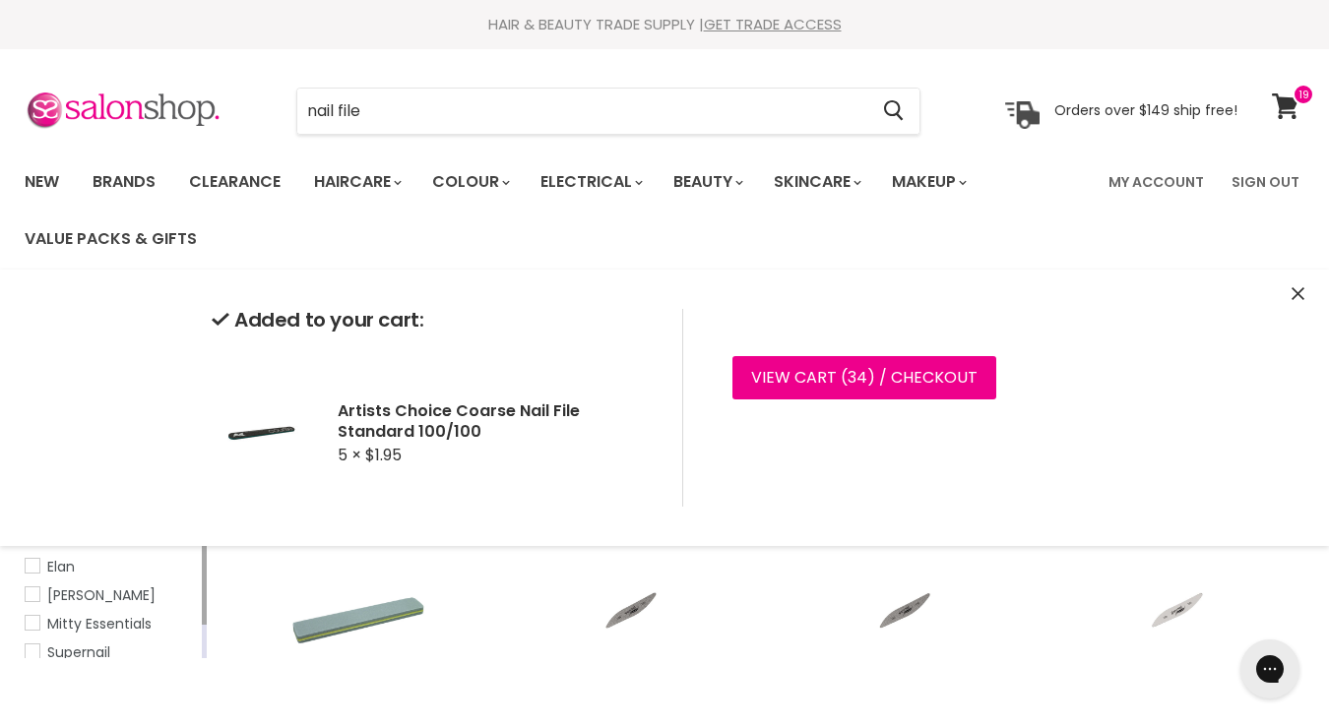
scroll to position [0, 0]
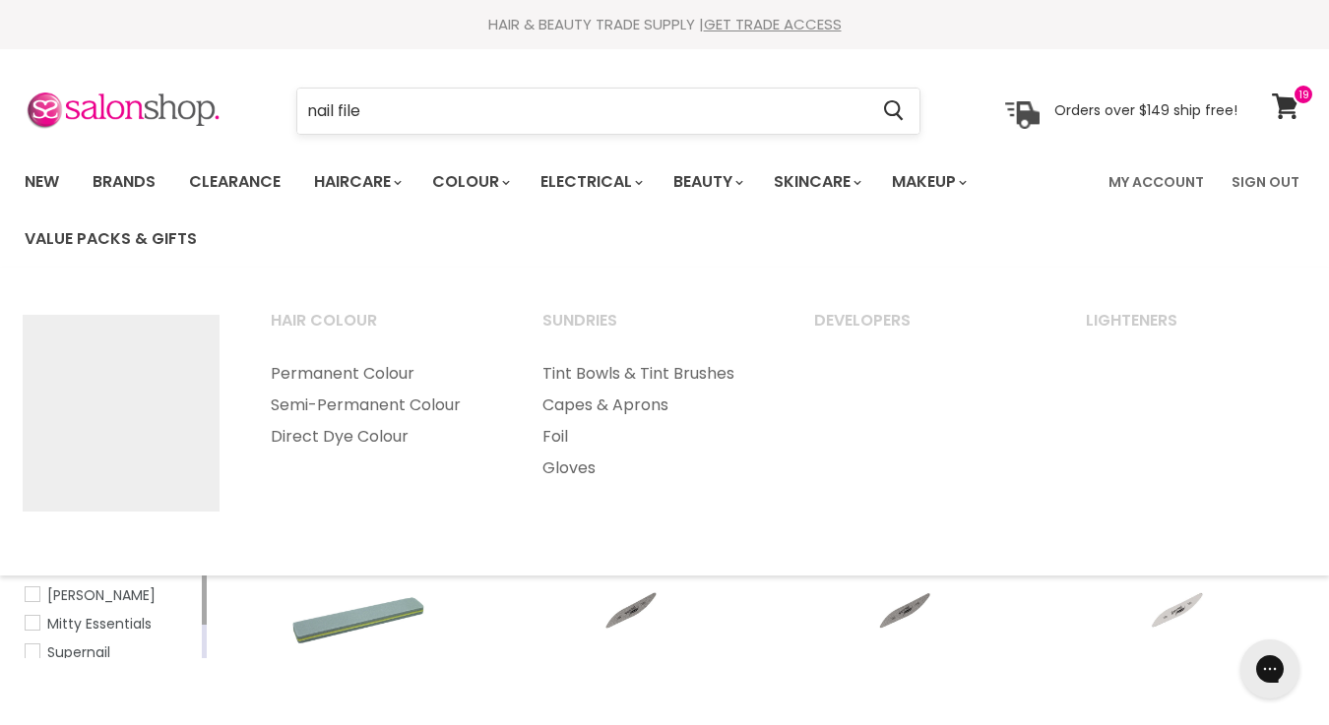
click at [421, 114] on input "nail file" at bounding box center [582, 111] width 570 height 45
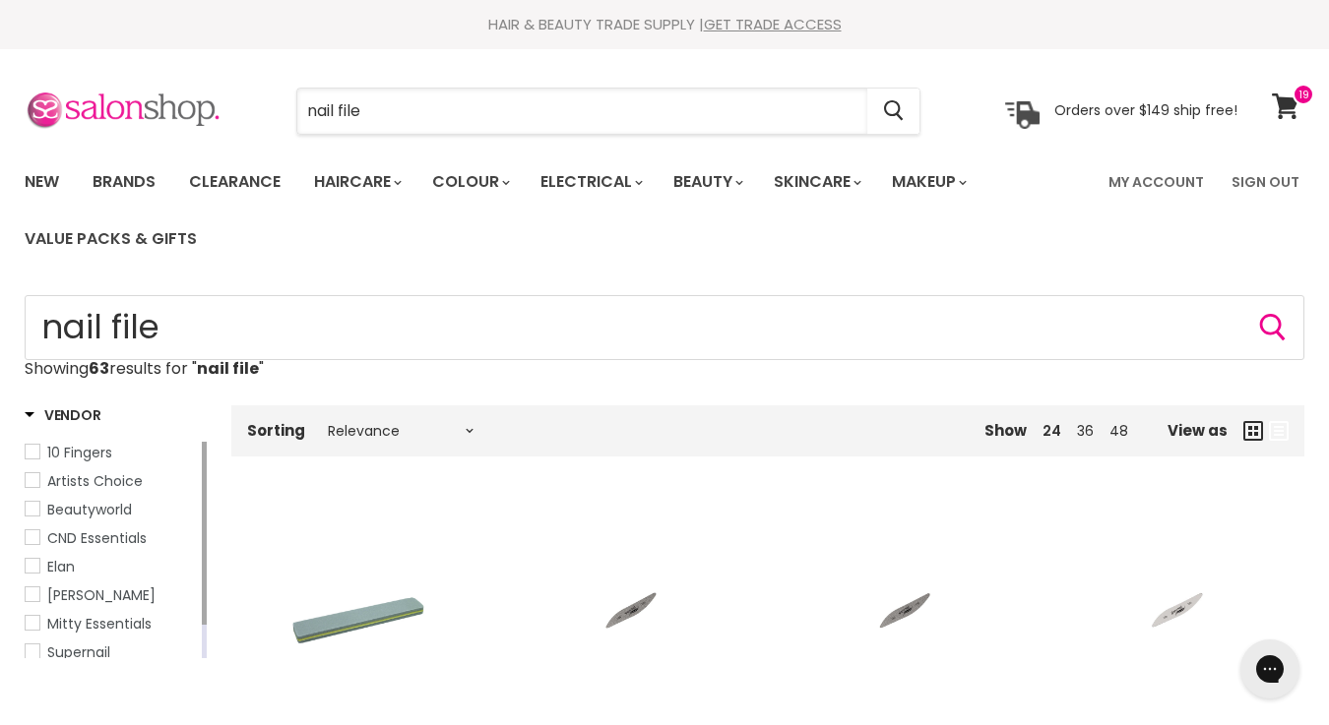
drag, startPoint x: 421, startPoint y: 114, endPoint x: 208, endPoint y: 119, distance: 213.6
click at [208, 119] on div "nail file Cancel Orders over $149 ship free!" at bounding box center [631, 111] width 1213 height 45
type input "file"
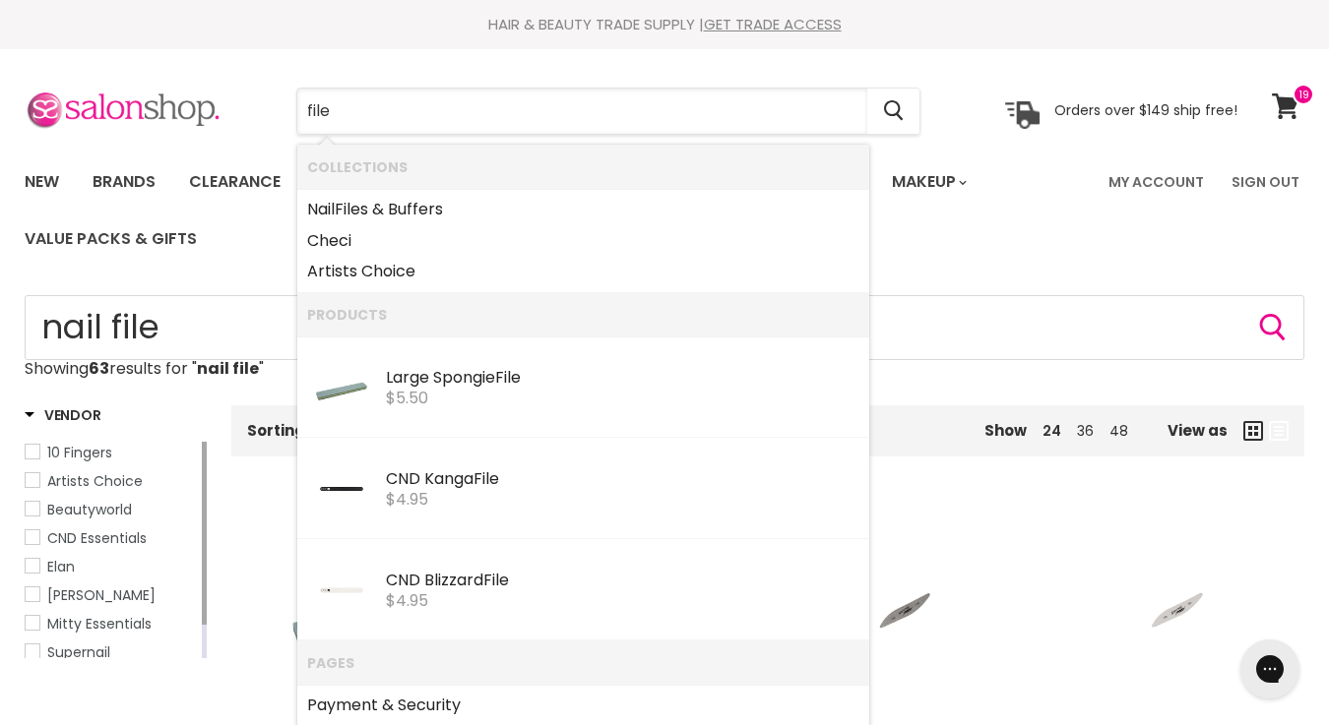
drag, startPoint x: 364, startPoint y: 119, endPoint x: 212, endPoint y: 113, distance: 152.7
click at [212, 113] on div "file Cancel Orders over $149 ship free!" at bounding box center [631, 111] width 1213 height 45
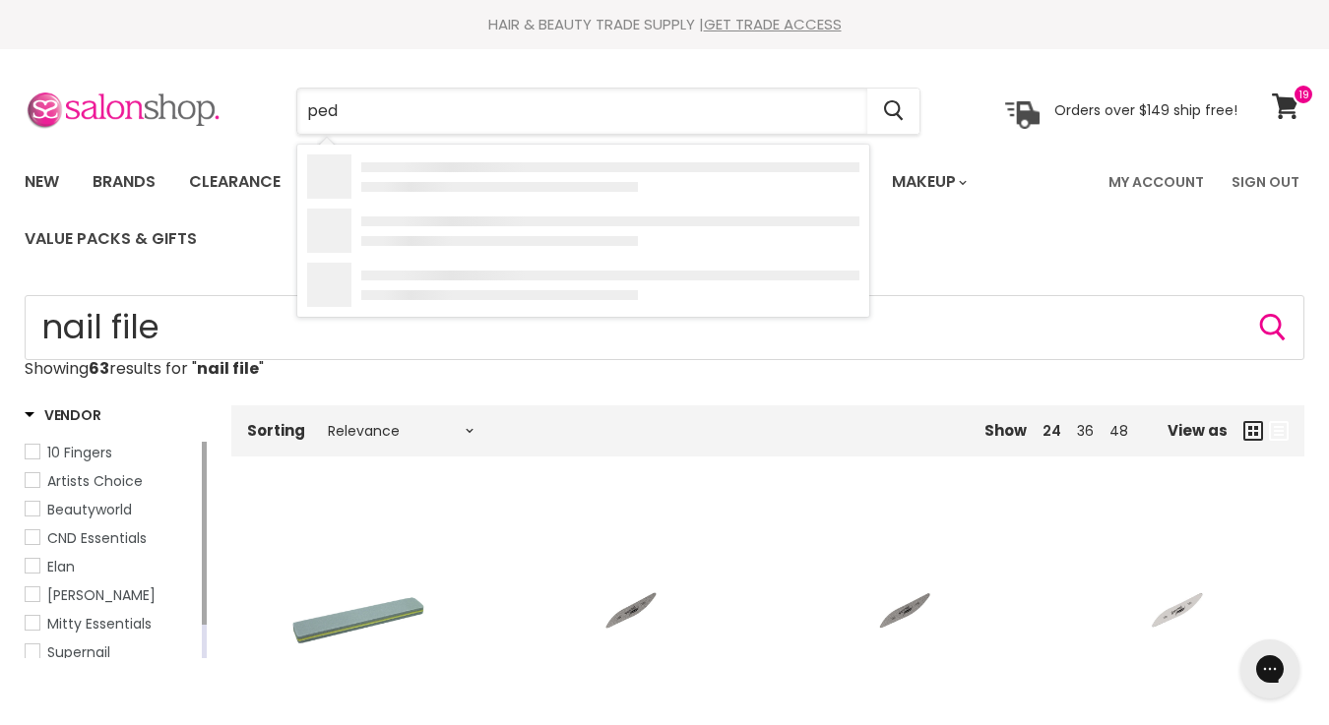
type input "pedi"
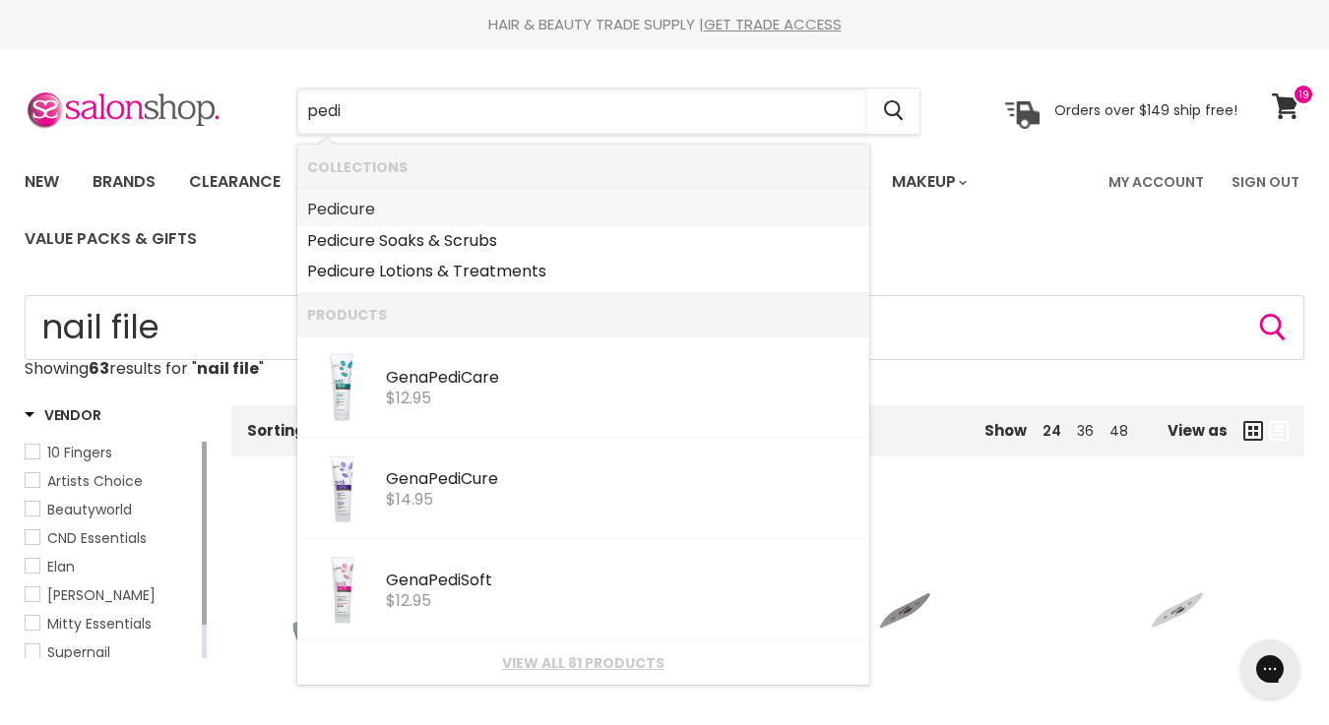
click at [359, 212] on link "Pedi cure" at bounding box center [583, 209] width 552 height 31
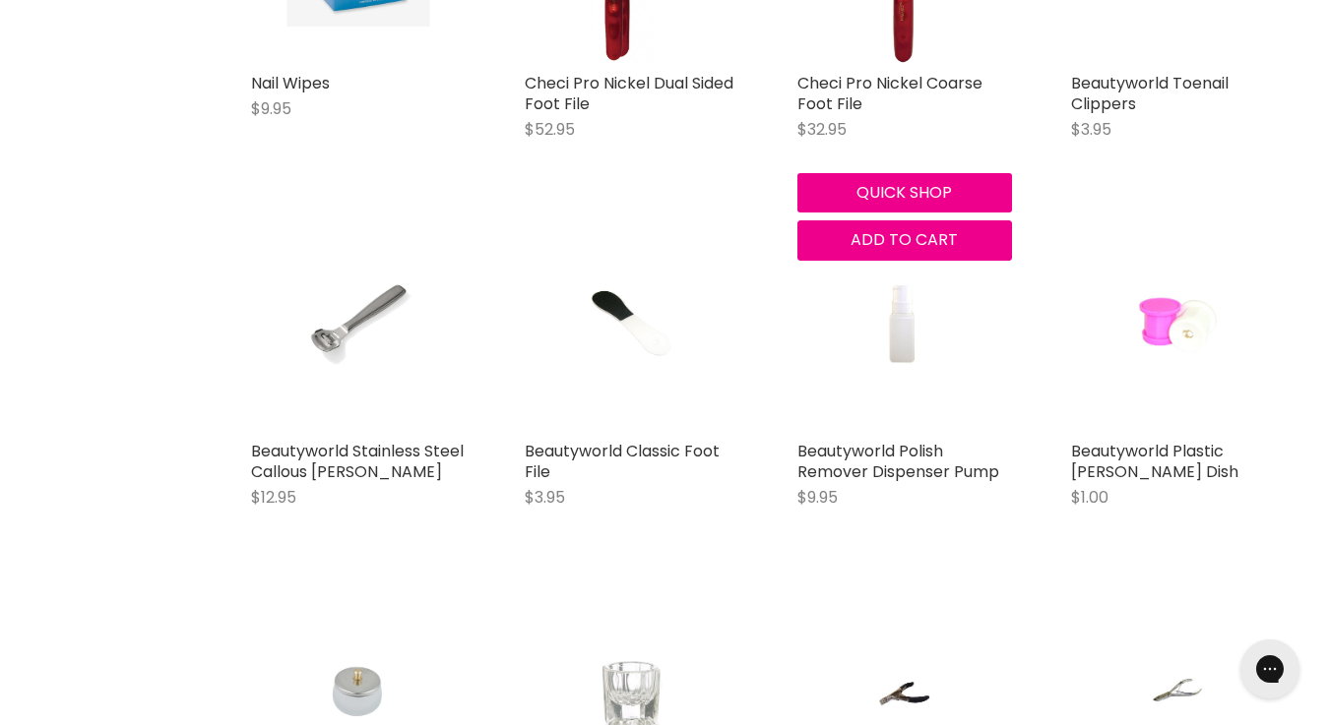
scroll to position [4174, 0]
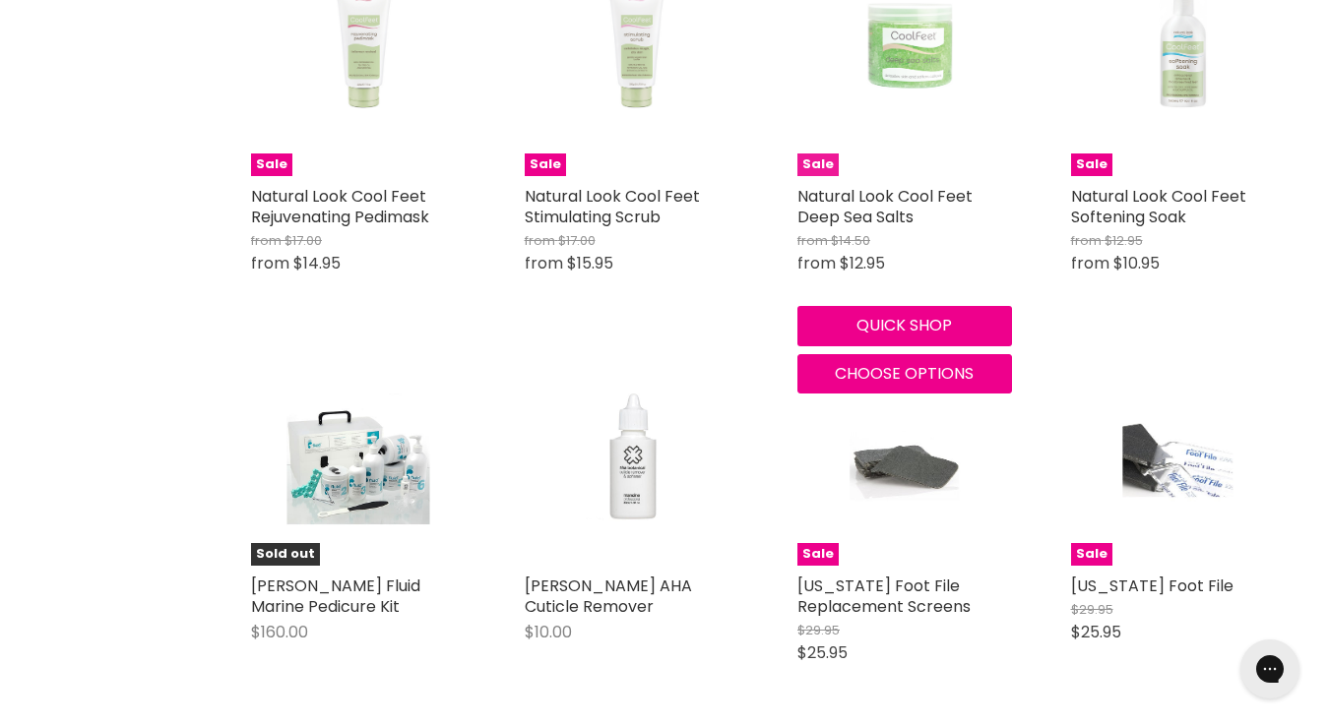
scroll to position [5631, 0]
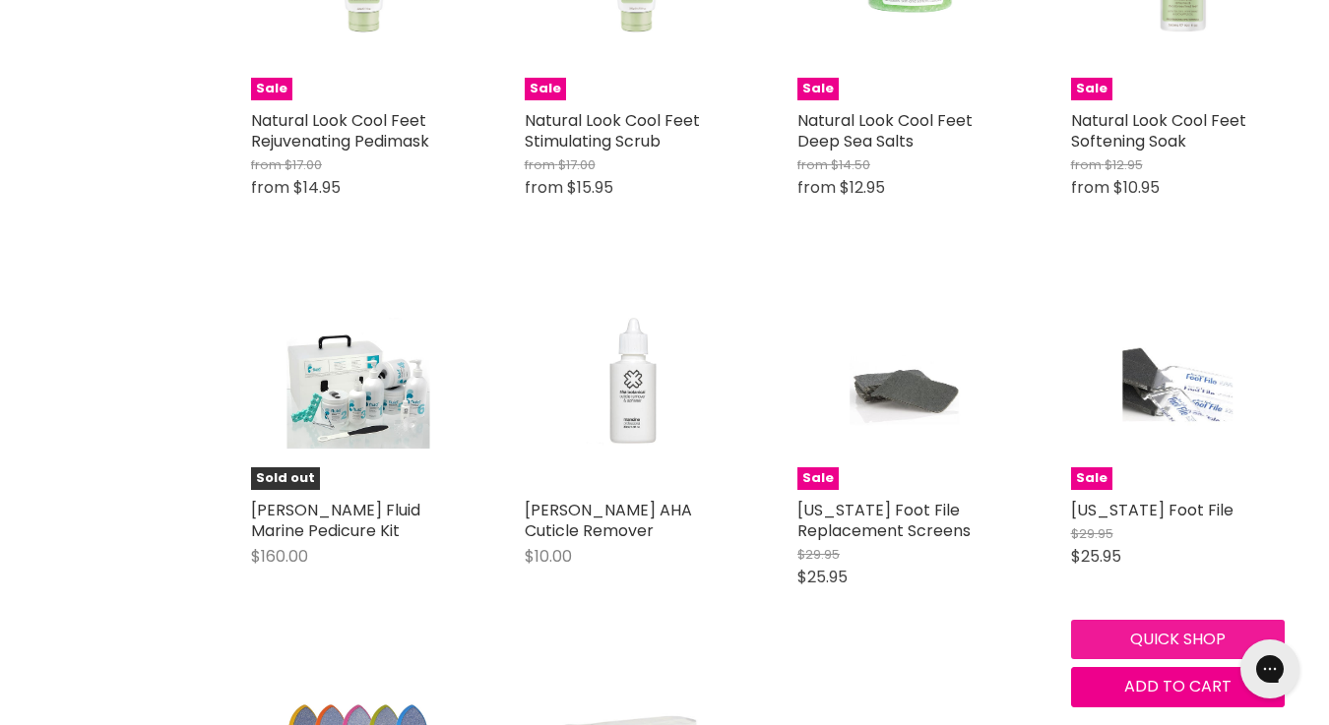
click at [1175, 620] on button "Quick shop" at bounding box center [1178, 639] width 215 height 39
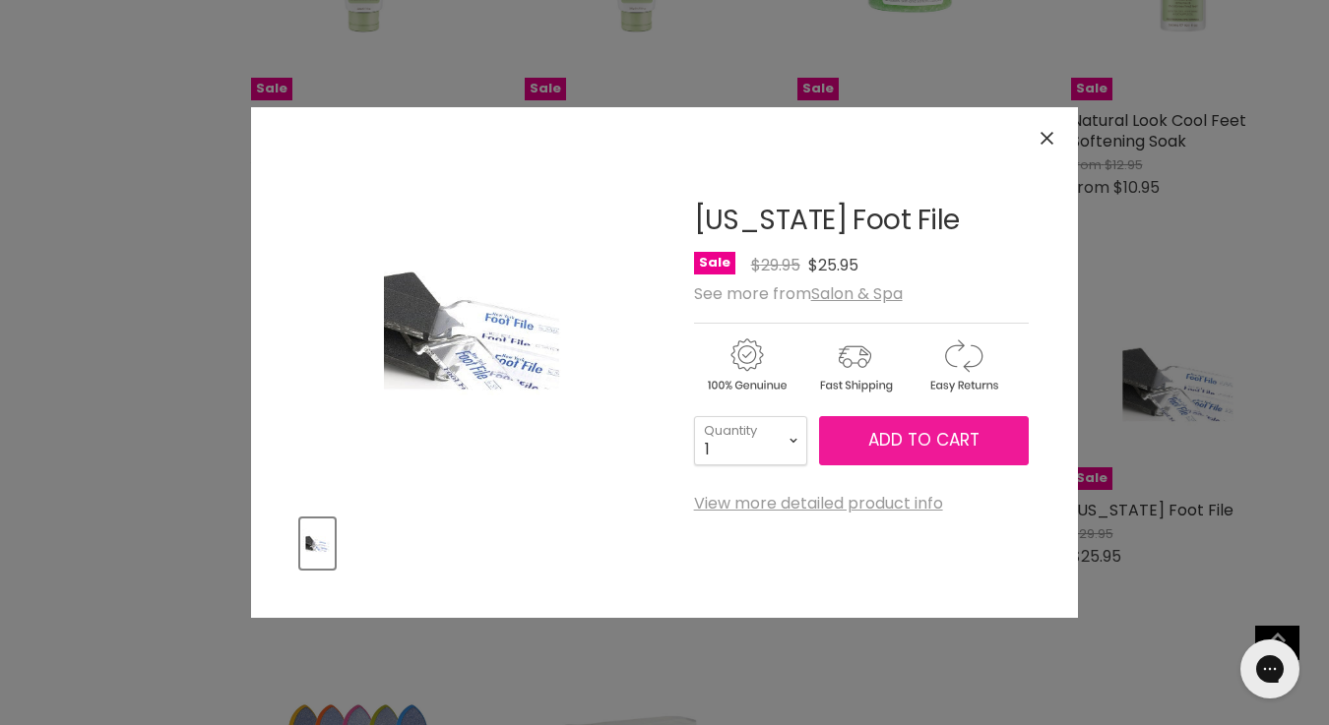
click at [900, 450] on span "Add to cart" at bounding box center [923, 440] width 111 height 24
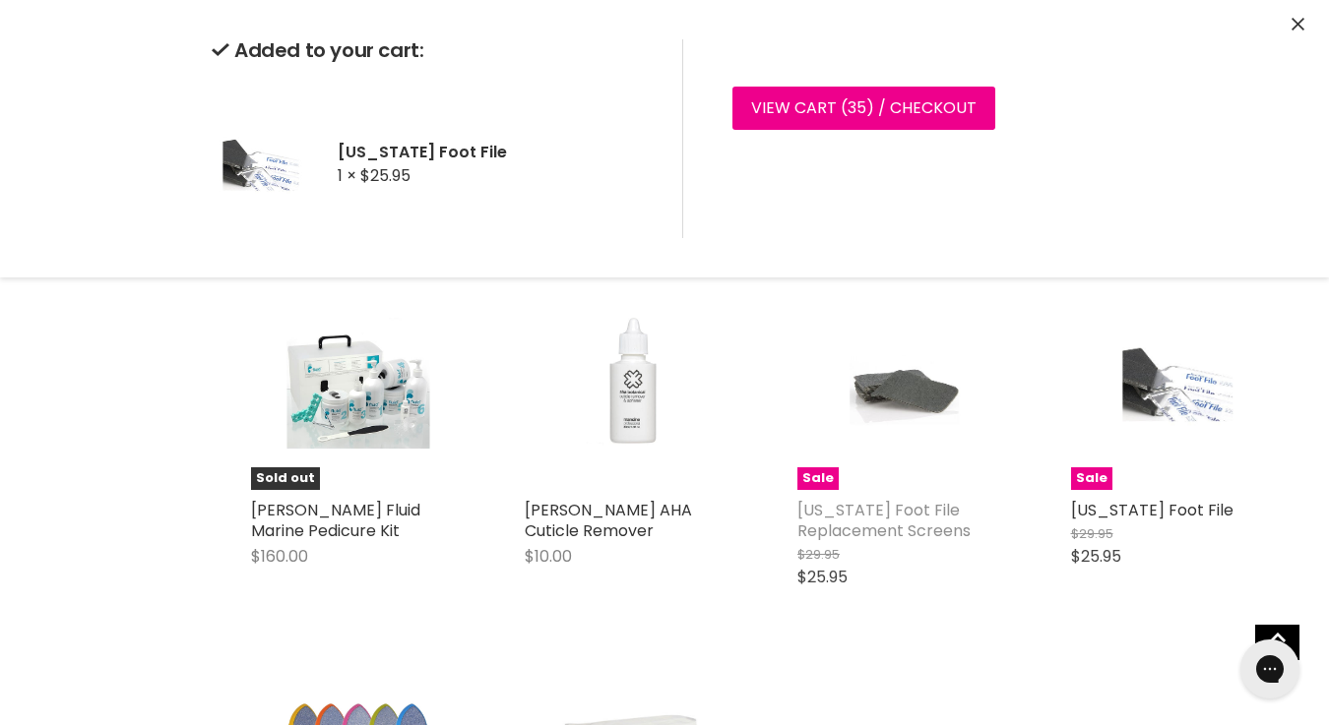
click at [896, 499] on link "[US_STATE] Foot File Replacement Screens" at bounding box center [883, 520] width 173 height 43
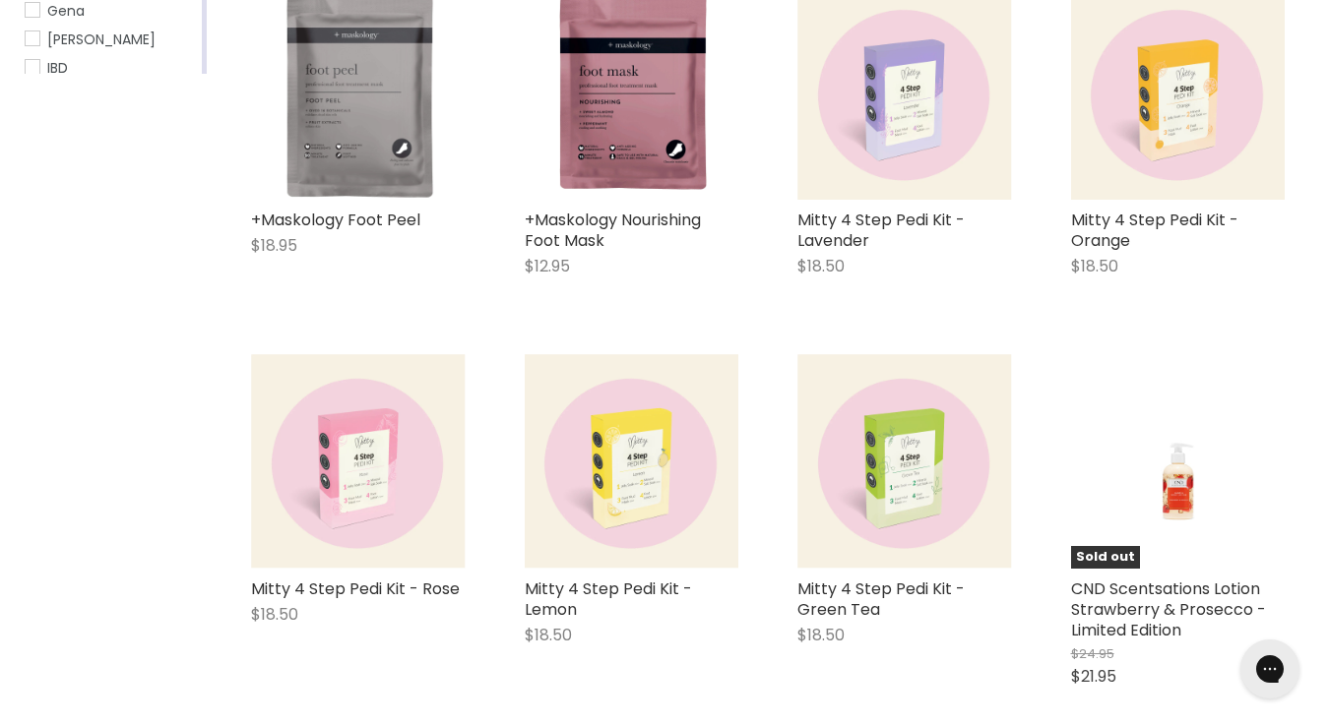
scroll to position [621, 0]
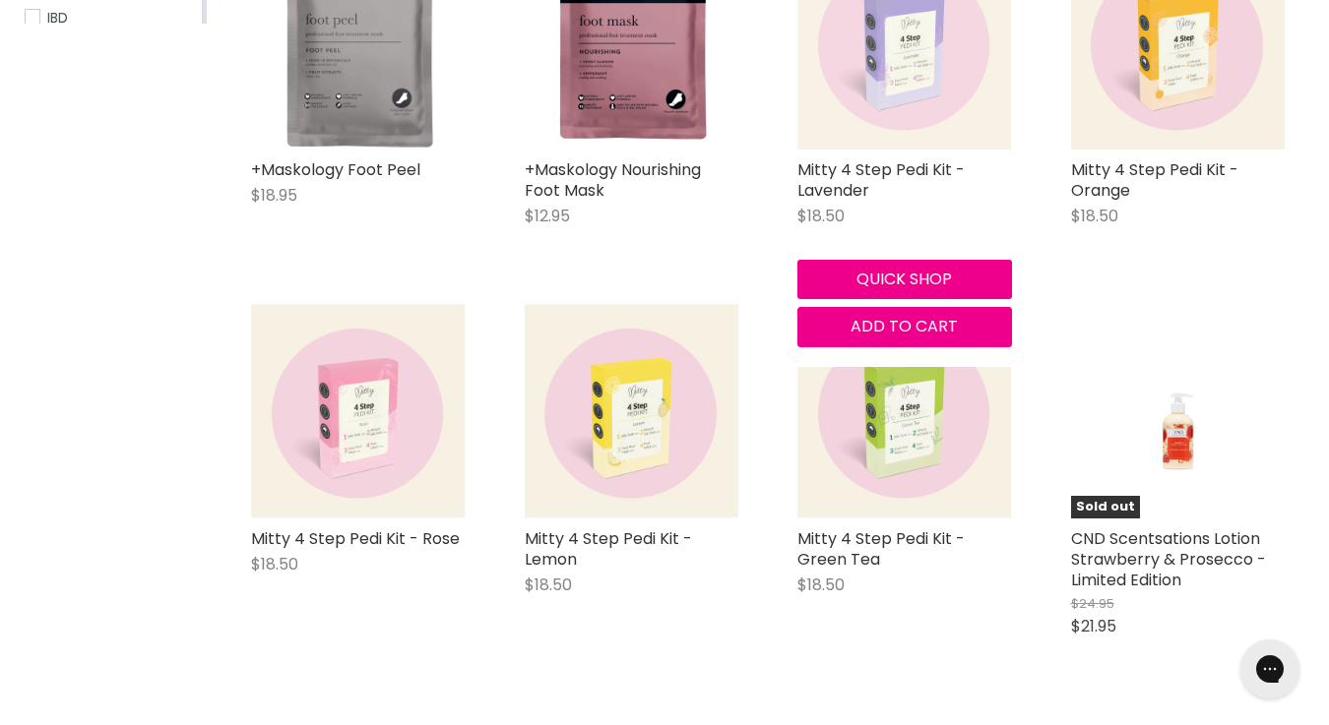
click at [952, 83] on img "Main content" at bounding box center [904, 42] width 215 height 215
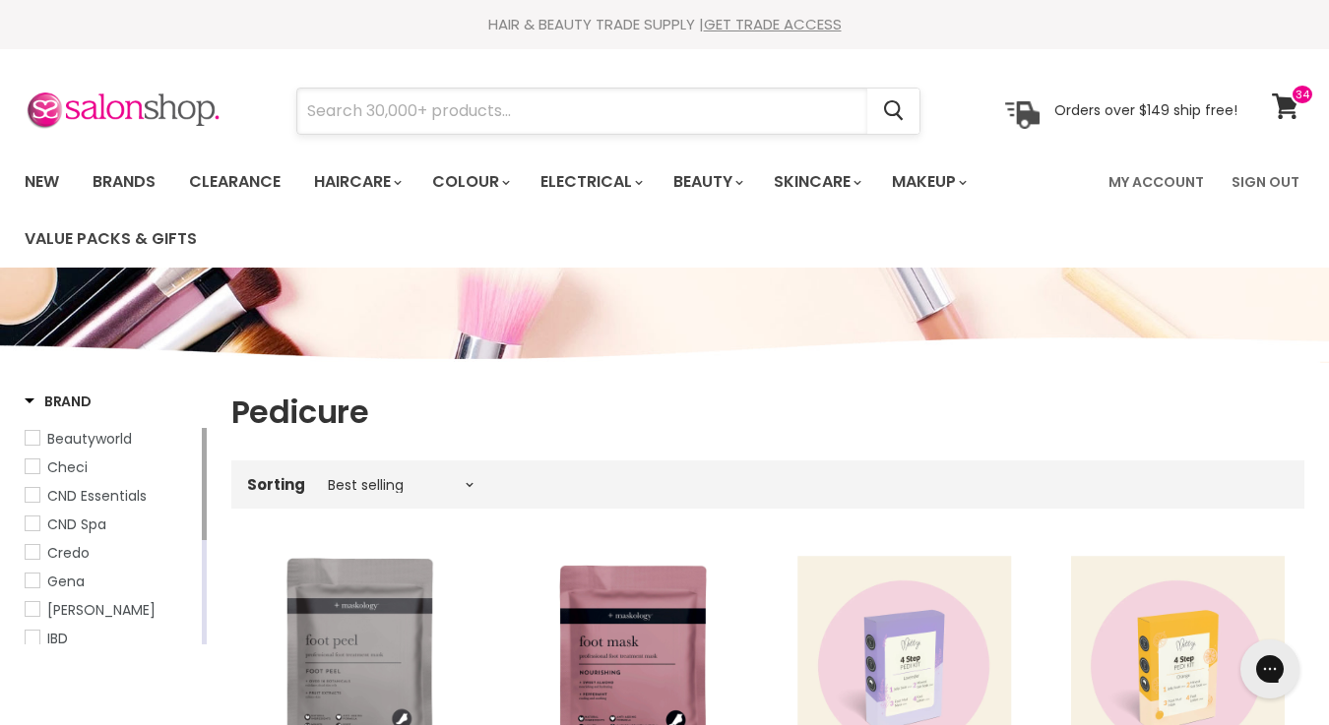
click at [449, 118] on input "Search" at bounding box center [582, 111] width 570 height 45
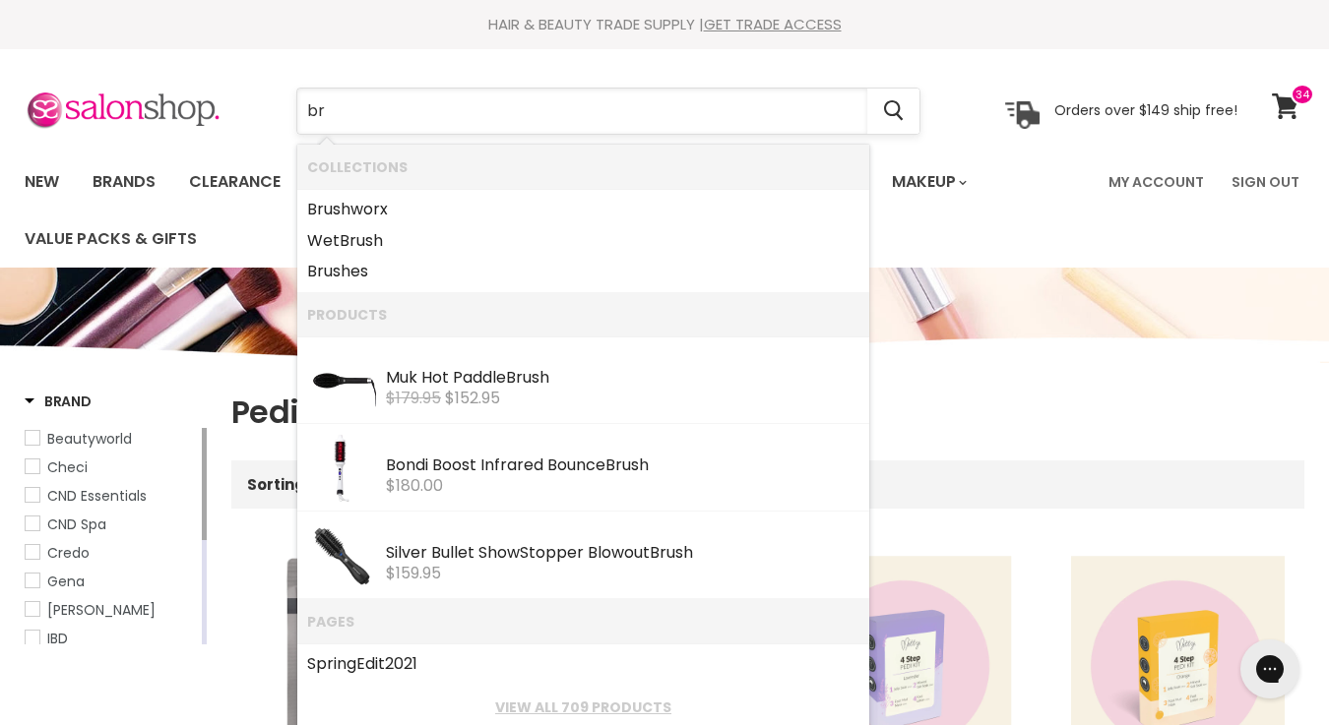
type input "b"
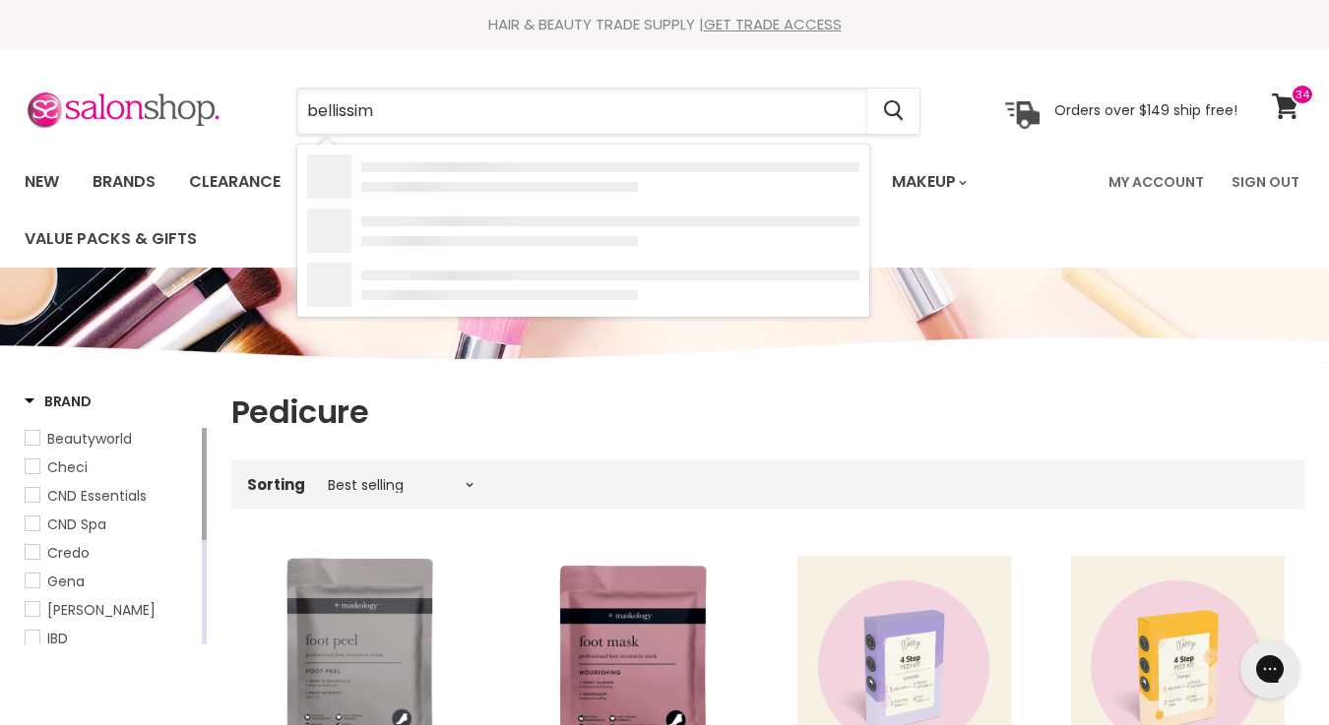
type input "bellissima"
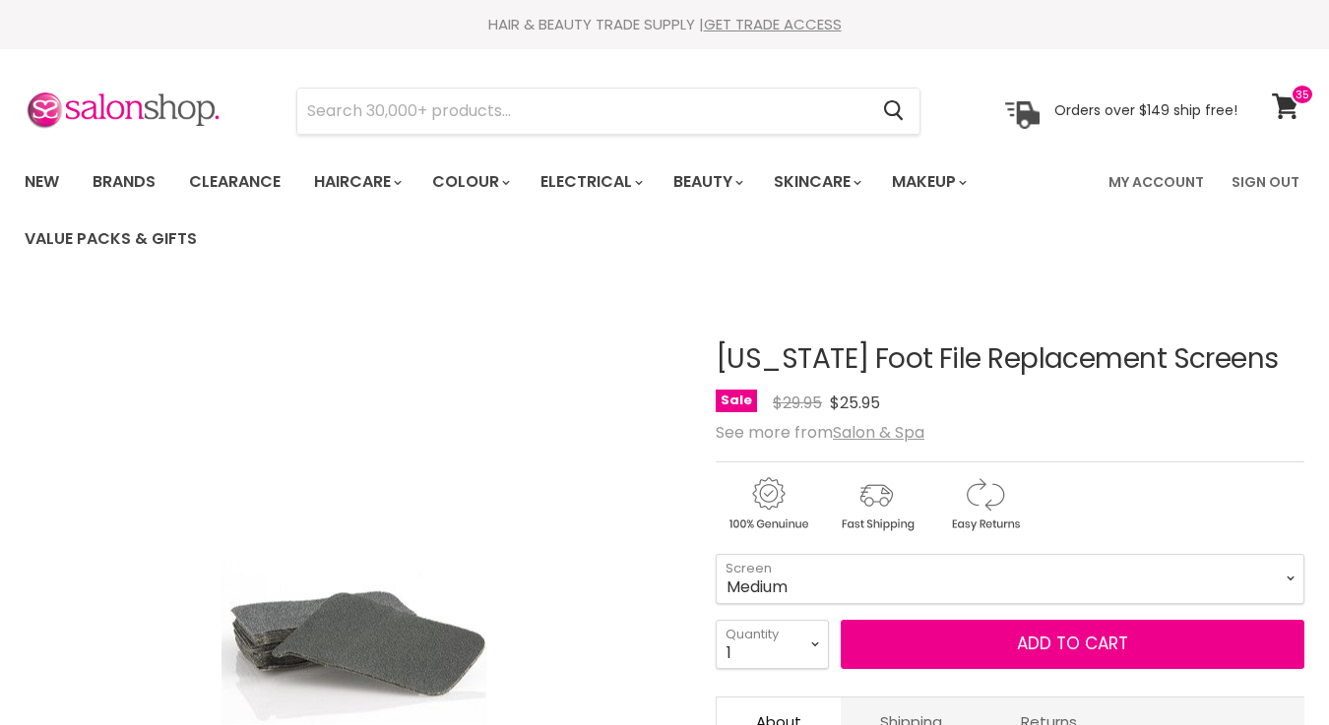
click at [826, 582] on select "Medium Coarse" at bounding box center [1009, 578] width 589 height 49
select select "Coarse"
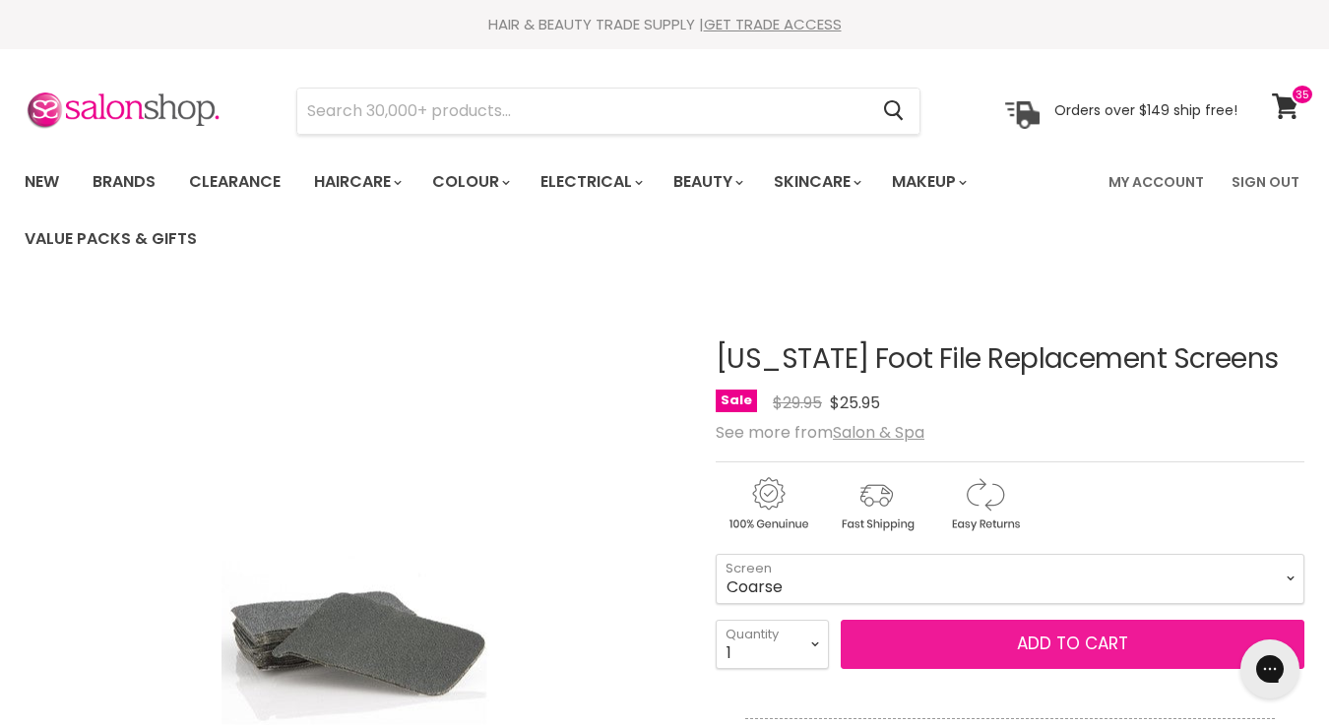
click at [989, 645] on button "Add to cart" at bounding box center [1072, 644] width 464 height 49
click at [1060, 648] on button "Add to cart" at bounding box center [1072, 644] width 464 height 49
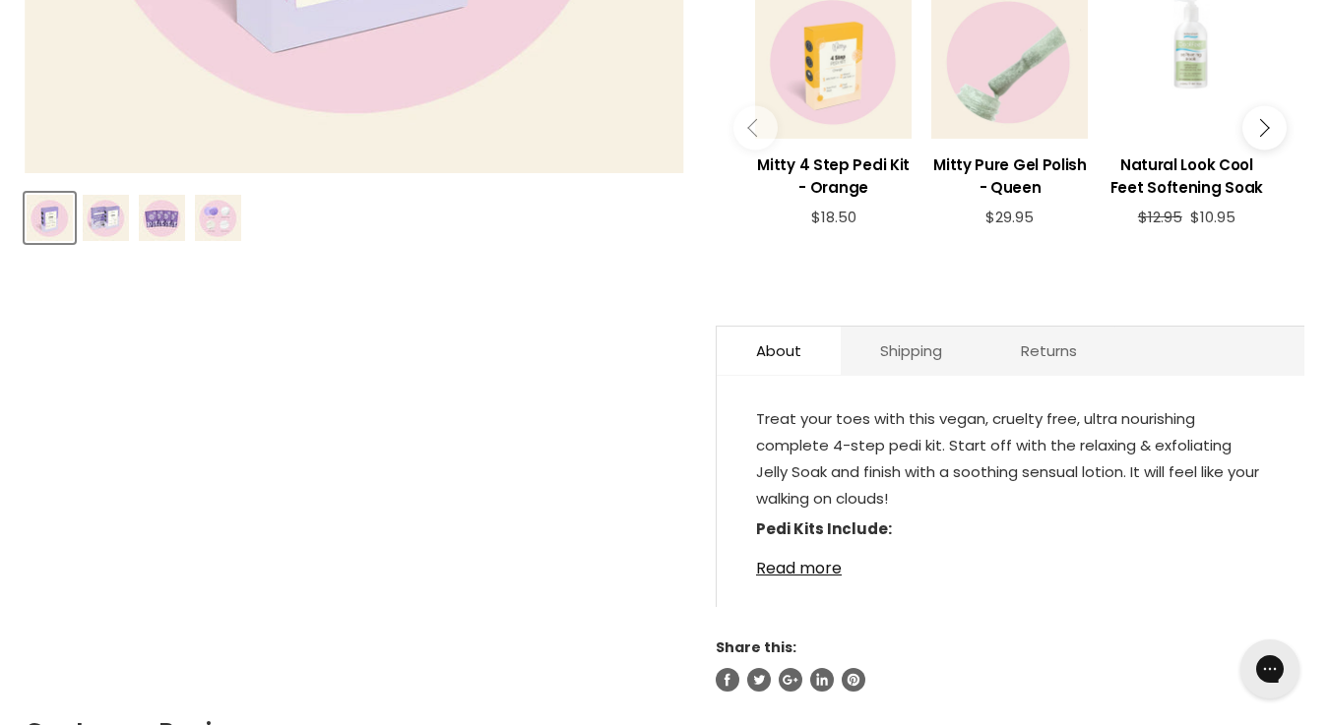
click at [116, 216] on img "Product thumbnails" at bounding box center [106, 218] width 46 height 46
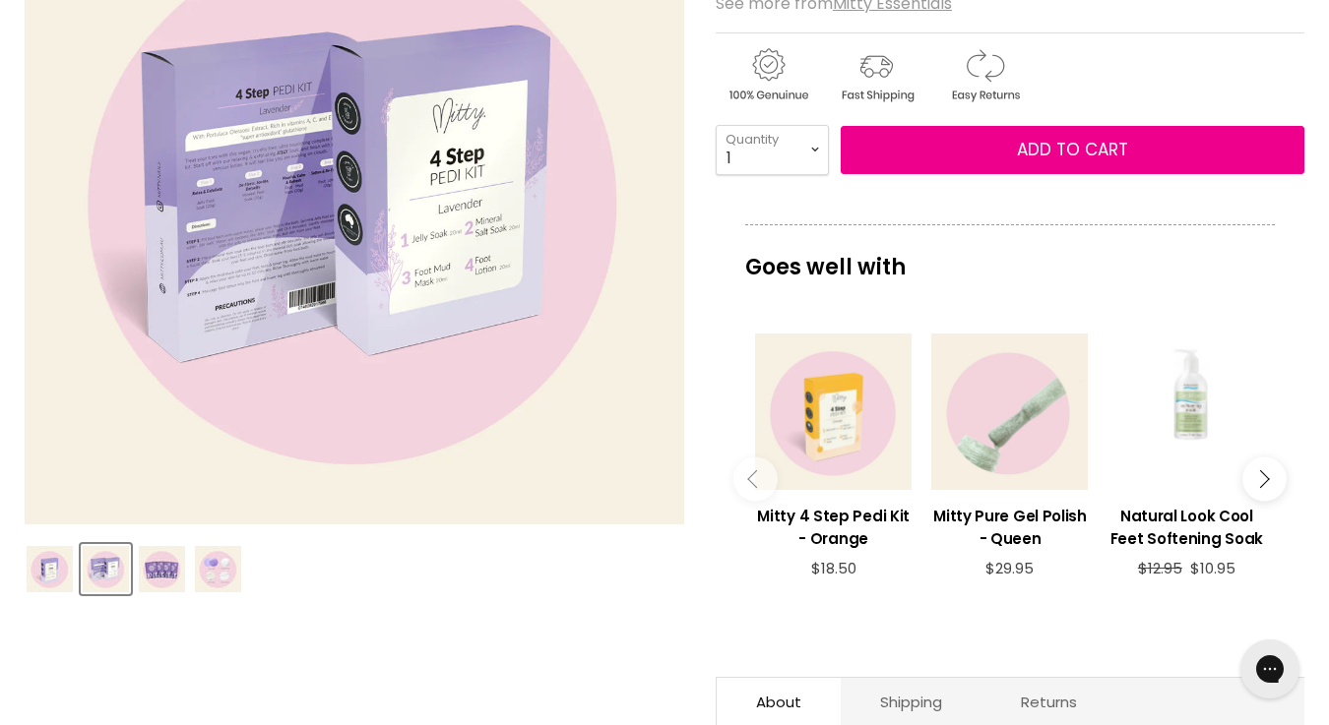
scroll to position [437, 0]
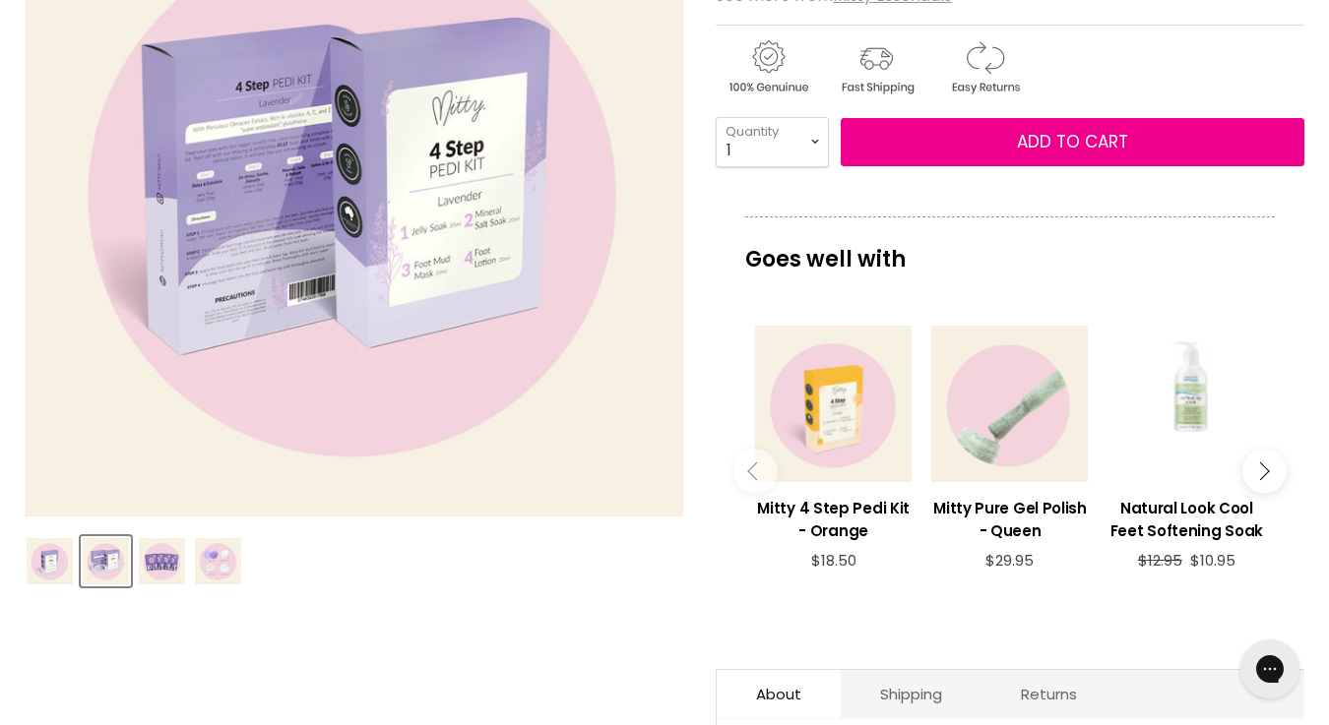
click at [160, 564] on img "Product thumbnails" at bounding box center [162, 561] width 46 height 46
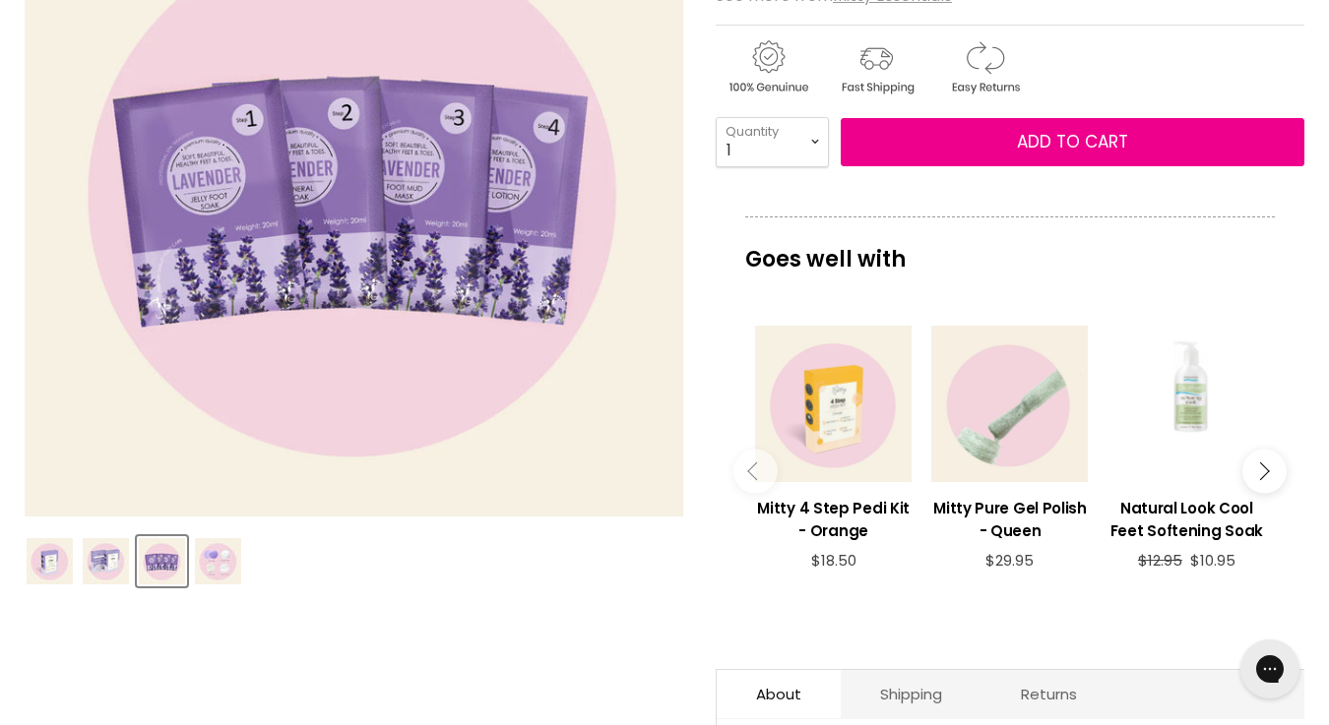
click at [218, 557] on img "Product thumbnails" at bounding box center [218, 561] width 46 height 46
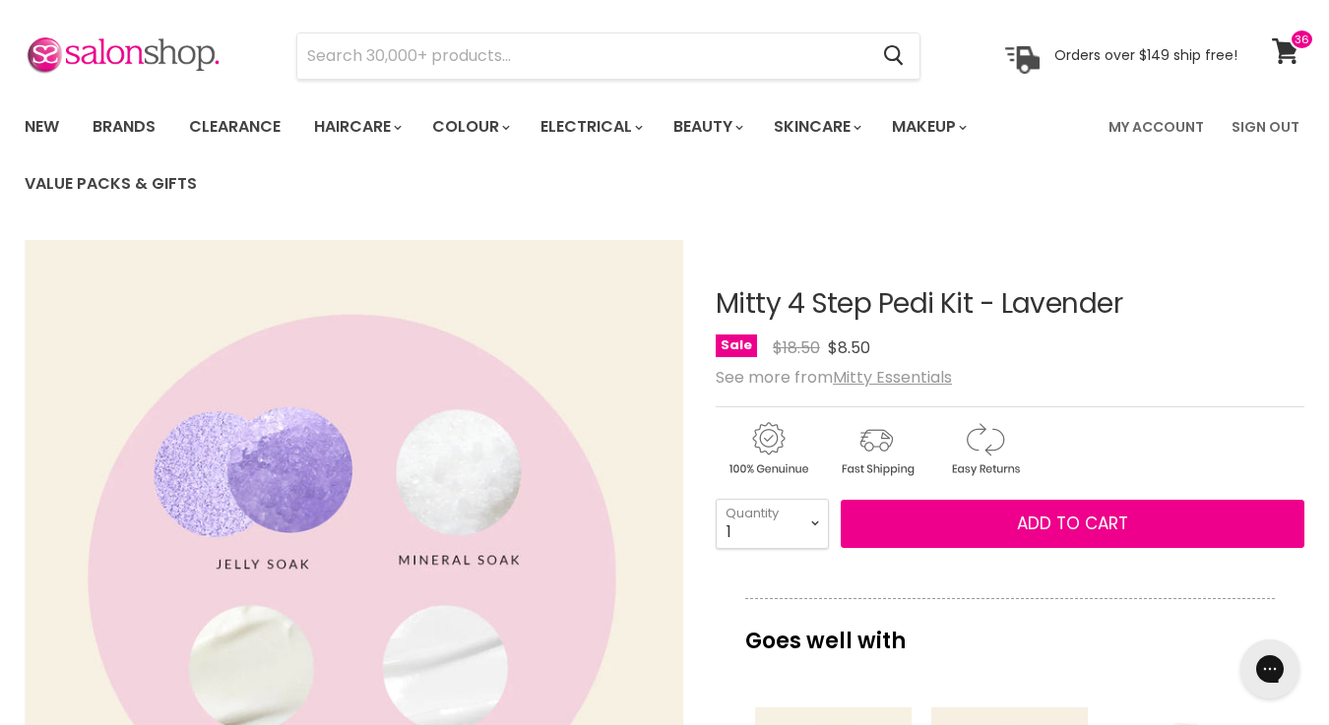
scroll to position [54, 0]
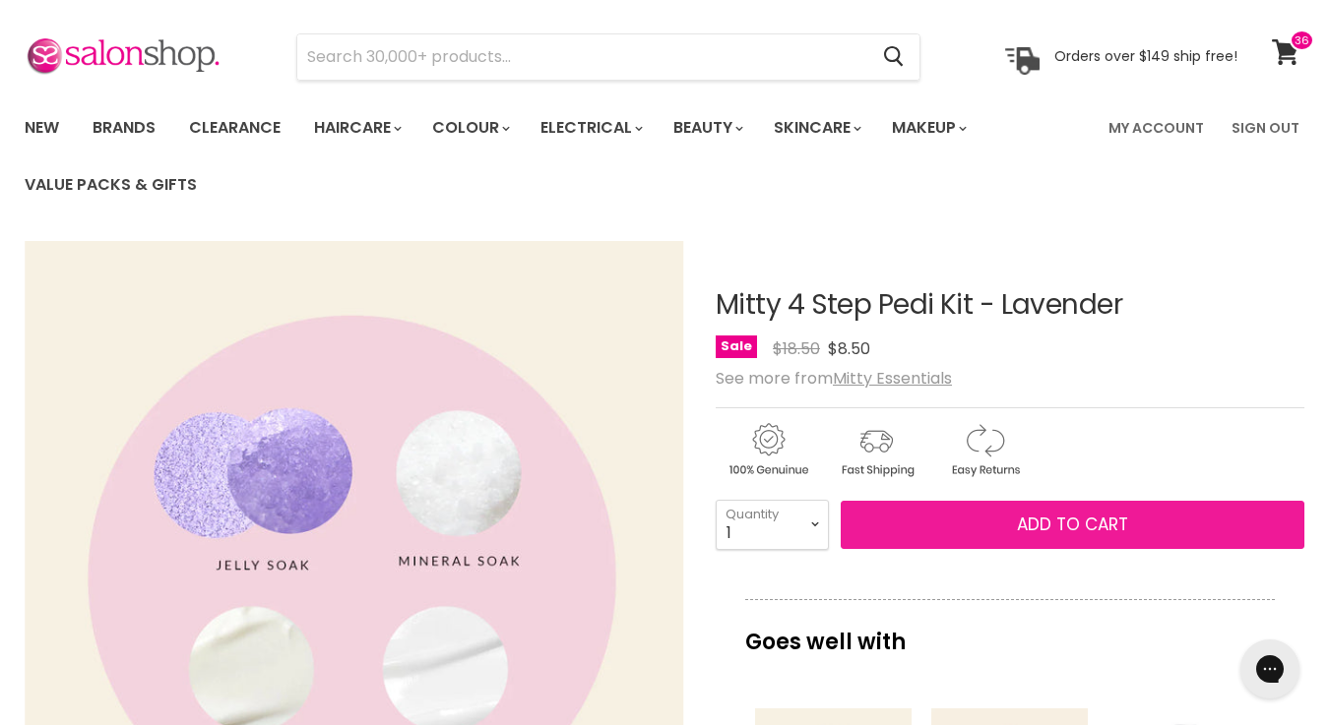
click at [970, 526] on button "Add to cart" at bounding box center [1072, 525] width 464 height 49
click at [1072, 520] on span "Add to cart" at bounding box center [1072, 525] width 111 height 24
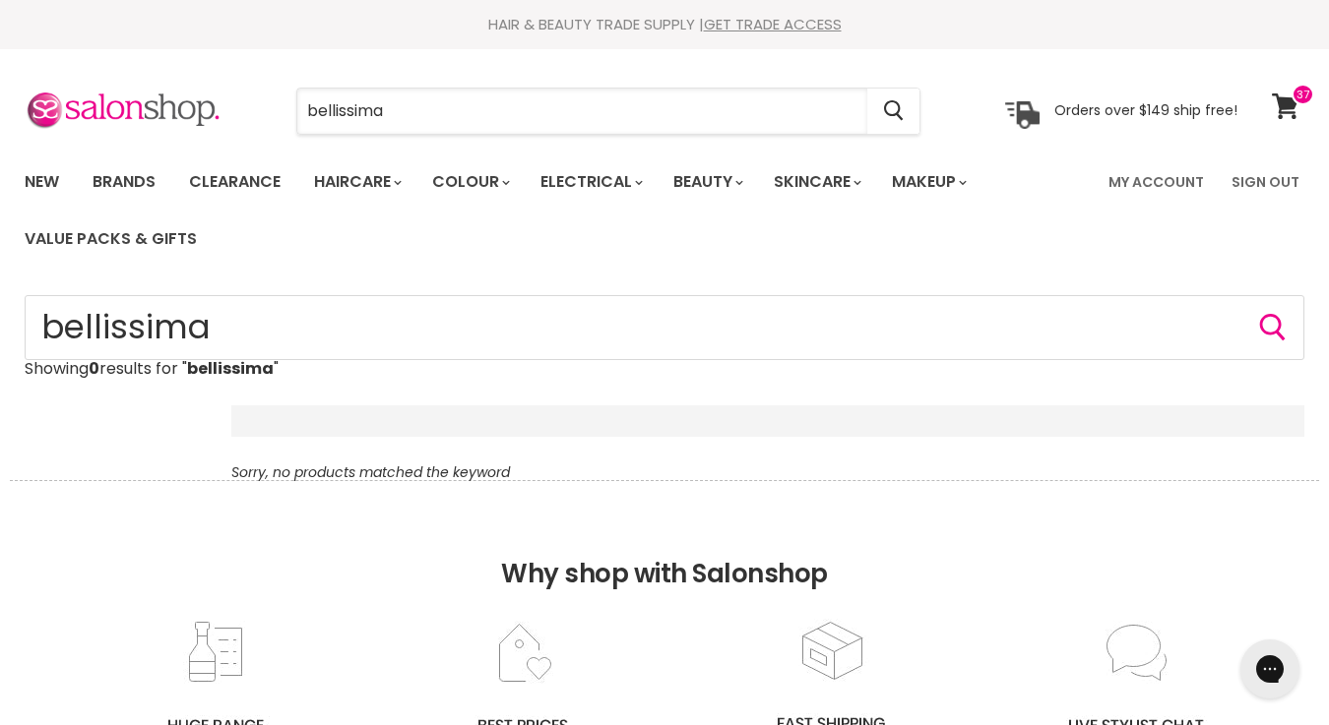
drag, startPoint x: 432, startPoint y: 111, endPoint x: 238, endPoint y: 109, distance: 193.9
click at [238, 109] on div "bellissima Cancel Orders over $149 ship free!" at bounding box center [631, 111] width 1213 height 45
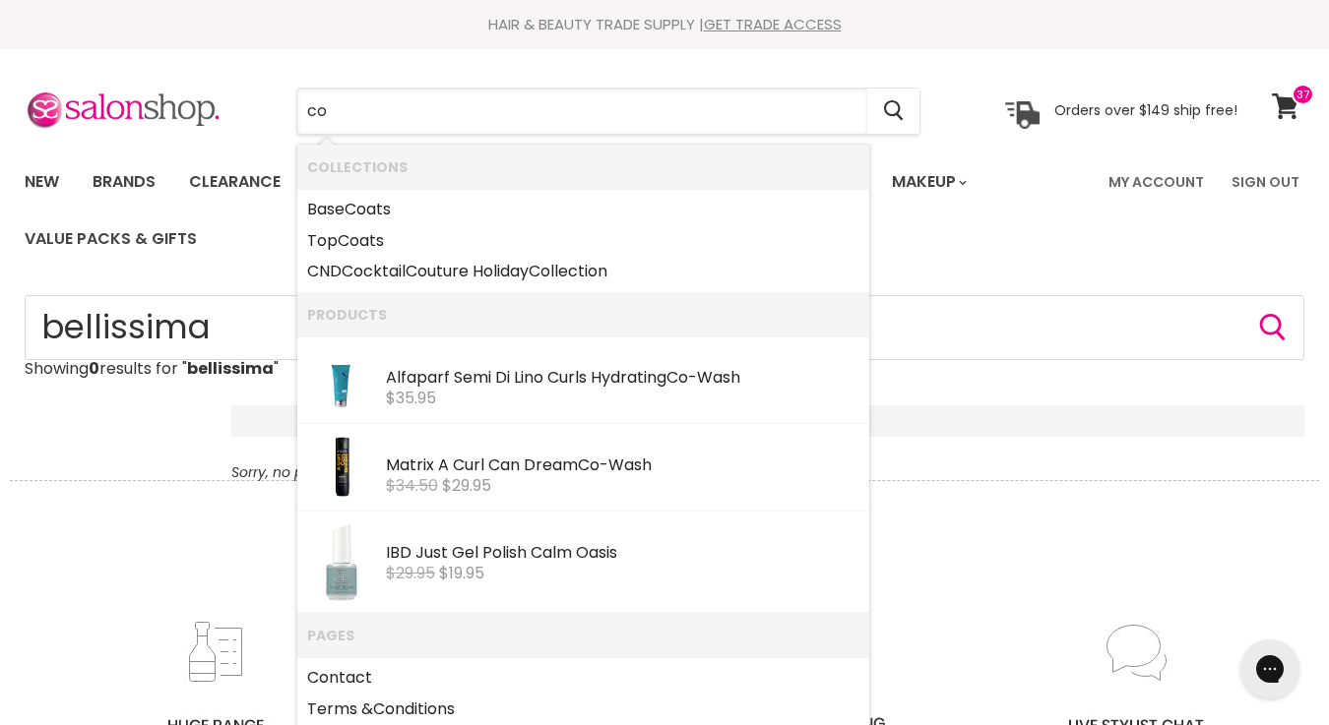
type input "c"
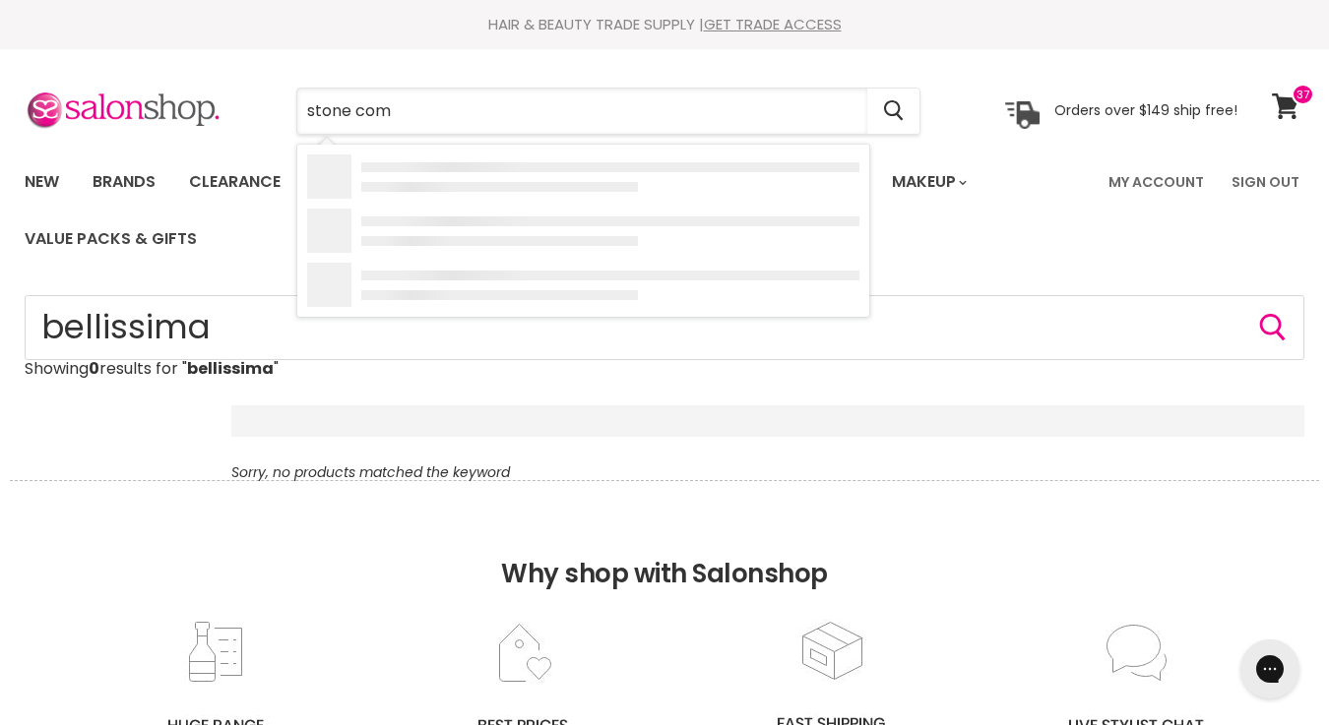
type input "stone comb"
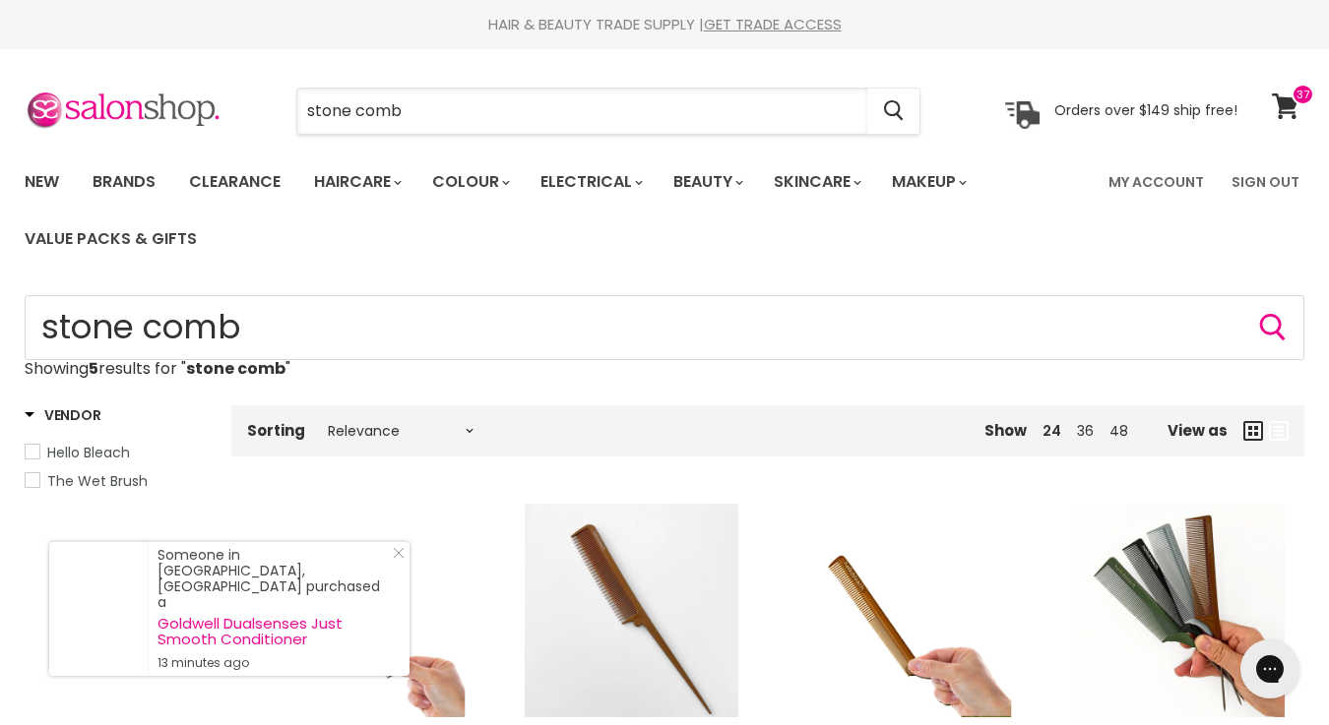
drag, startPoint x: 453, startPoint y: 106, endPoint x: 179, endPoint y: 89, distance: 274.2
click at [179, 89] on div "stone comb Cancel Orders over $149 ship free!" at bounding box center [631, 111] width 1213 height 45
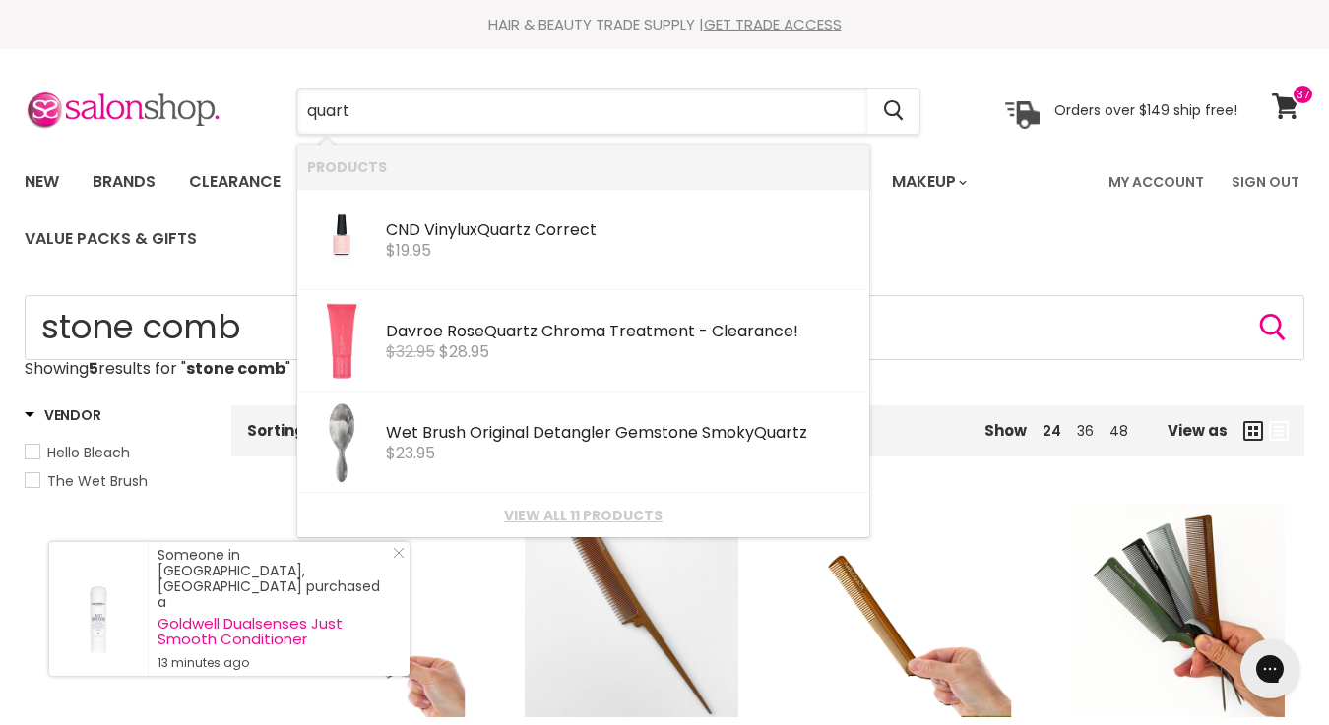
type input "quartz"
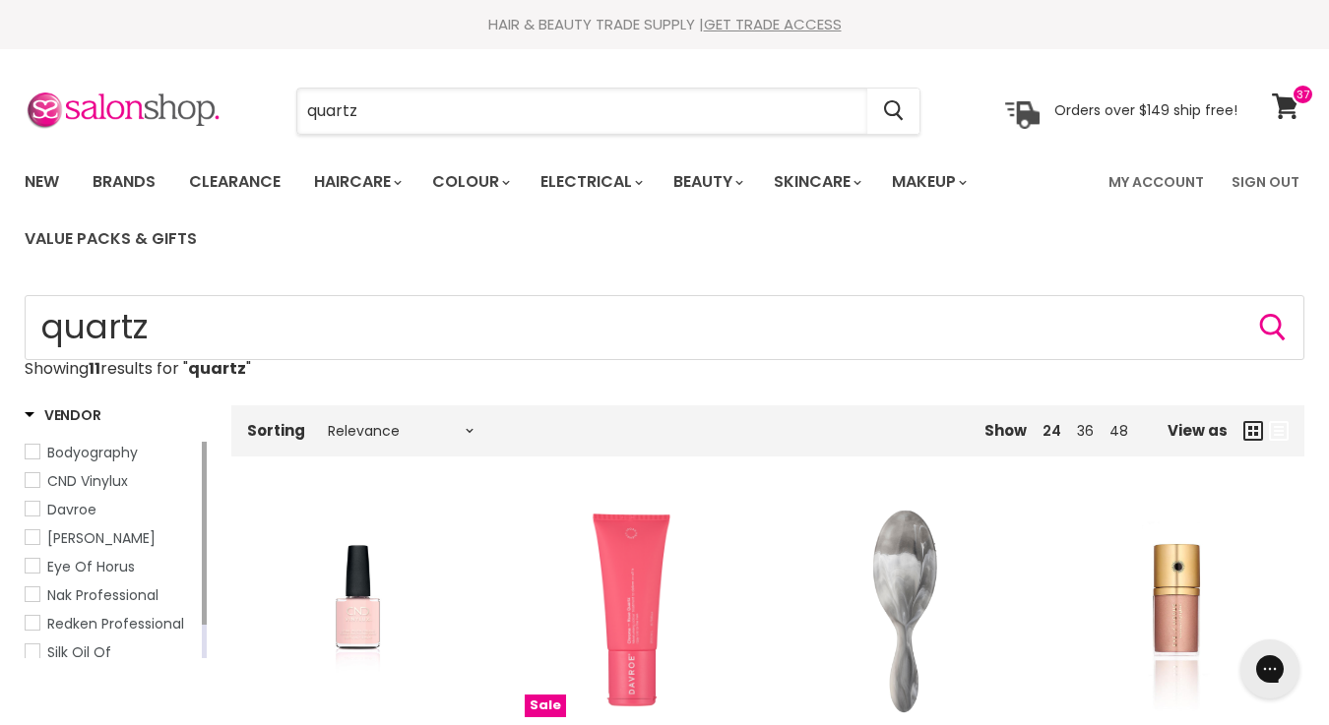
drag, startPoint x: 446, startPoint y: 116, endPoint x: 241, endPoint y: 108, distance: 204.9
click at [241, 108] on div "quartz Cancel Orders over $149 ship free!" at bounding box center [631, 111] width 1213 height 45
type input "top coat"
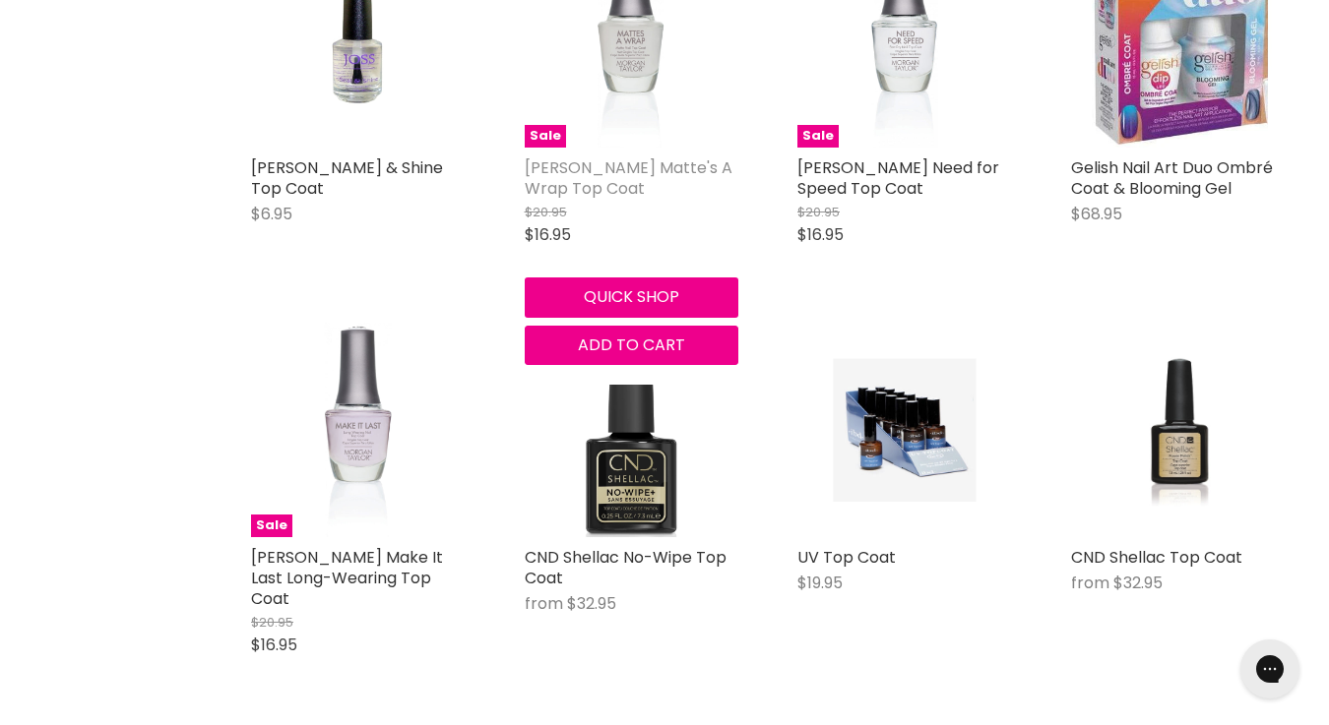
scroll to position [1769, 0]
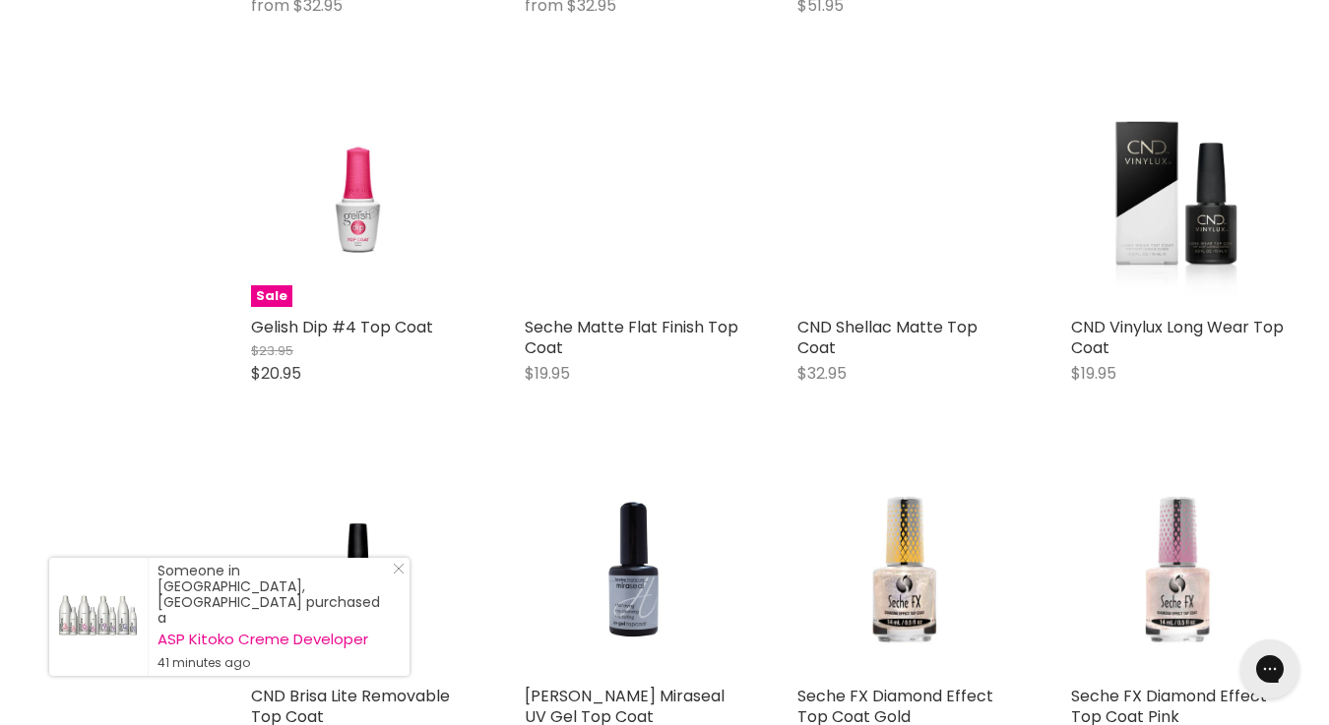
scroll to position [2726, 0]
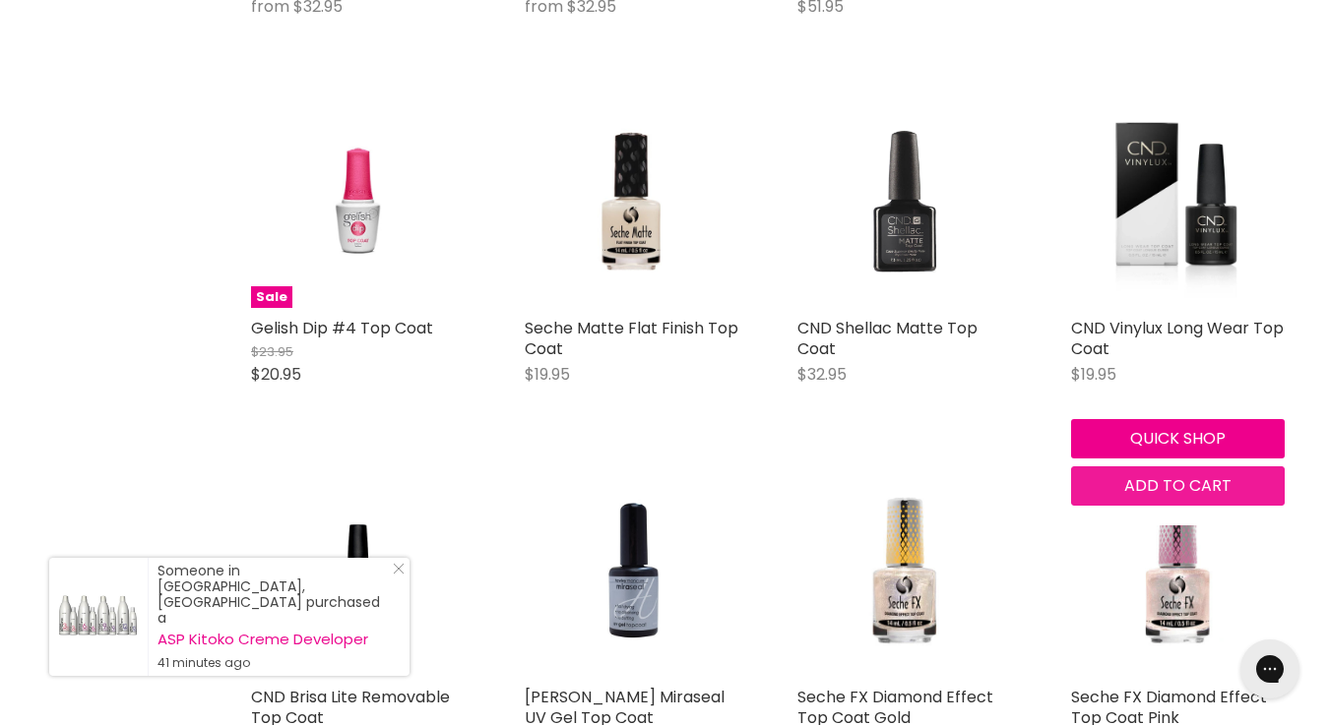
click at [1213, 474] on span "Add to cart" at bounding box center [1177, 485] width 107 height 23
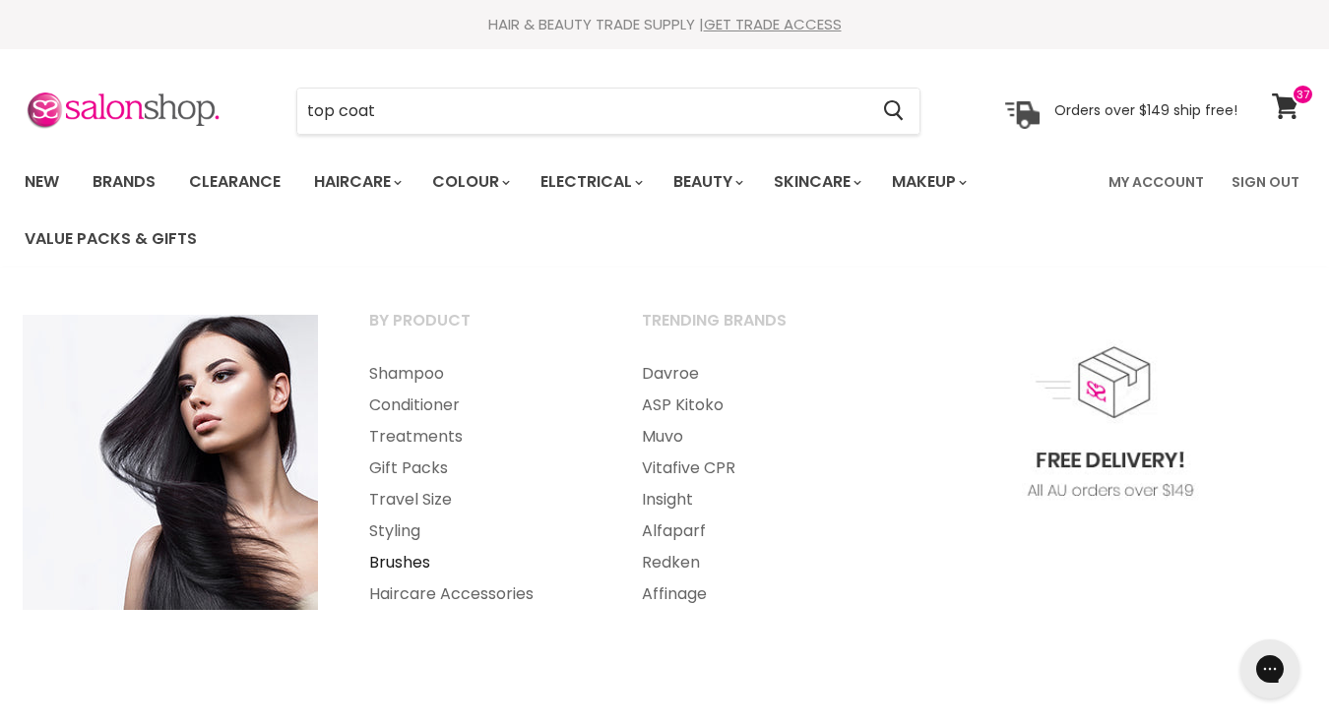
click at [422, 560] on link "Brushes" at bounding box center [478, 562] width 269 height 31
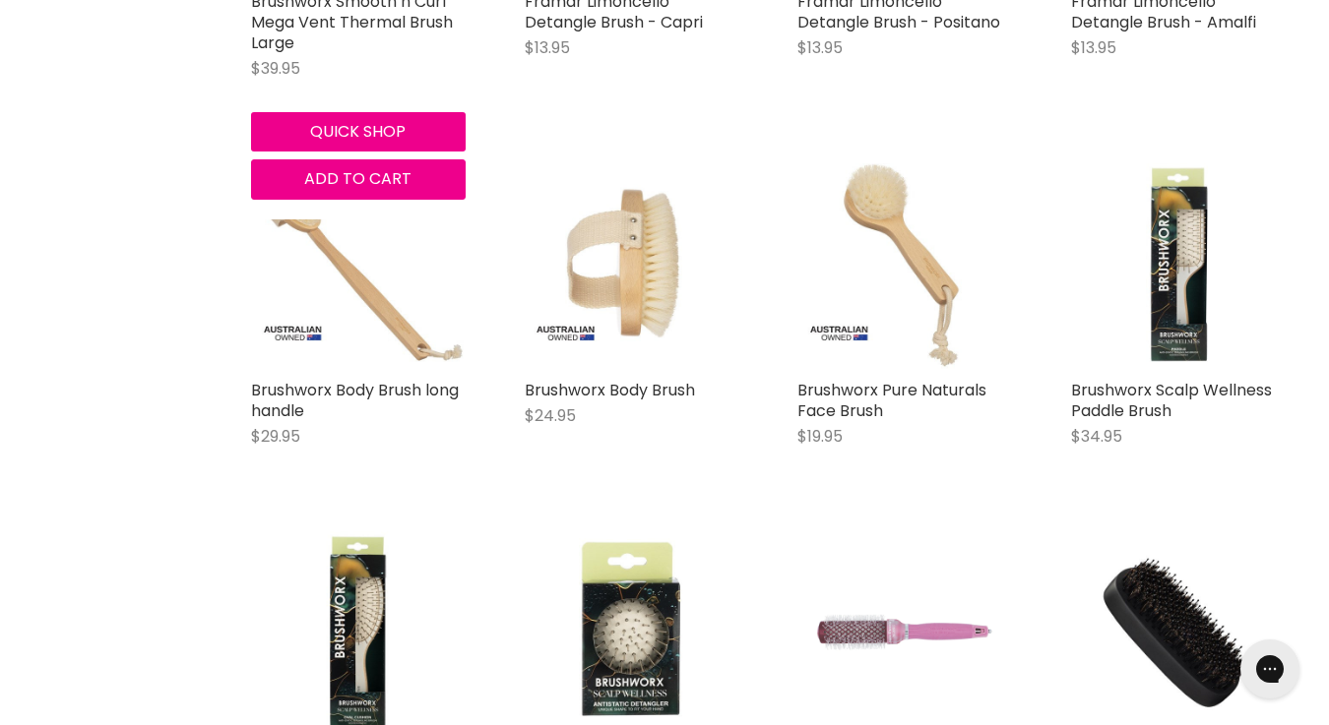
scroll to position [4305, 0]
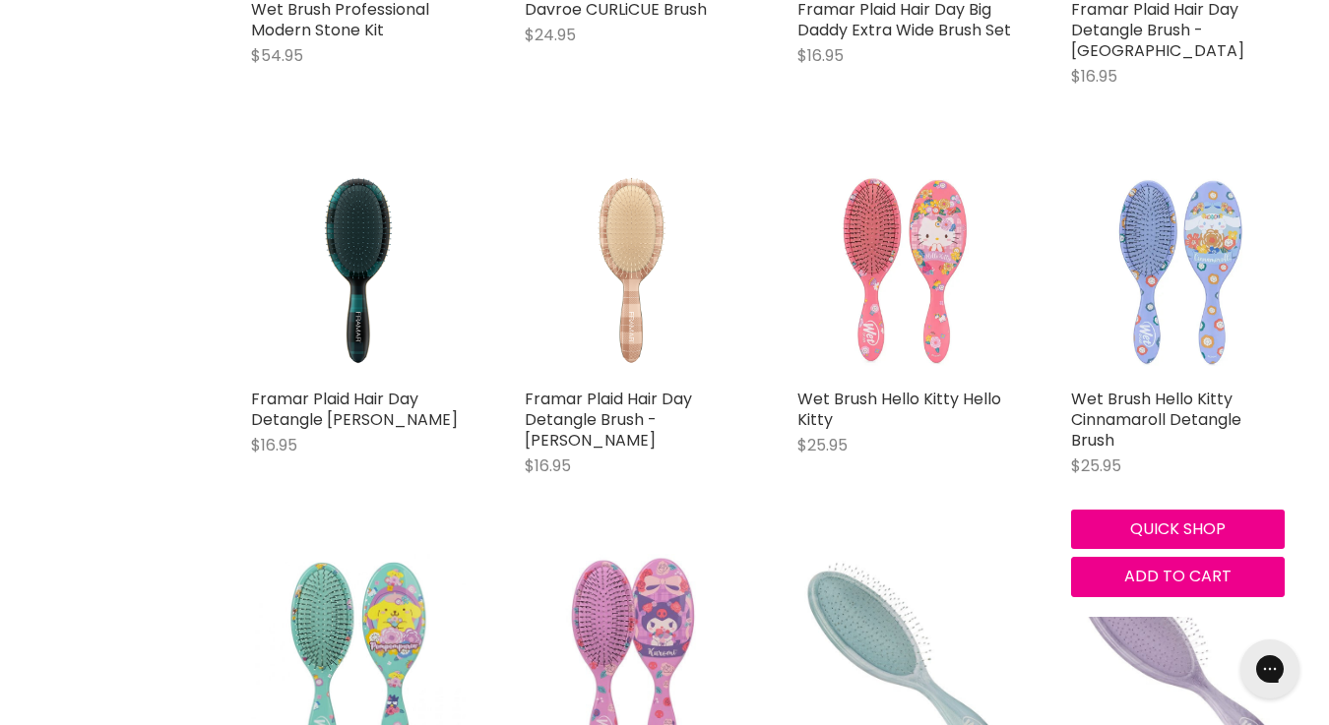
scroll to position [7442, 0]
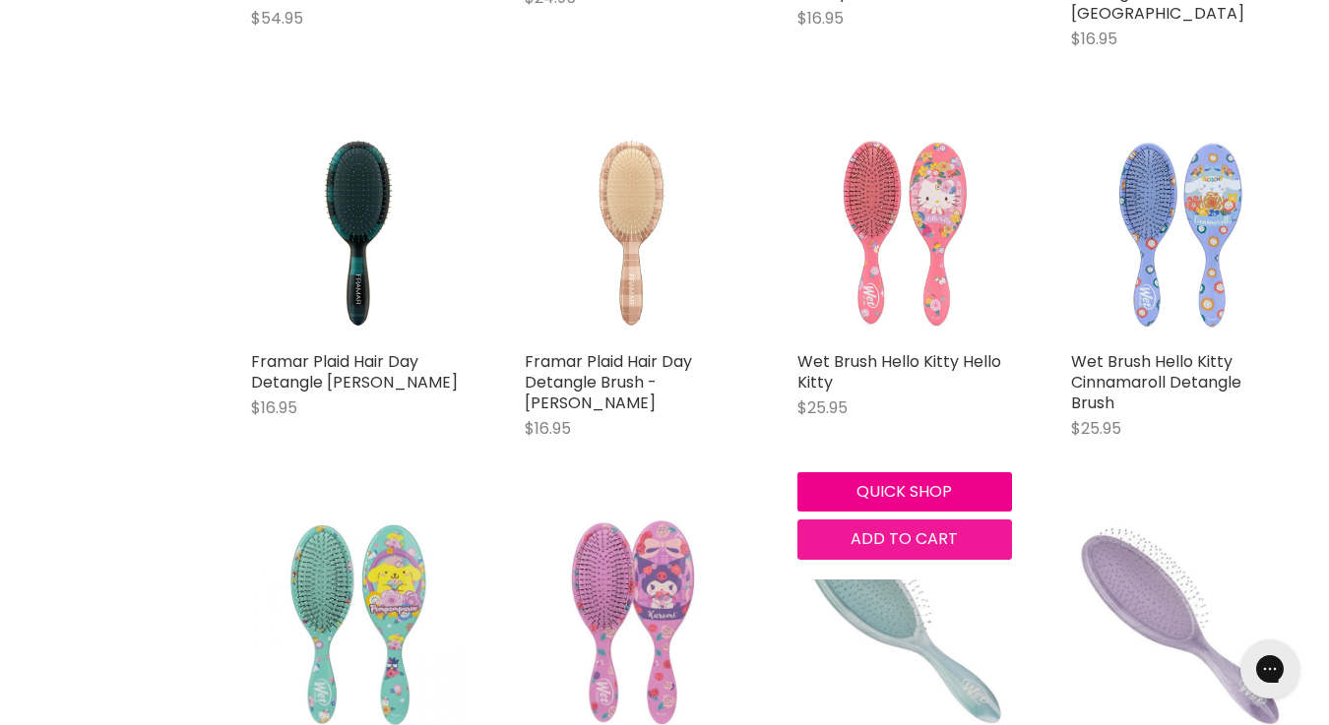
click at [912, 528] on span "Add to cart" at bounding box center [903, 539] width 107 height 23
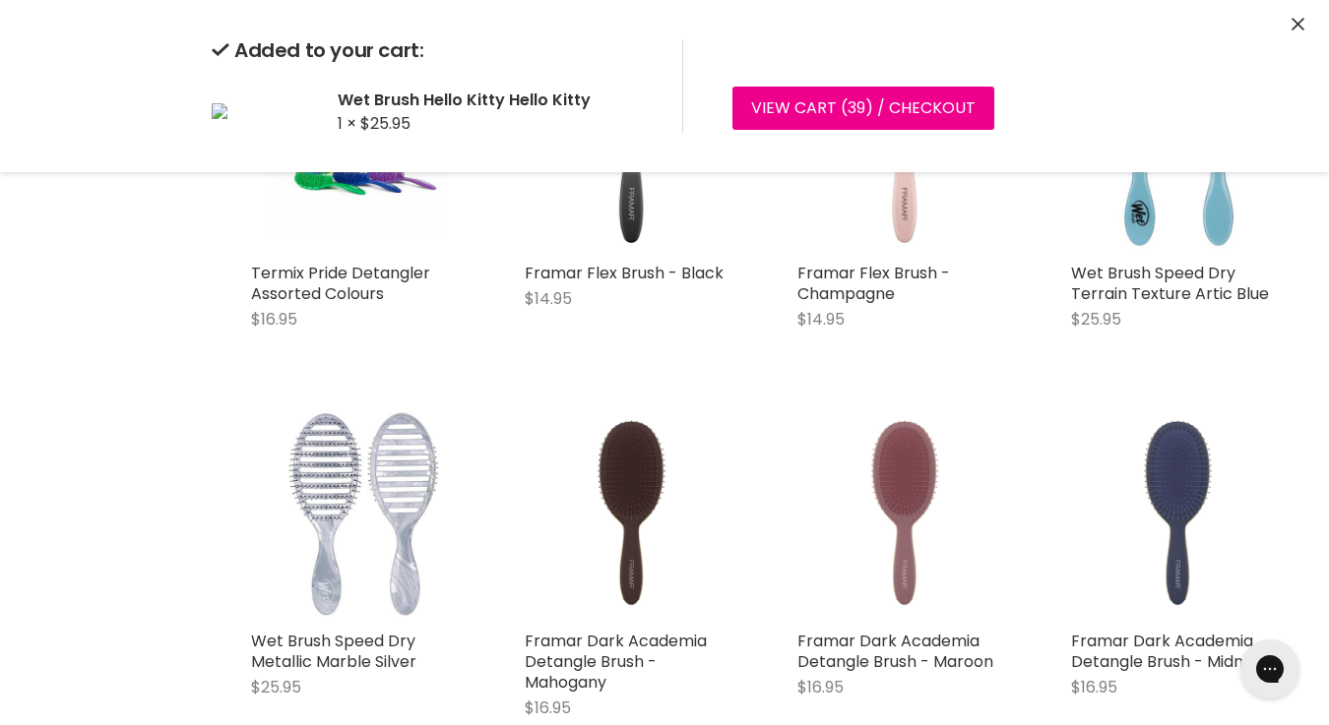
scroll to position [8636, 0]
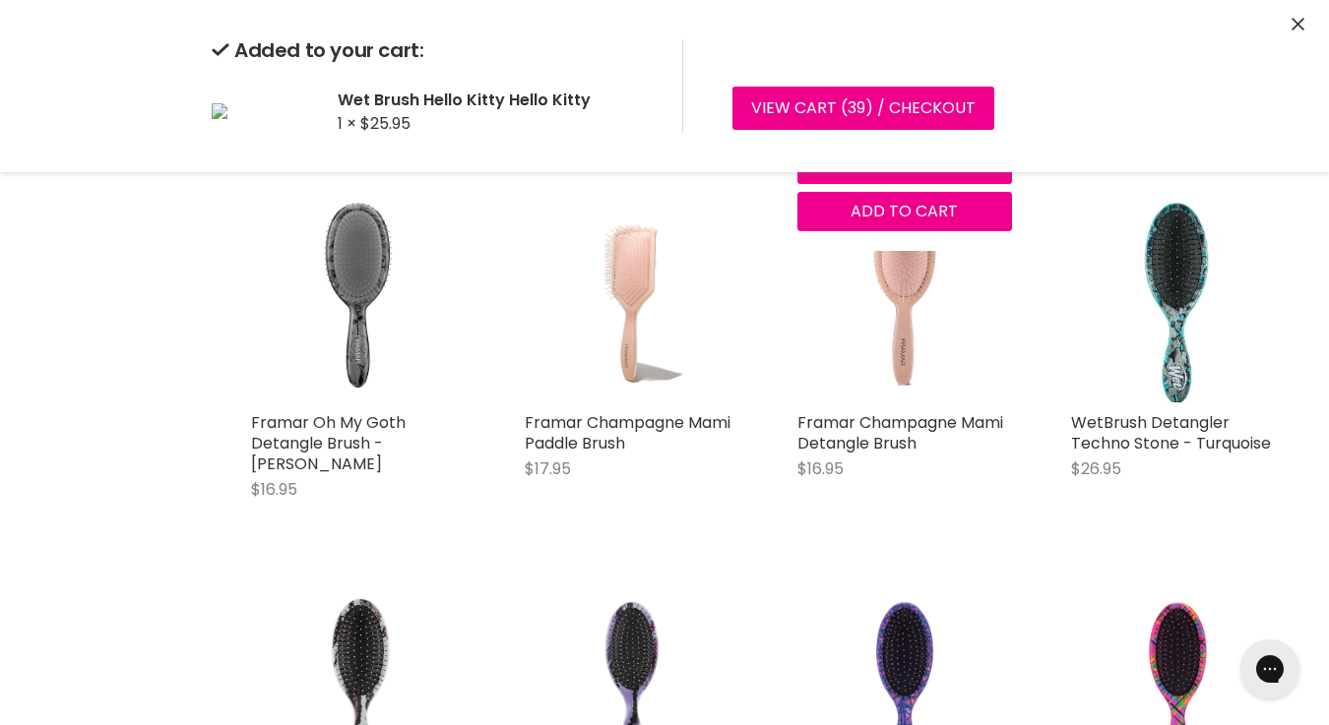
scroll to position [13543, 0]
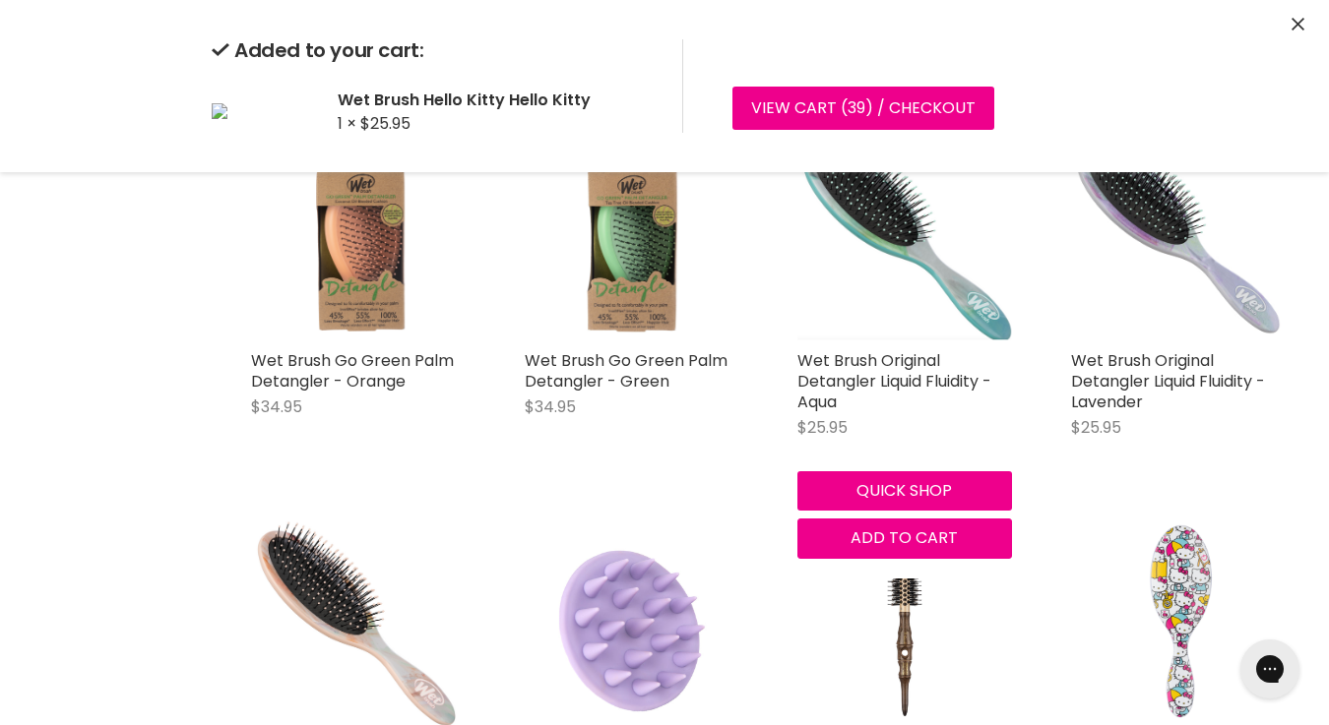
scroll to position [18148, 0]
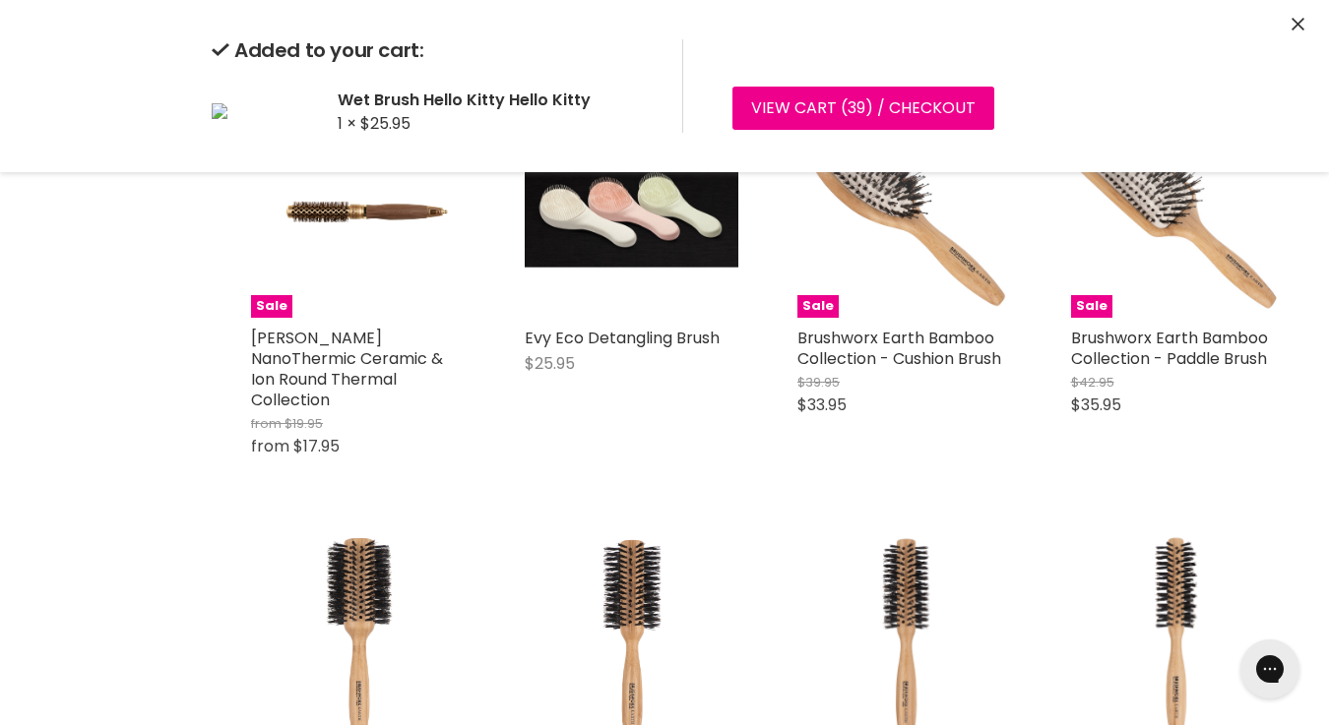
scroll to position [22812, 0]
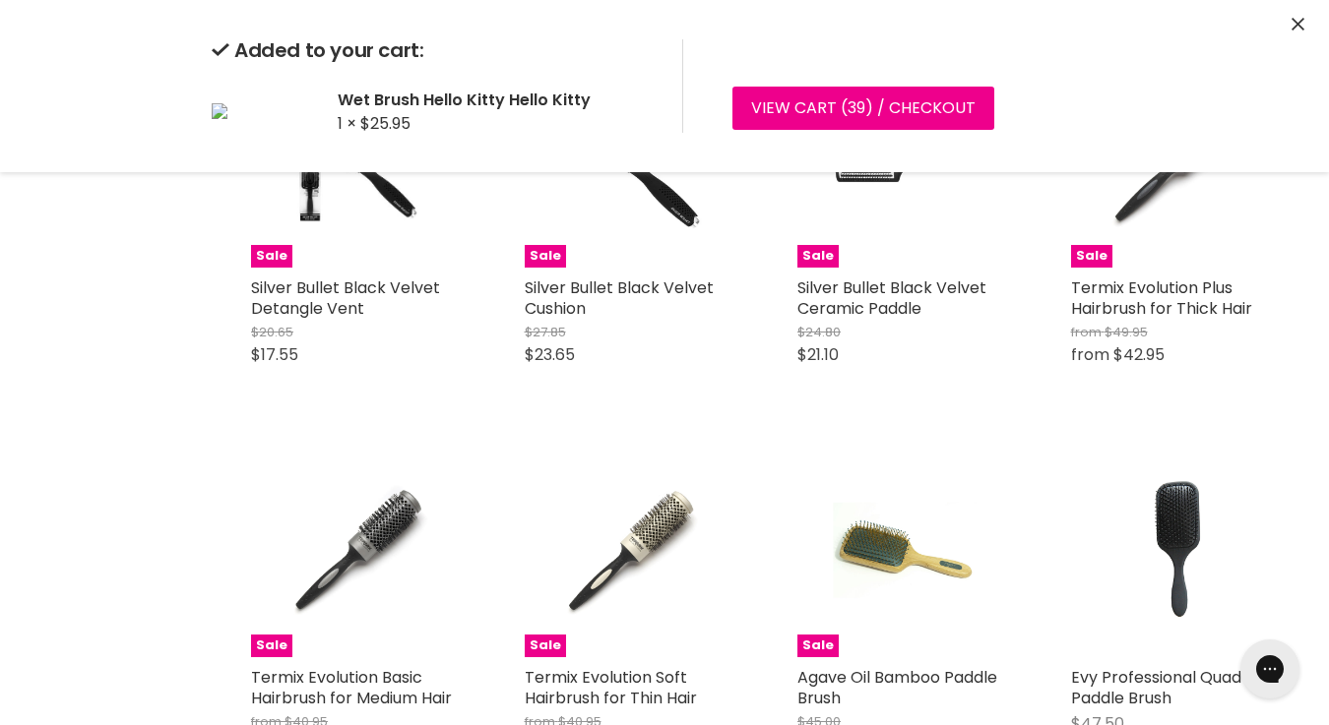
scroll to position [27245, 0]
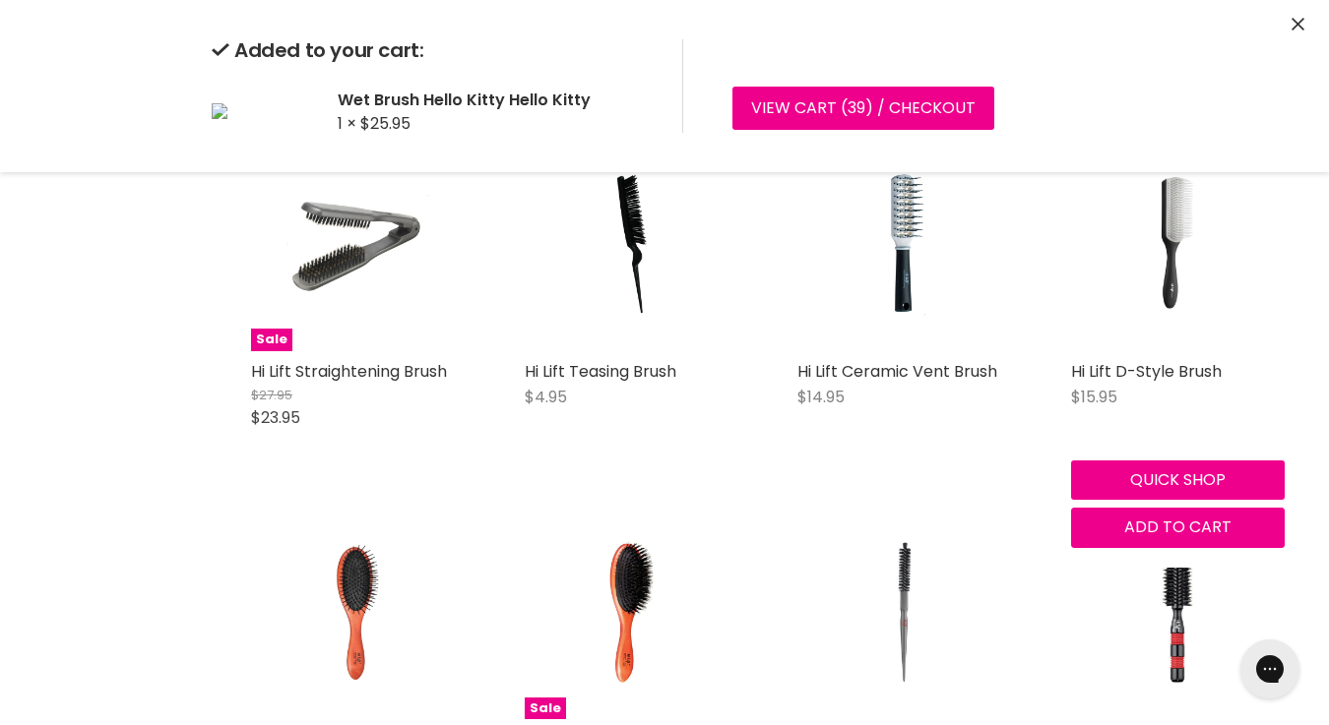
scroll to position [32086, 0]
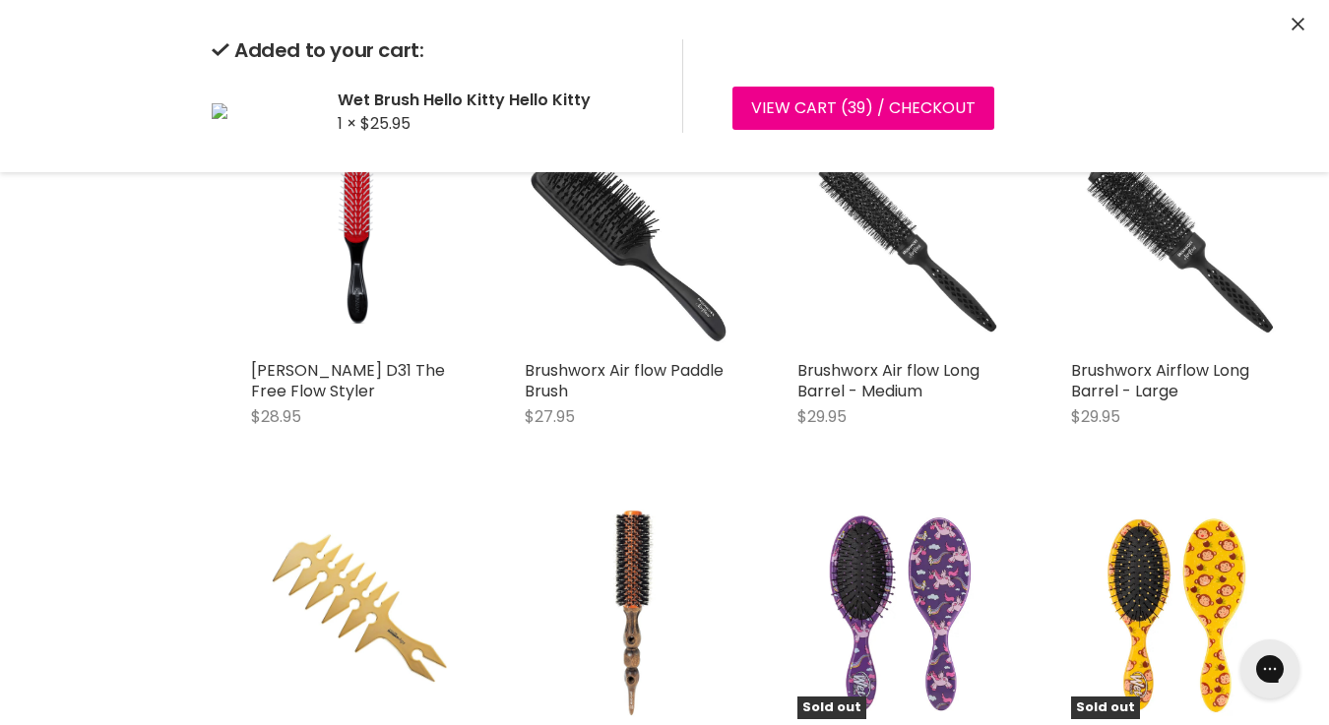
scroll to position [9132, 0]
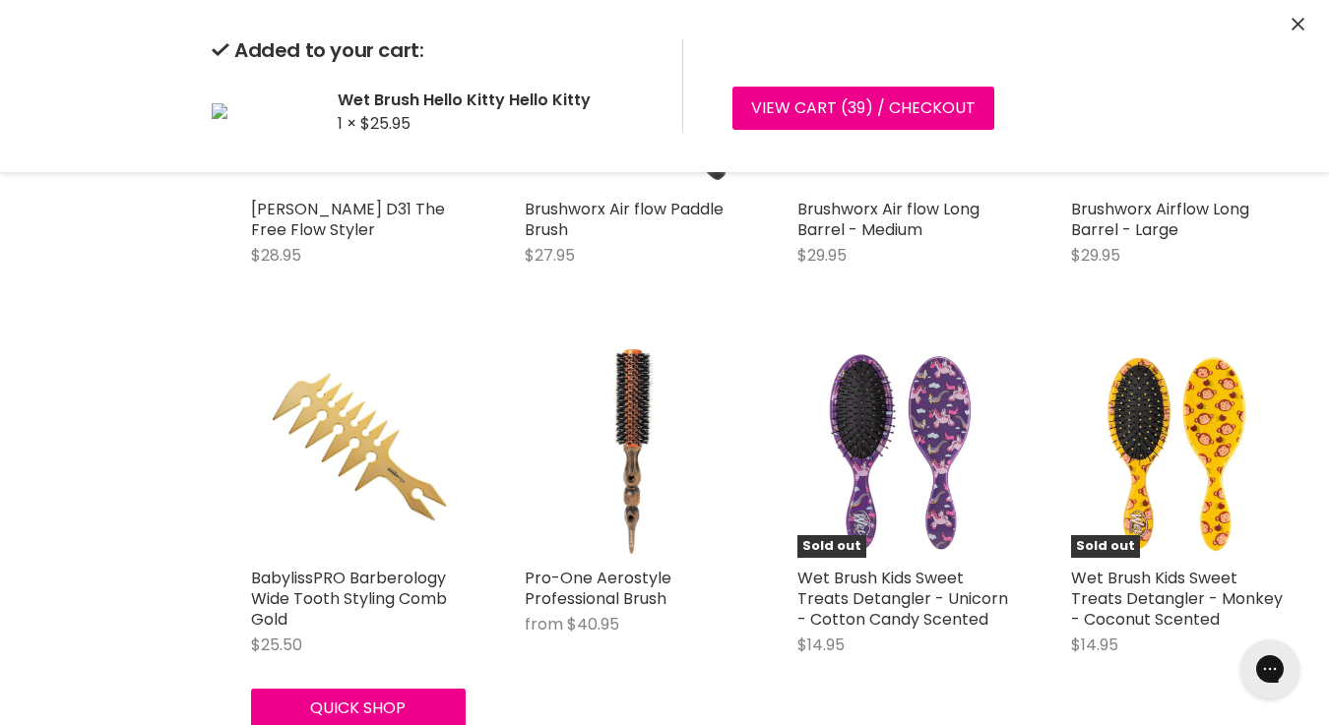
click at [380, 438] on img "Main content" at bounding box center [358, 451] width 215 height 215
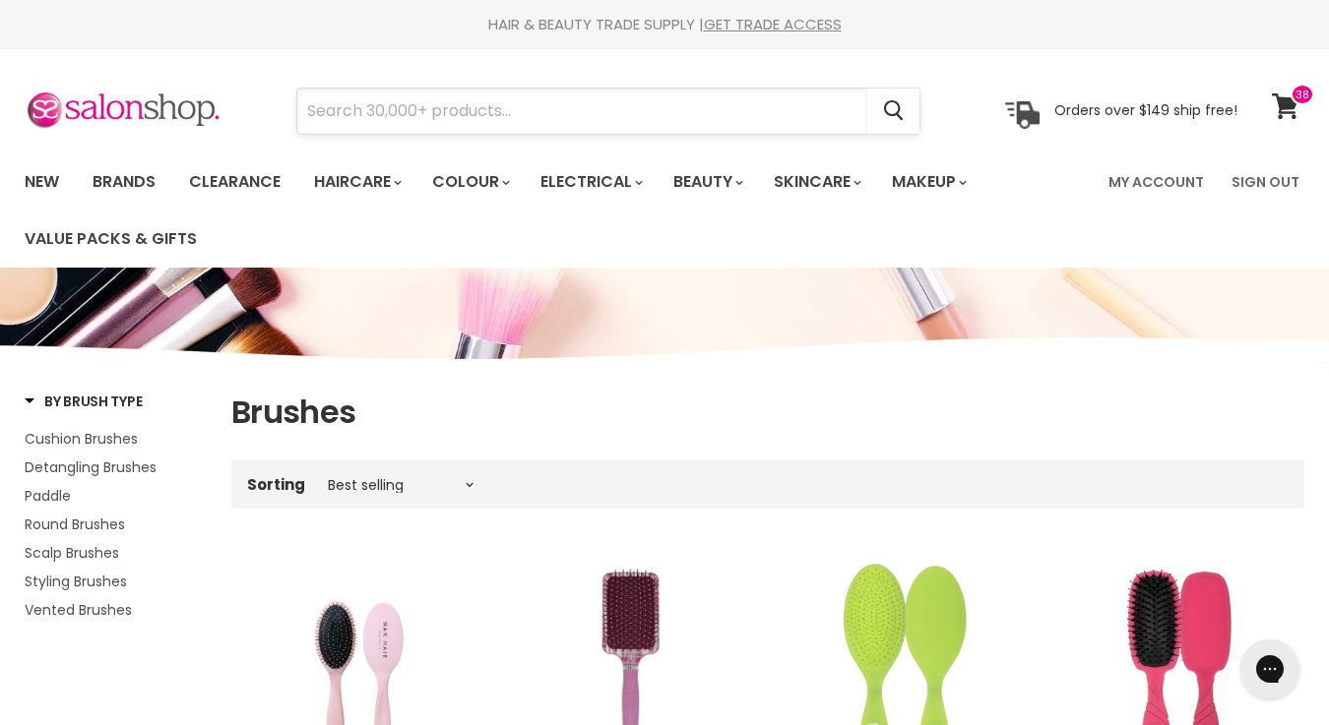
click at [448, 107] on input "Search" at bounding box center [582, 111] width 570 height 45
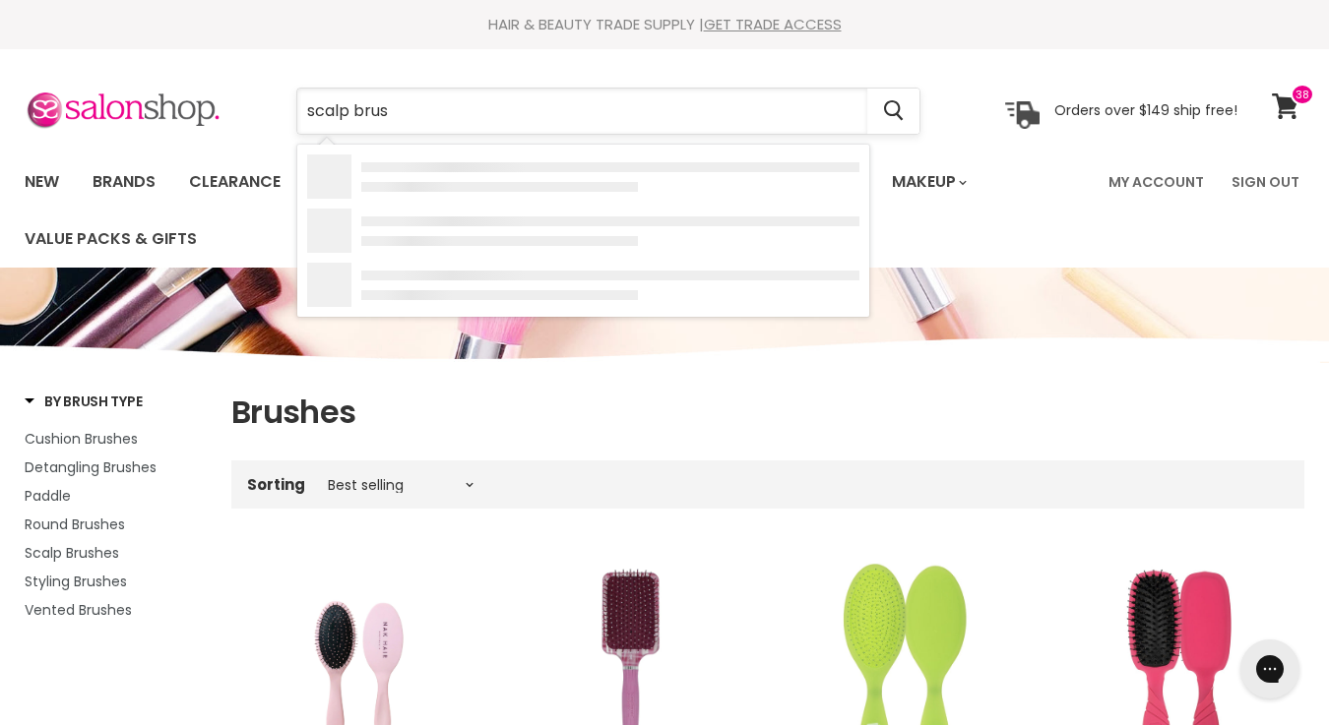
type input "scalp brush"
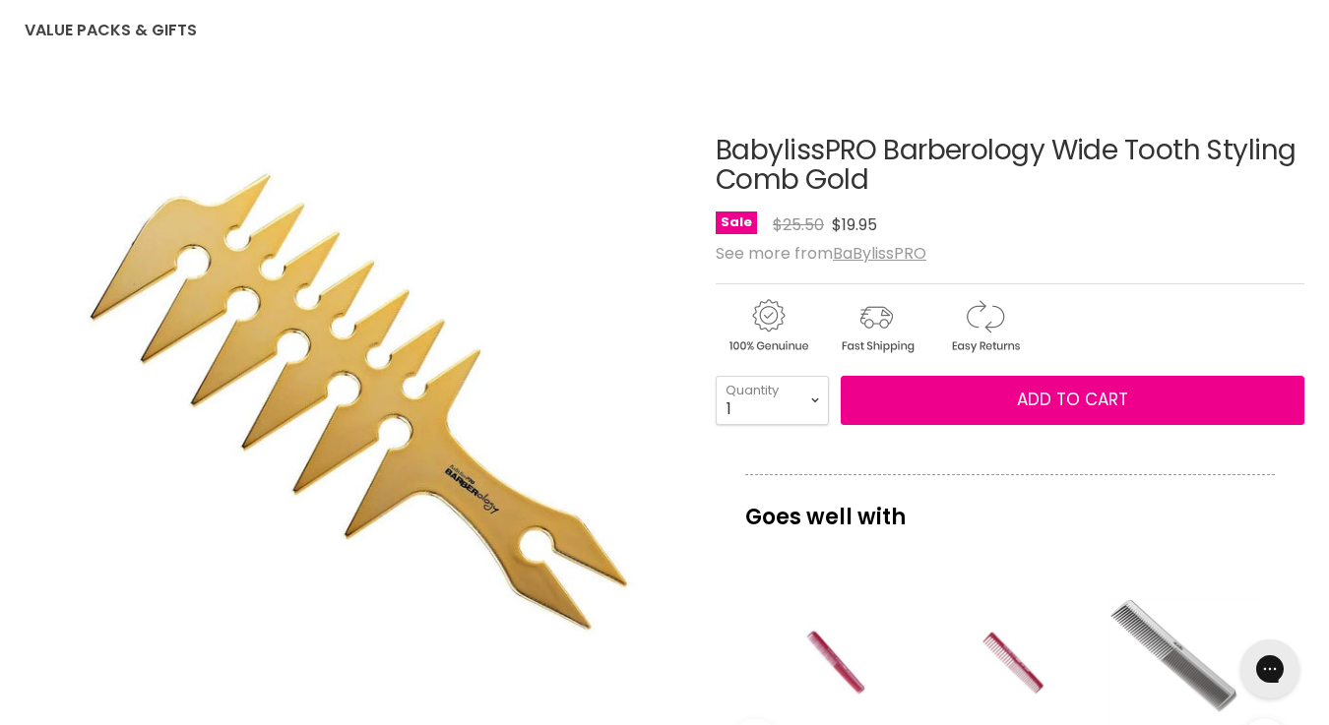
scroll to position [213, 0]
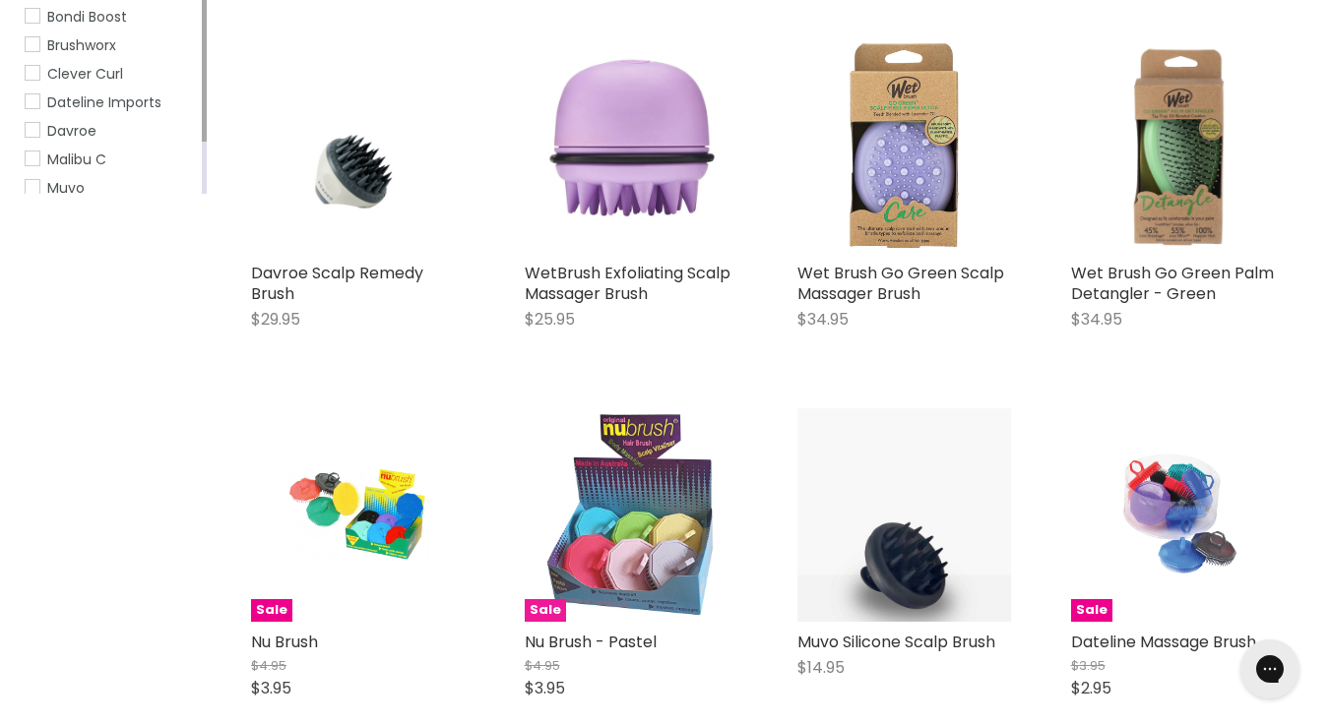
scroll to position [463, 0]
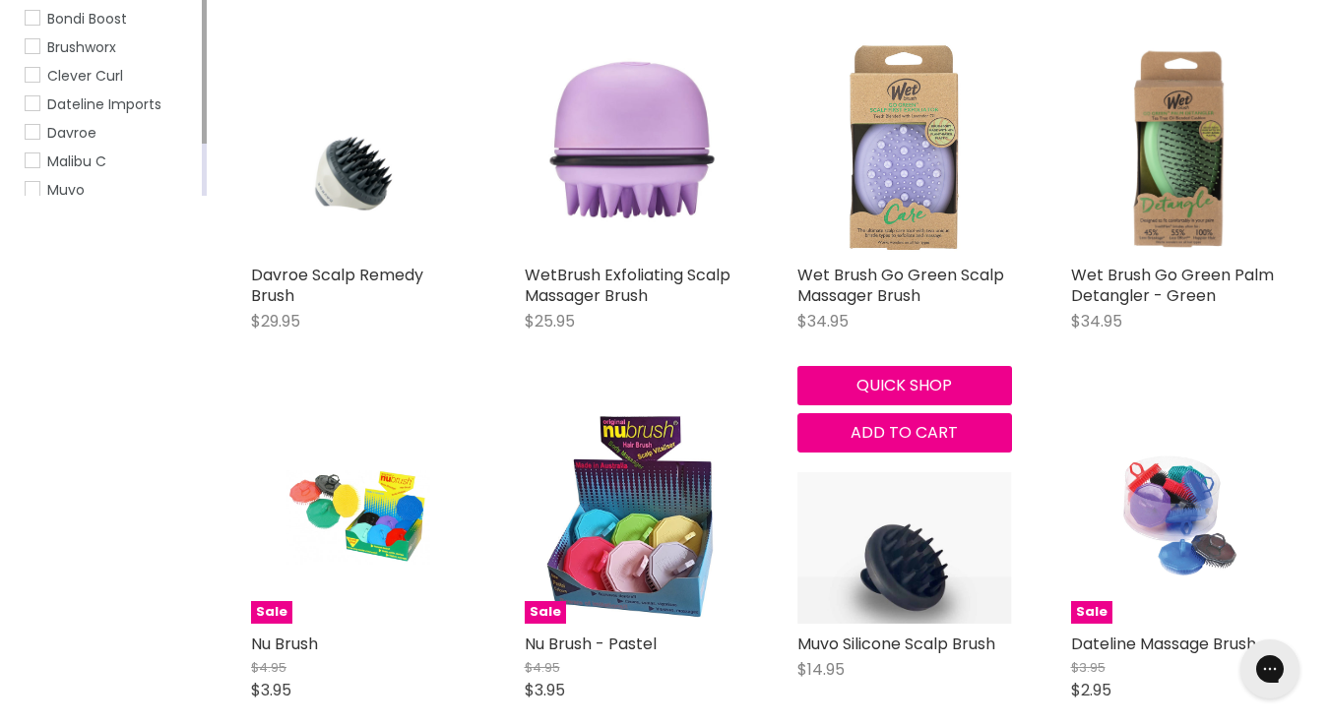
click at [934, 245] on img "Main content" at bounding box center [903, 148] width 127 height 215
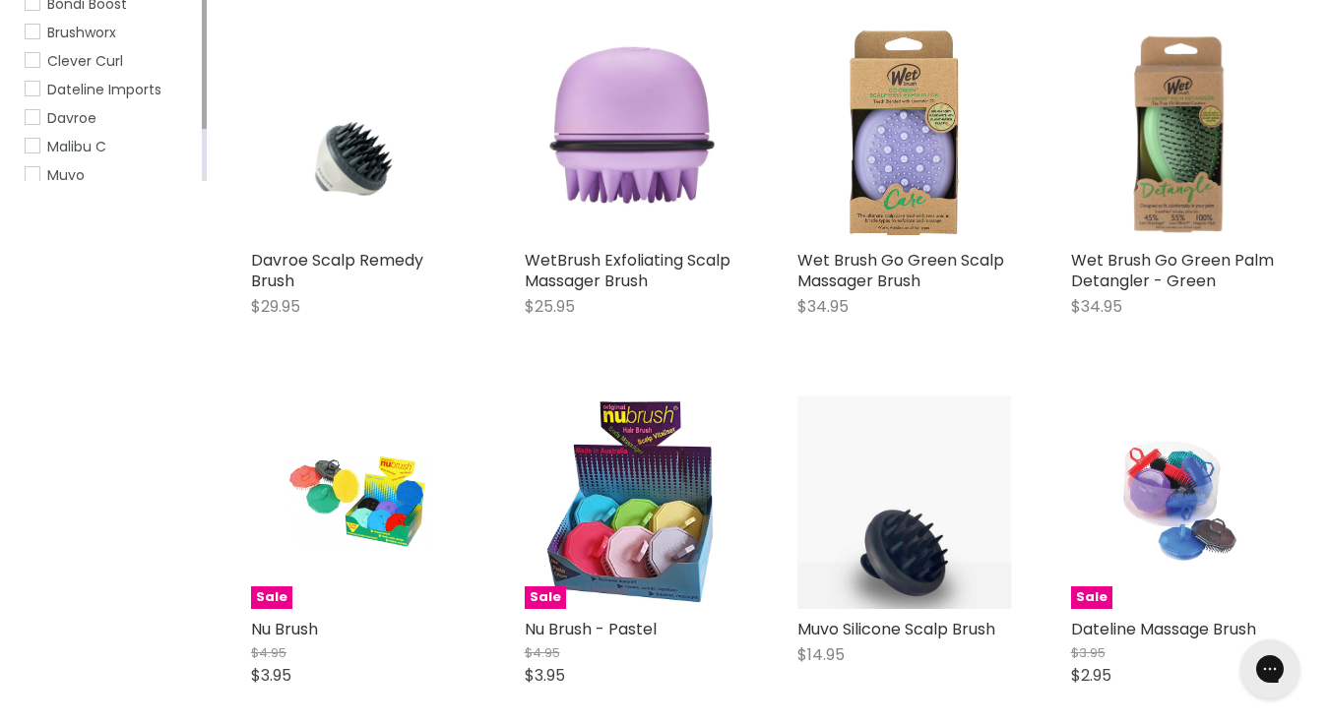
scroll to position [499, 0]
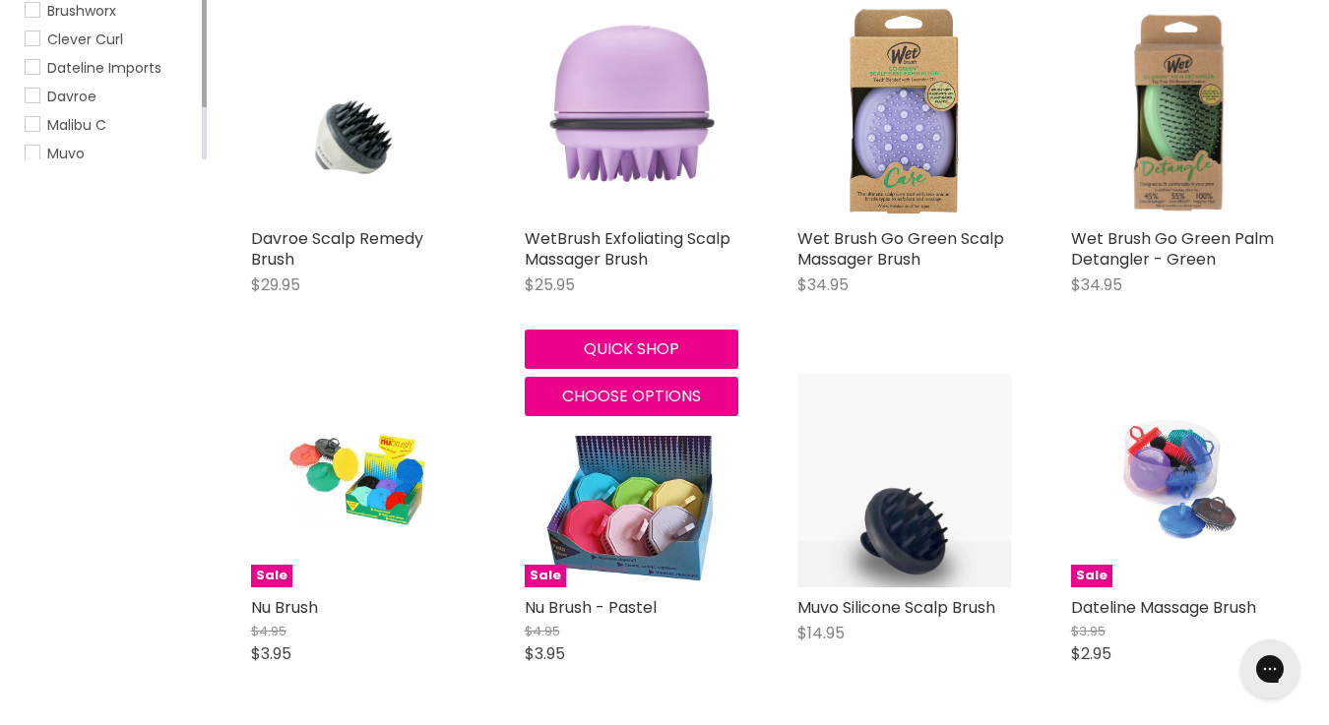
click at [649, 185] on img "Main content" at bounding box center [632, 112] width 215 height 215
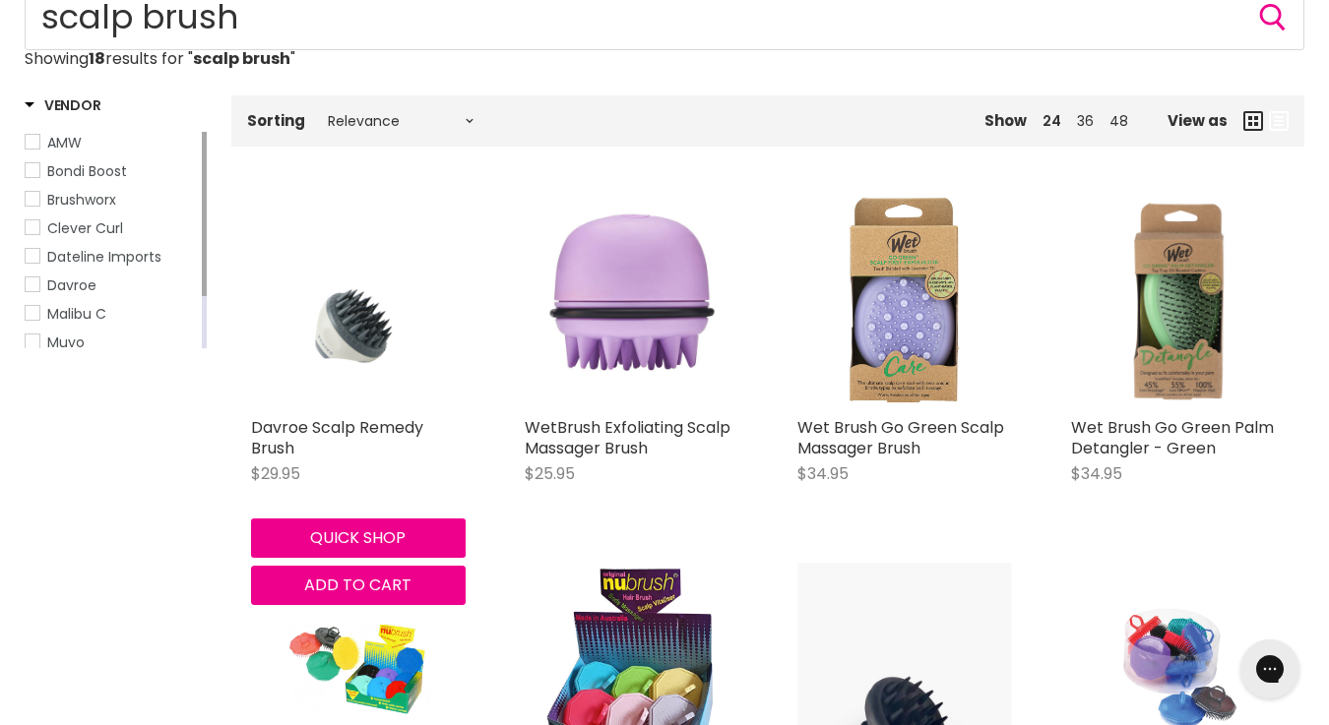
scroll to position [315, 0]
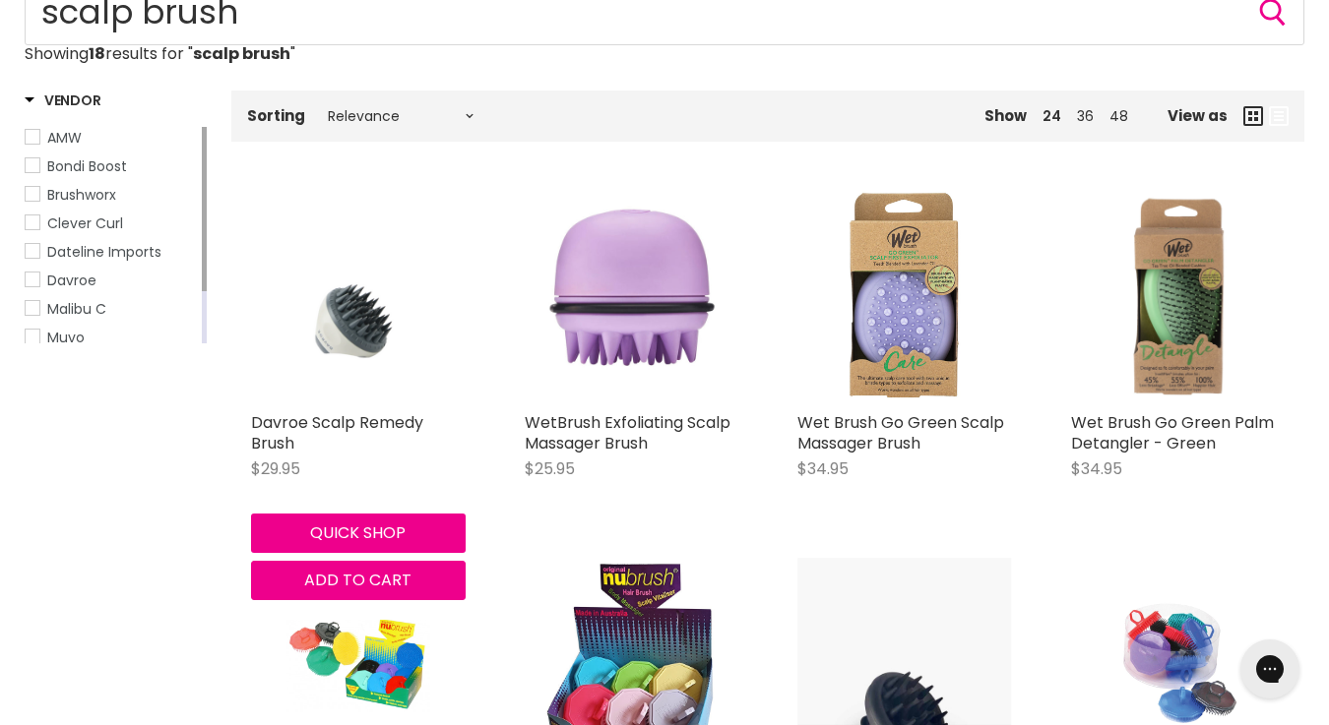
click at [375, 355] on img "Main content" at bounding box center [358, 296] width 215 height 215
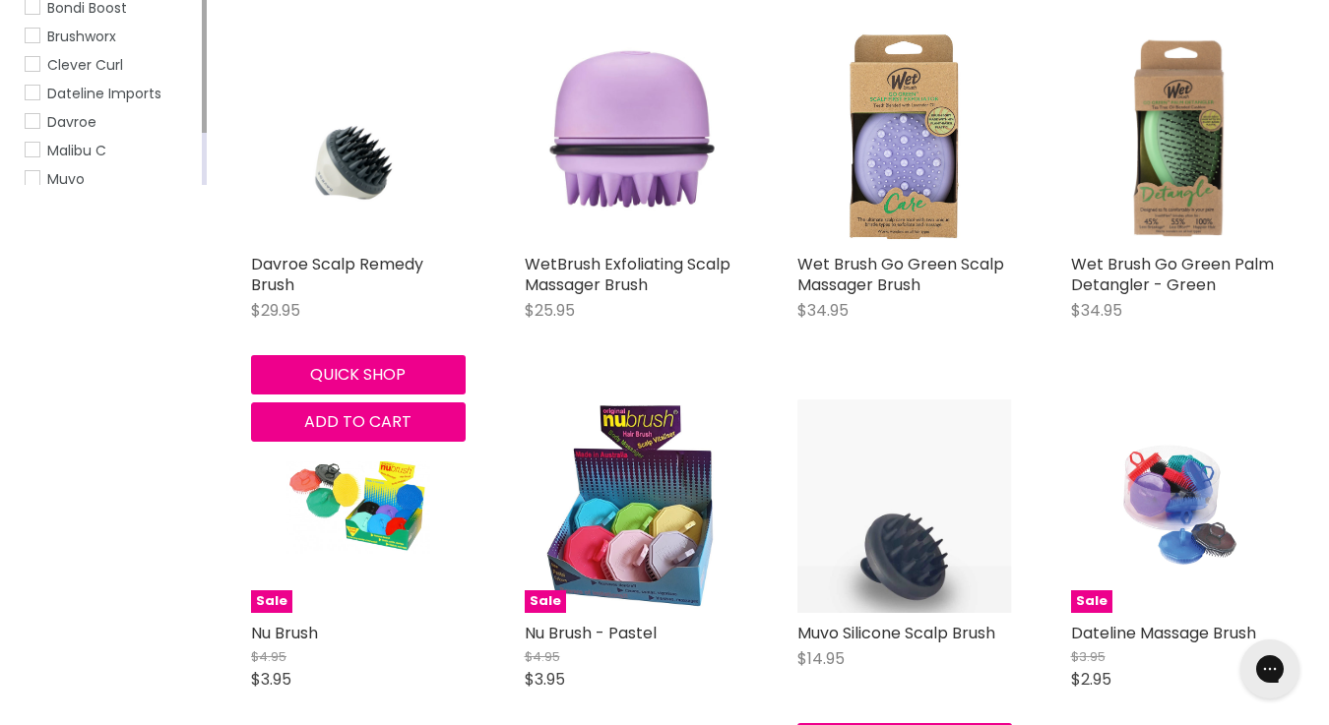
scroll to position [491, 0]
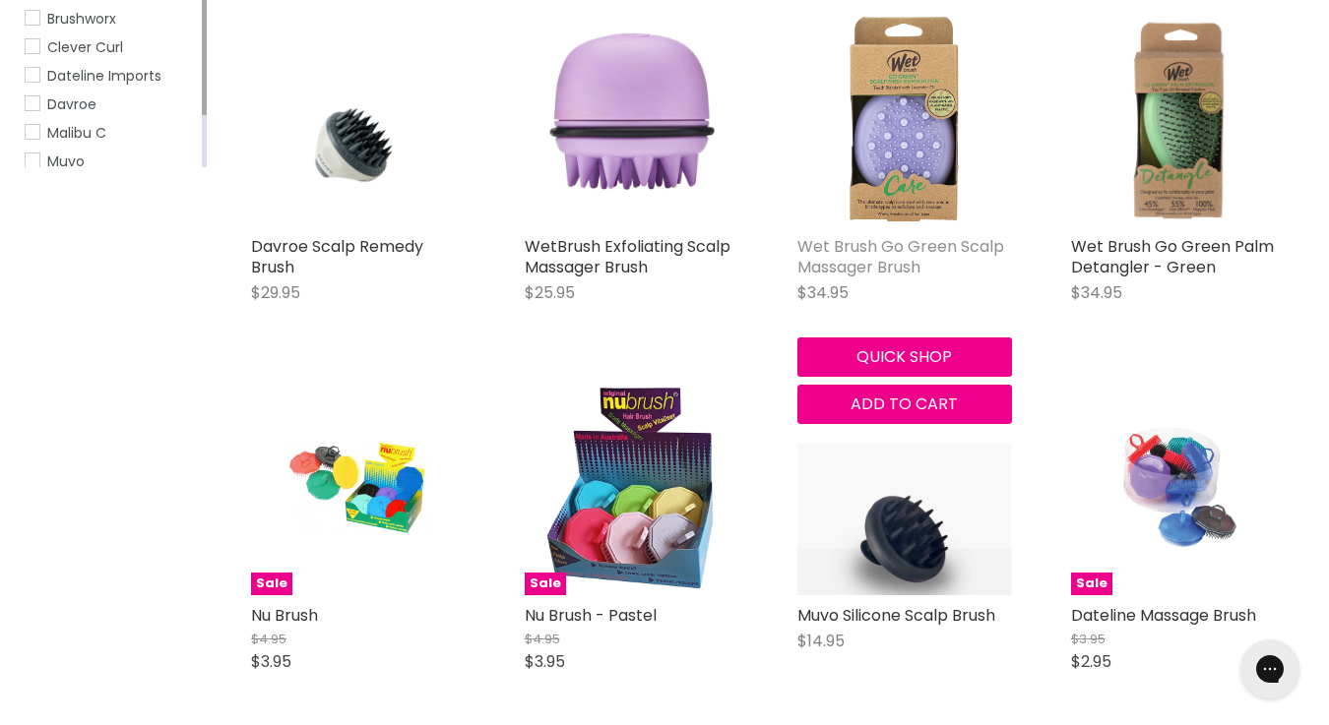
click at [884, 243] on link "Wet Brush Go Green Scalp Massager Brush" at bounding box center [900, 256] width 207 height 43
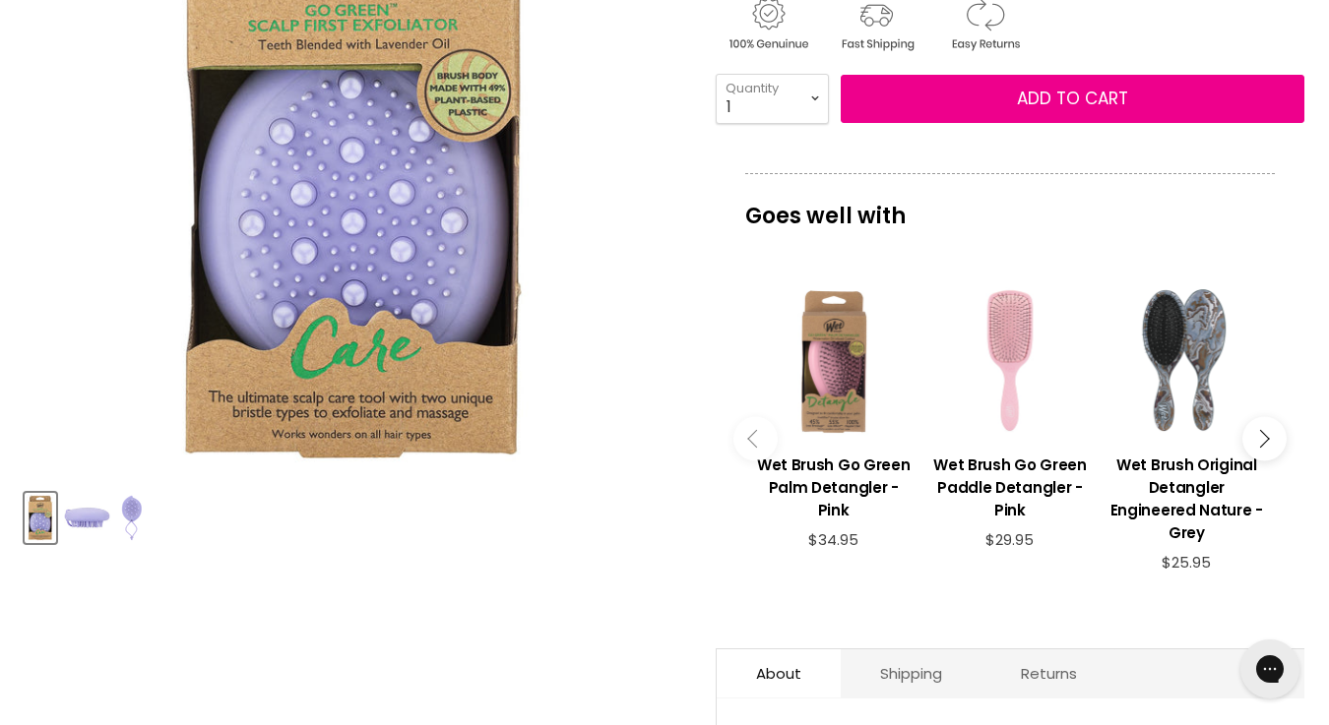
scroll to position [509, 0]
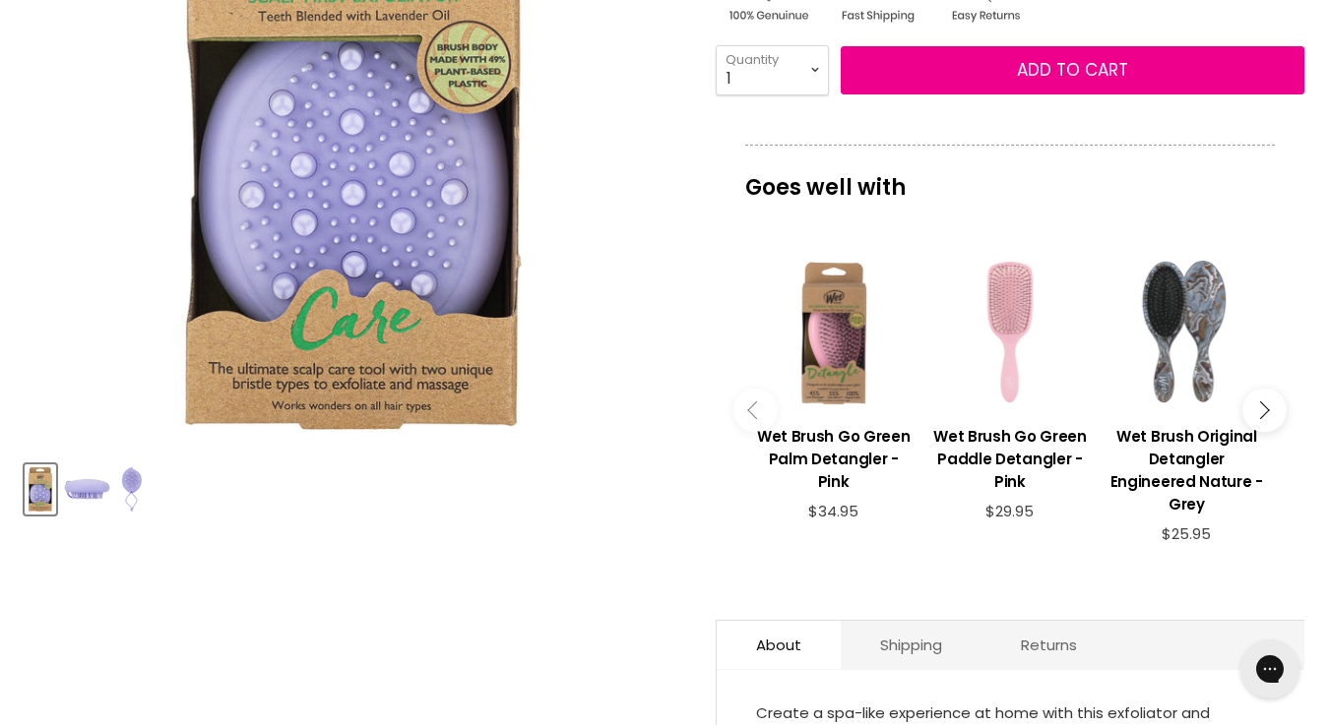
click at [96, 491] on img "Product thumbnails" at bounding box center [87, 490] width 46 height 26
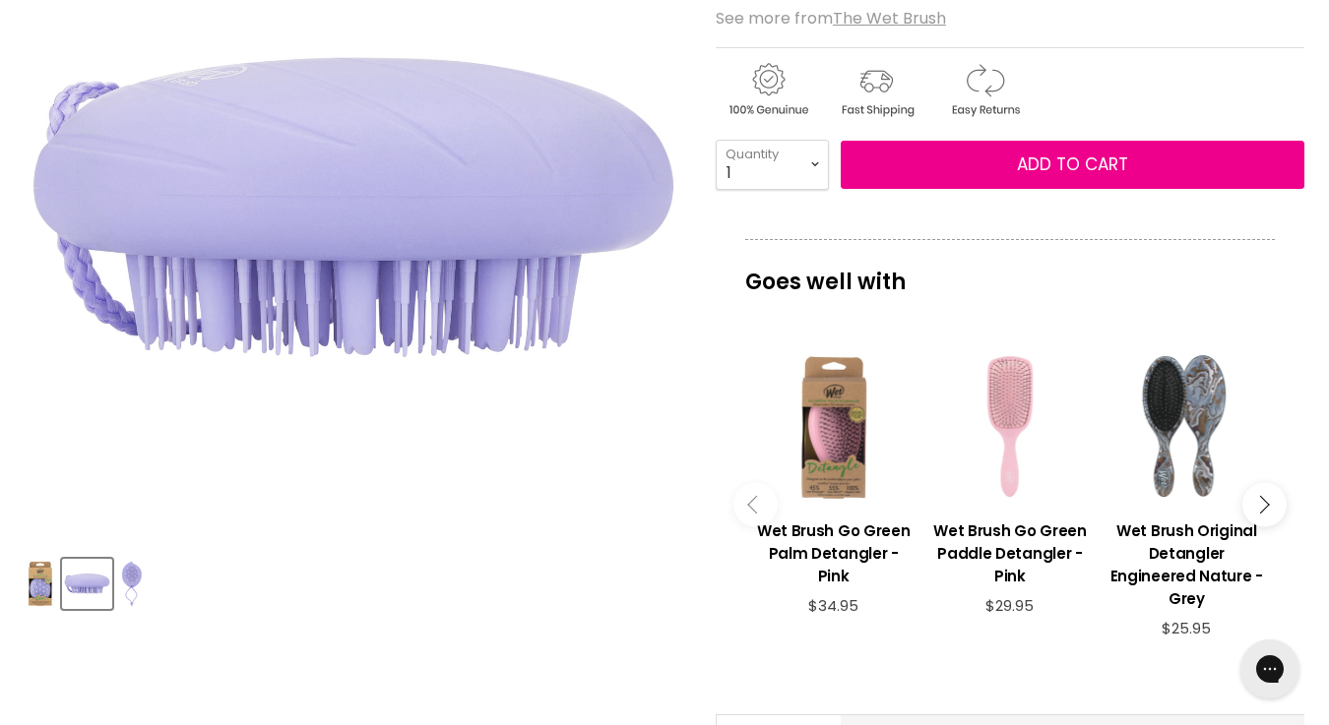
scroll to position [417, 0]
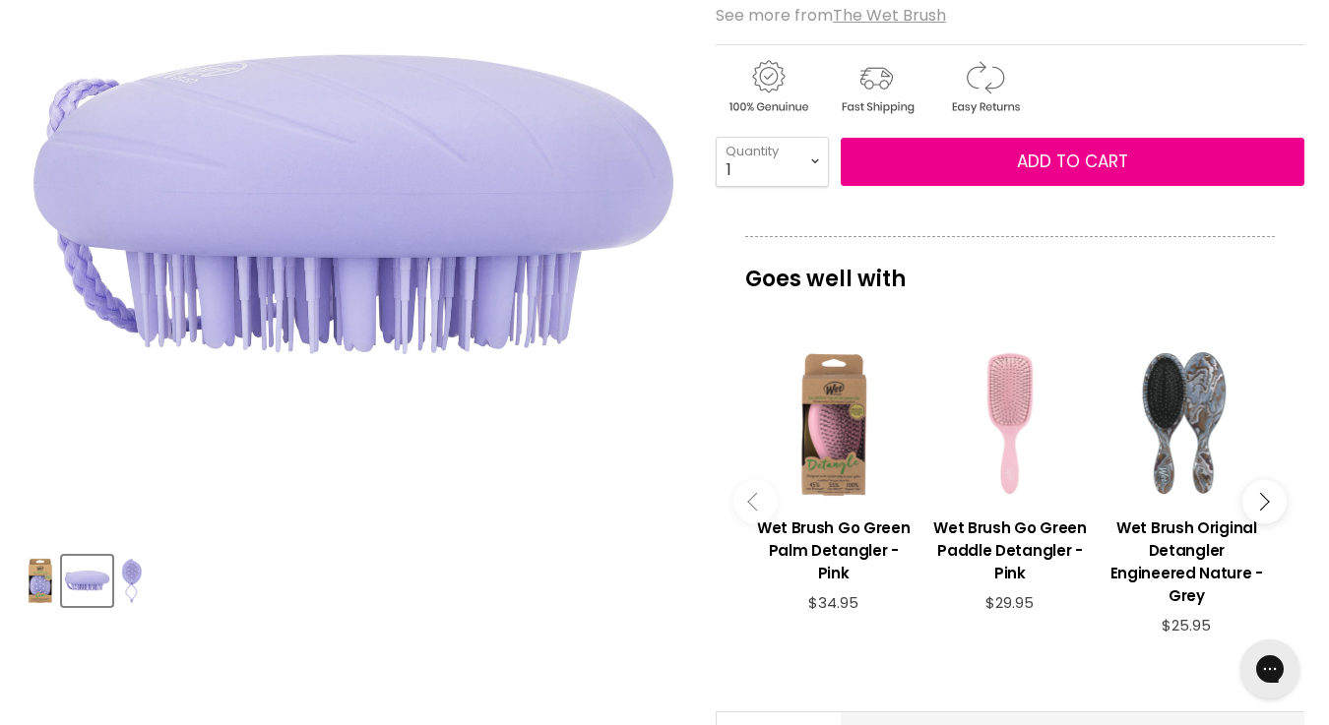
click at [140, 556] on button "Product thumbnails" at bounding box center [132, 581] width 28 height 50
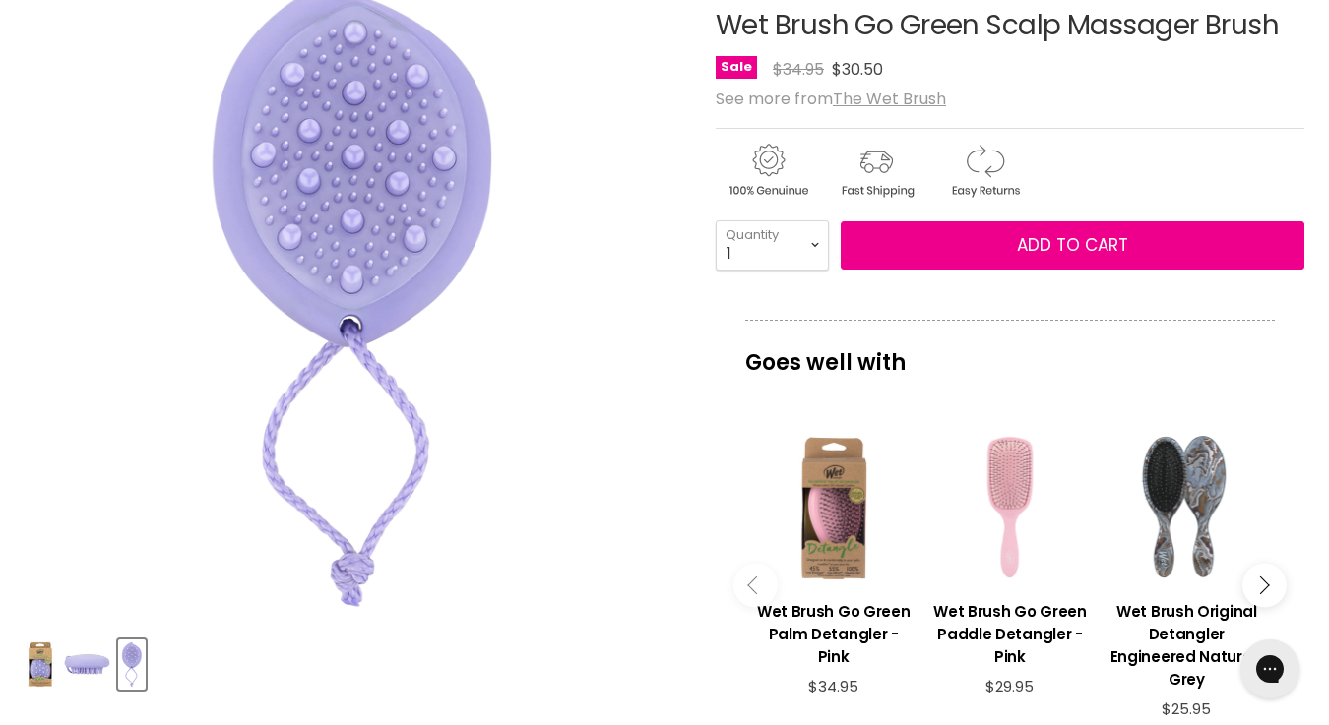
scroll to position [334, 0]
click at [92, 662] on img "Product thumbnails" at bounding box center [87, 666] width 46 height 26
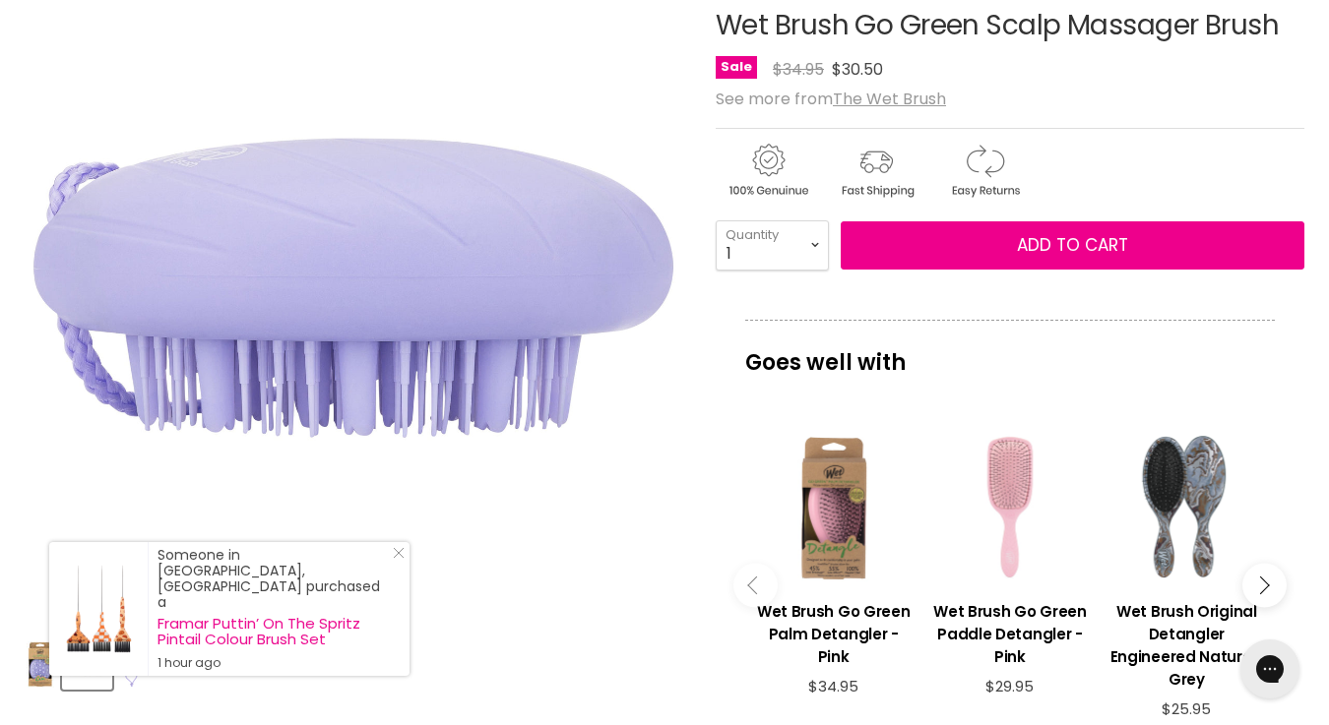
click at [42, 661] on img "Product thumbnails" at bounding box center [41, 665] width 28 height 46
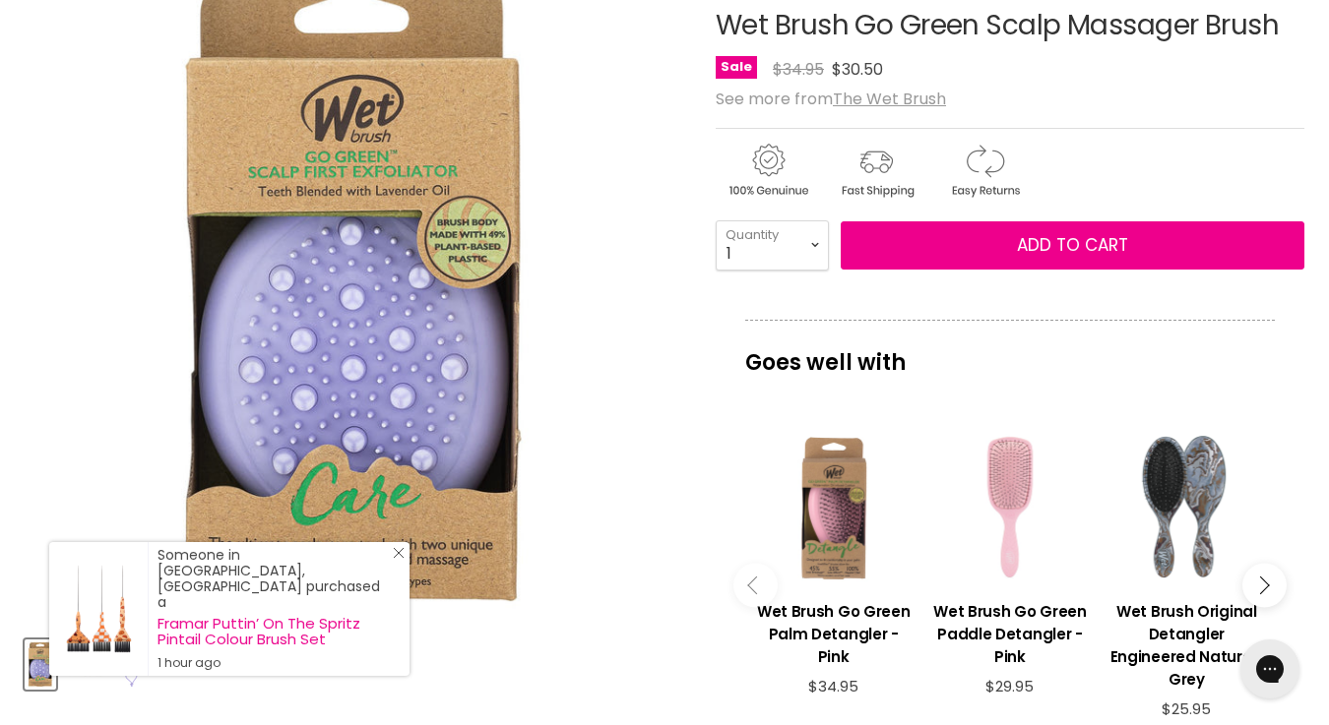
click at [398, 558] on line "Close Icon" at bounding box center [399, 553] width 10 height 10
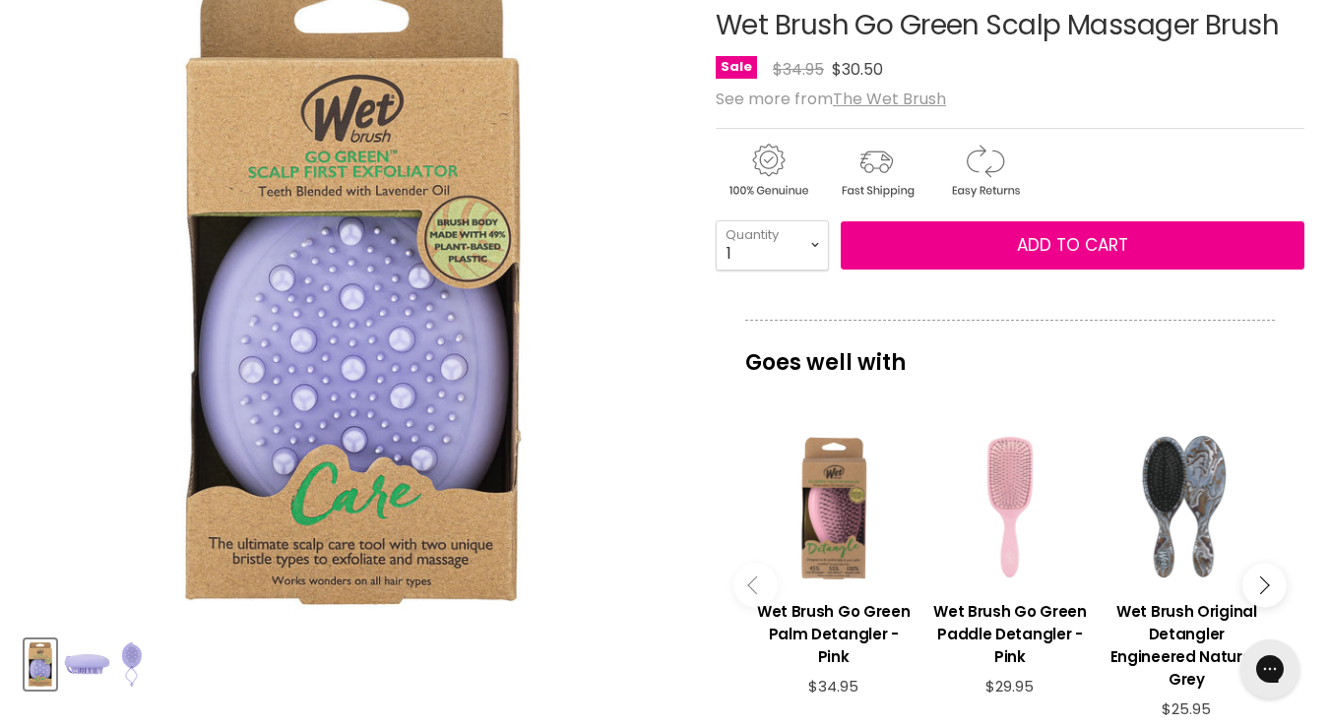
click at [87, 685] on button "Product thumbnails" at bounding box center [87, 665] width 50 height 50
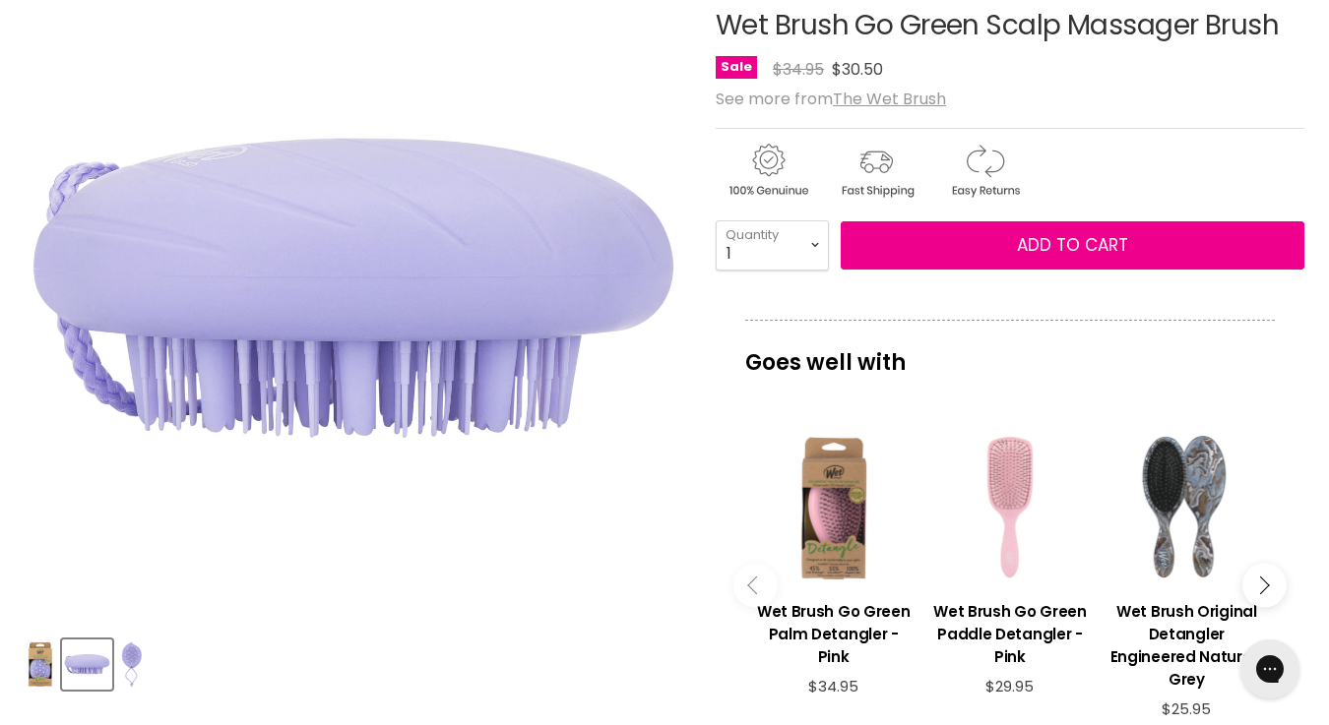
click at [132, 671] on img "Product thumbnails" at bounding box center [132, 665] width 24 height 46
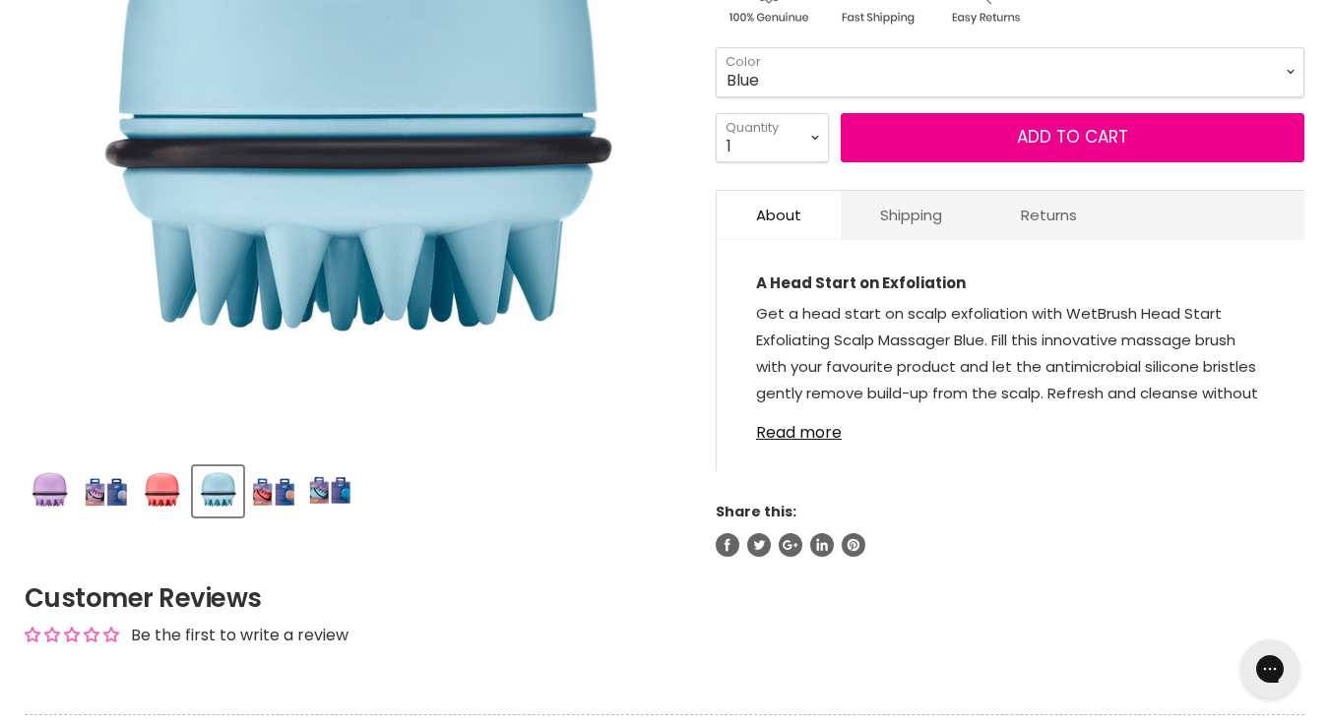
click at [103, 486] on img "Product thumbnails" at bounding box center [106, 491] width 46 height 46
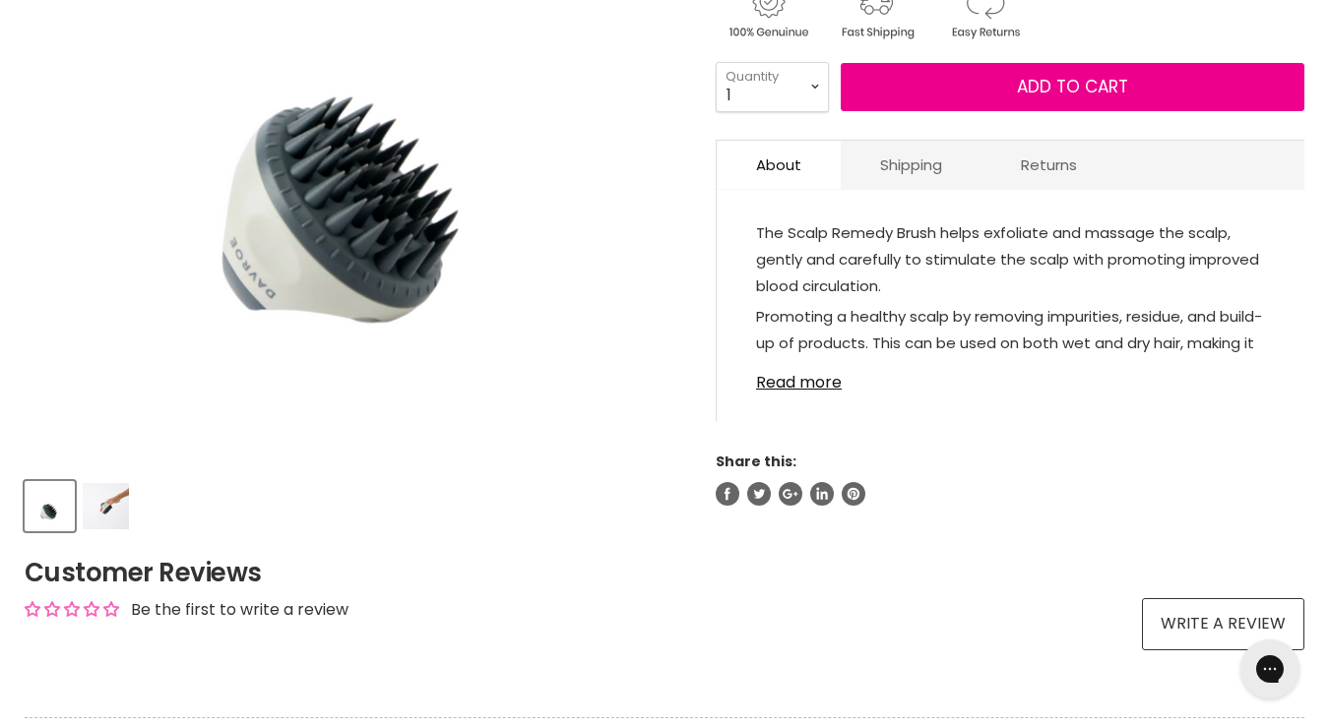
click at [101, 505] on img "Product thumbnails" at bounding box center [106, 506] width 46 height 46
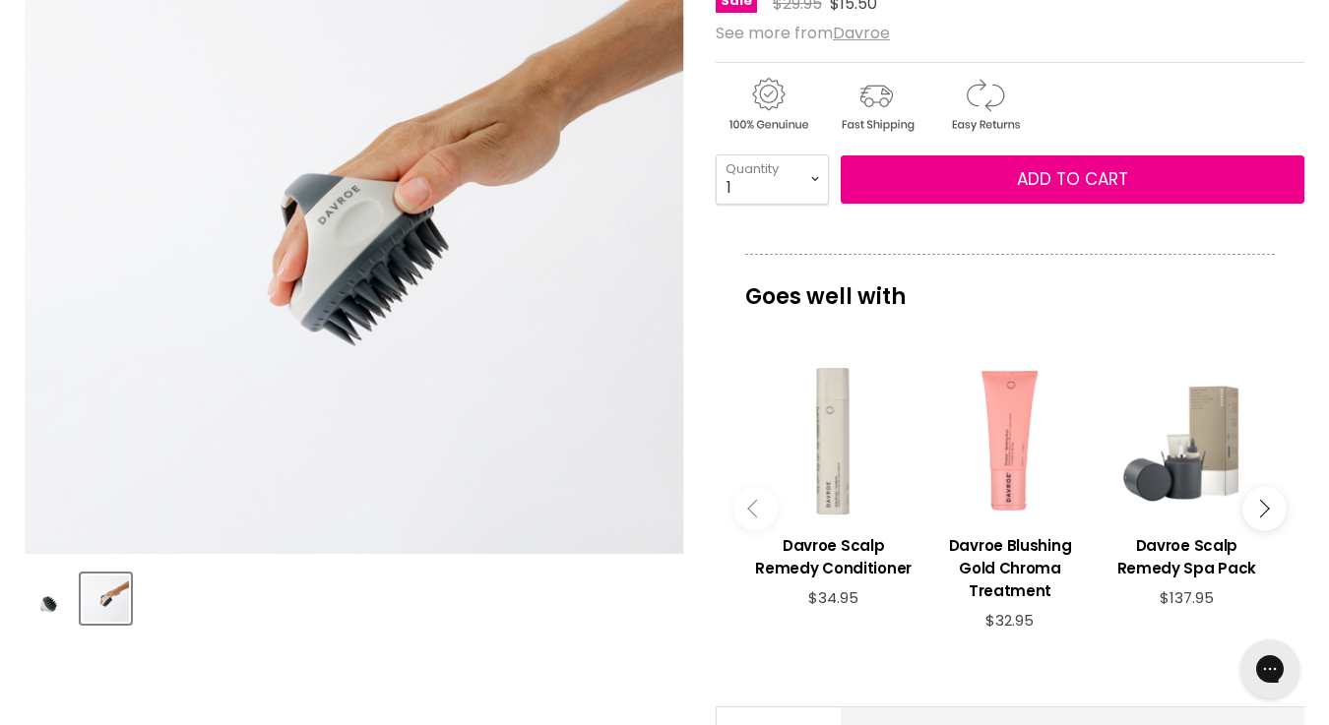
scroll to position [365, 0]
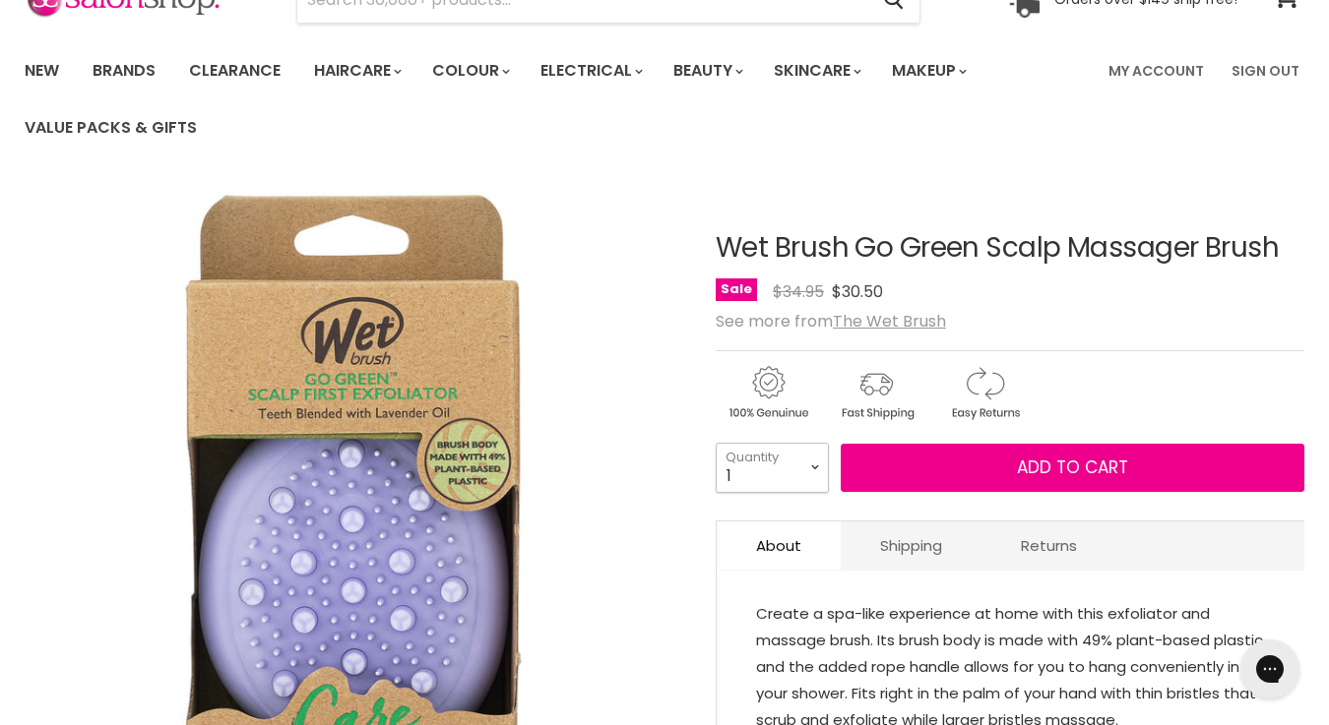
select select "2"
type input "2"
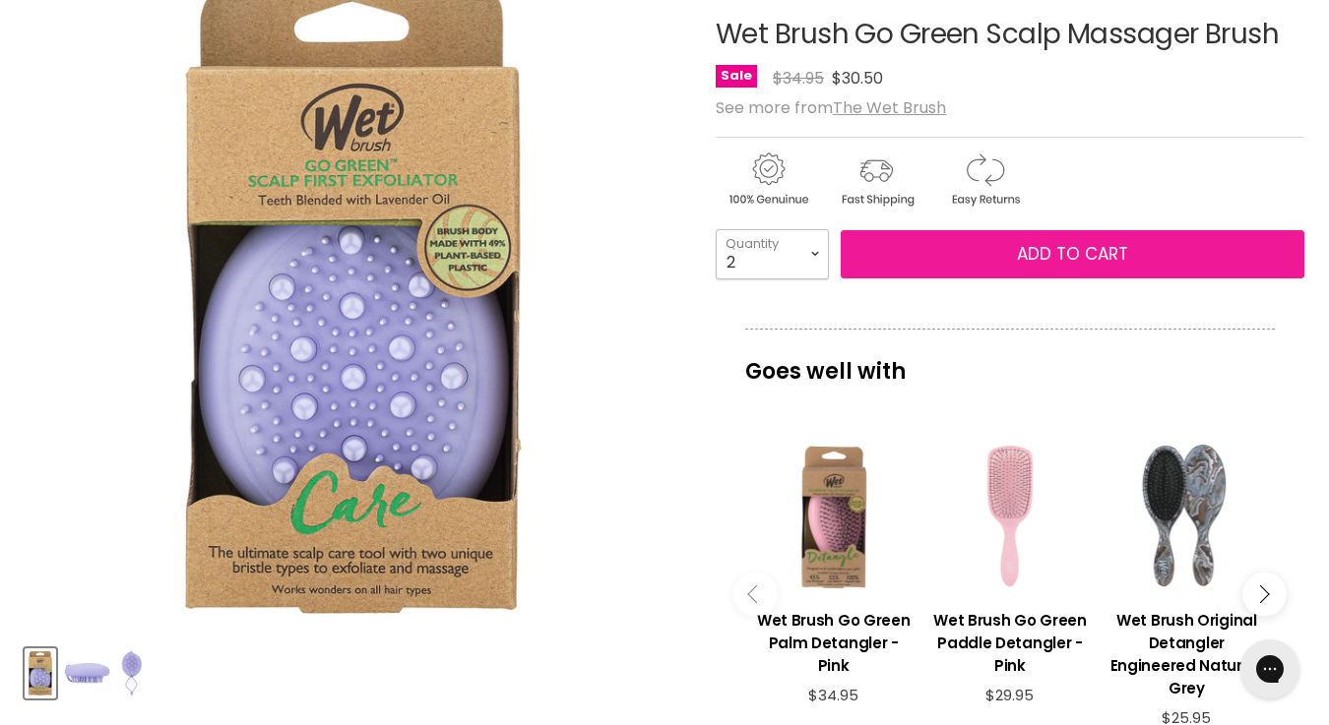
scroll to position [323, 0]
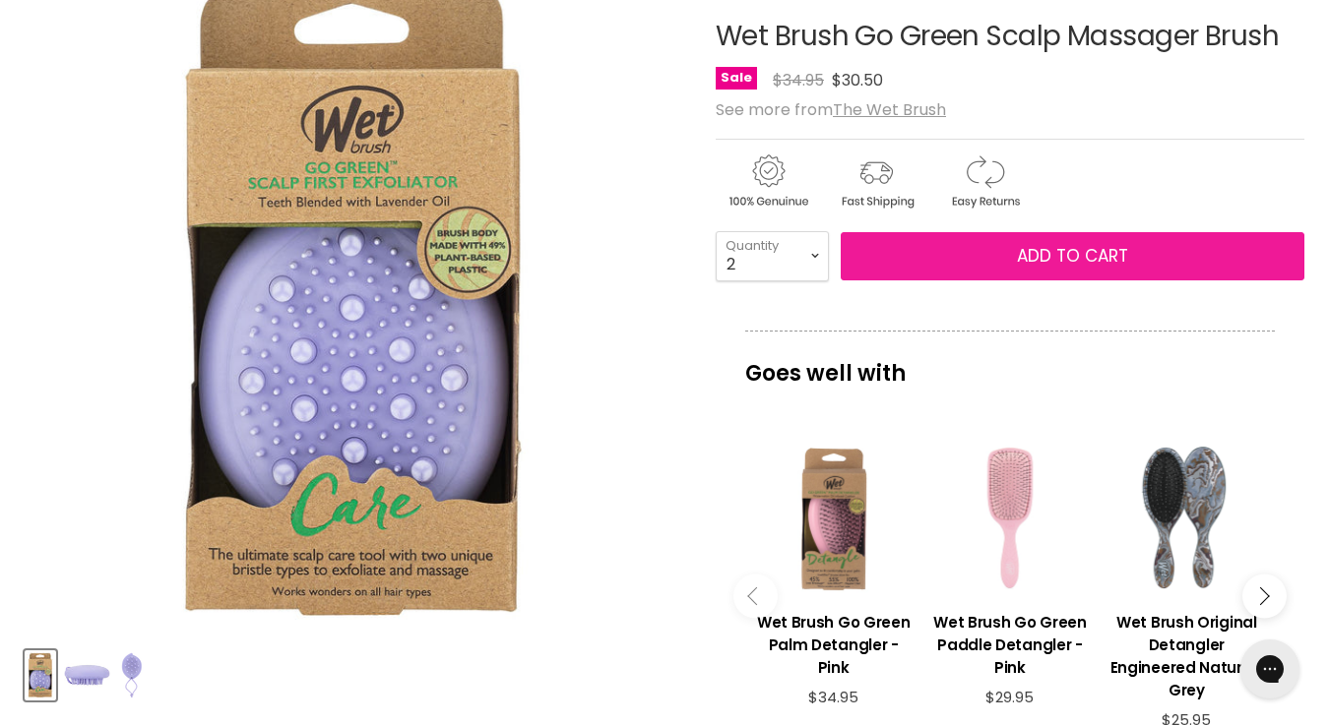
click at [1061, 253] on span "Add to cart" at bounding box center [1072, 256] width 111 height 24
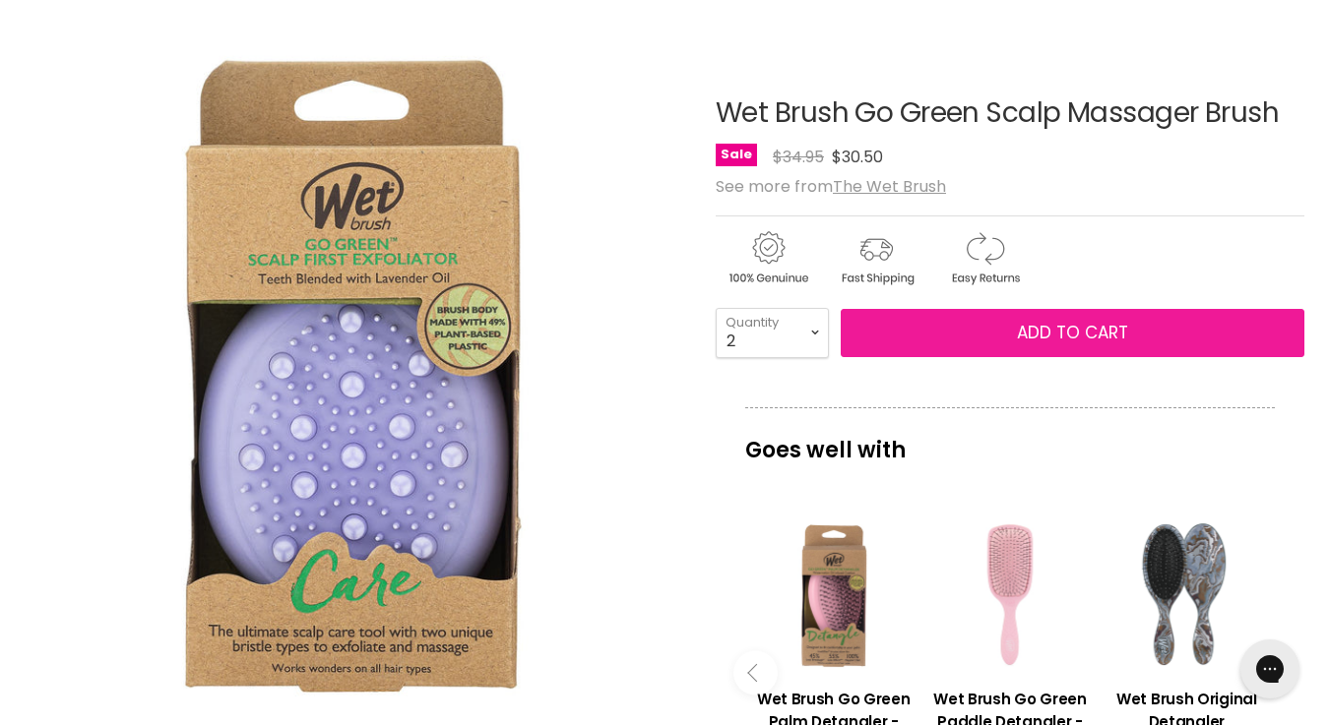
scroll to position [246, 0]
click at [943, 324] on button "Add to cart" at bounding box center [1072, 333] width 464 height 49
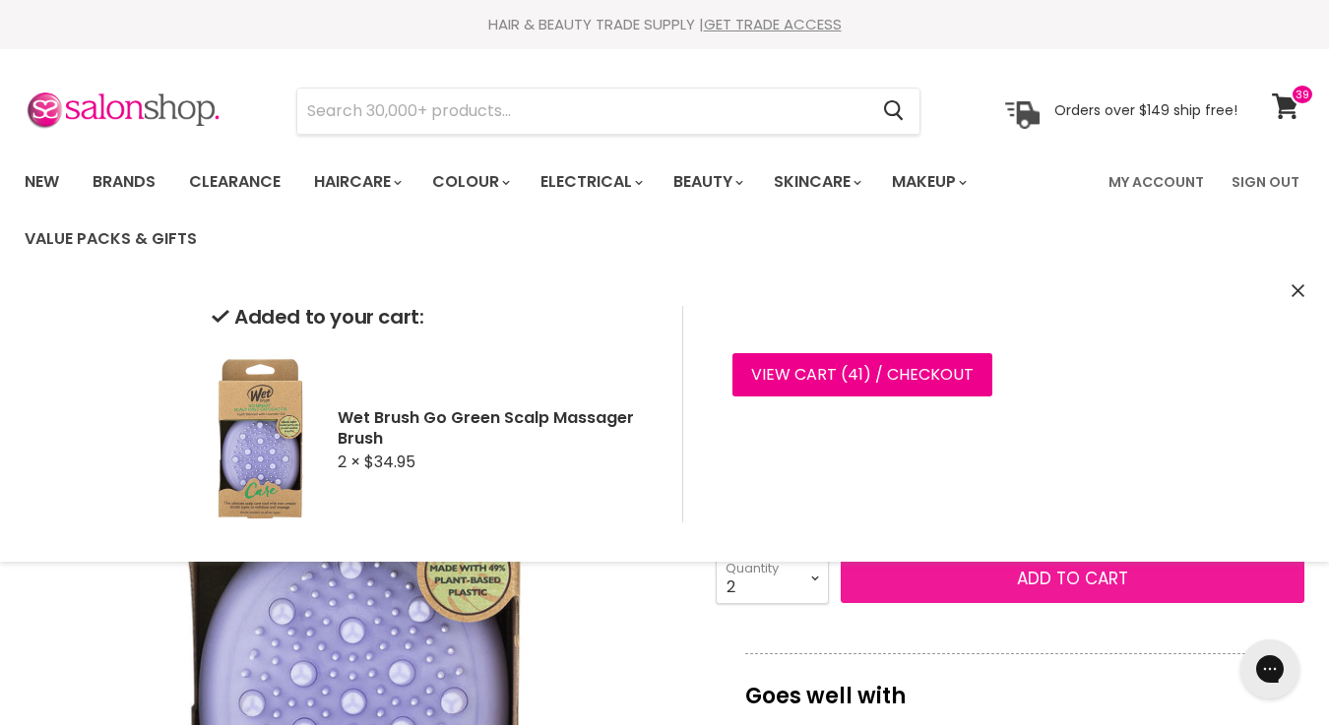
scroll to position [0, 0]
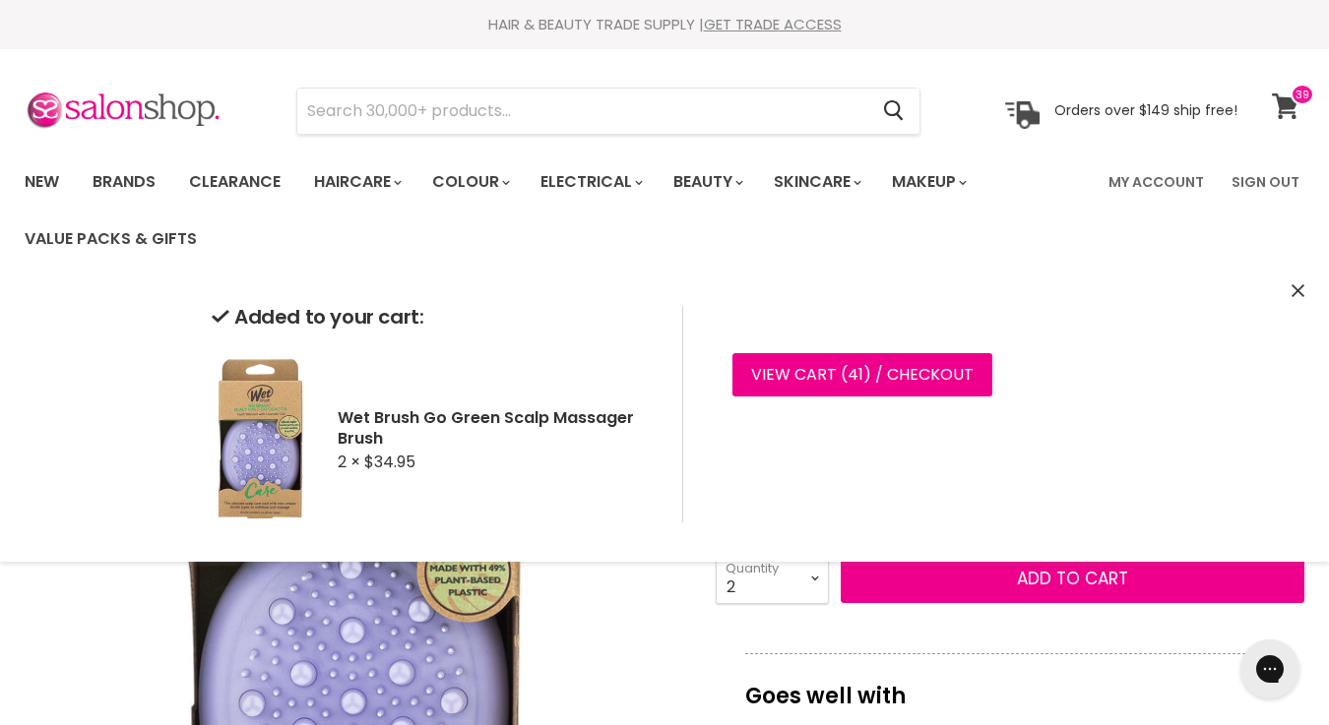
click at [1285, 98] on icon at bounding box center [1285, 106] width 27 height 26
